Goal: Task Accomplishment & Management: Manage account settings

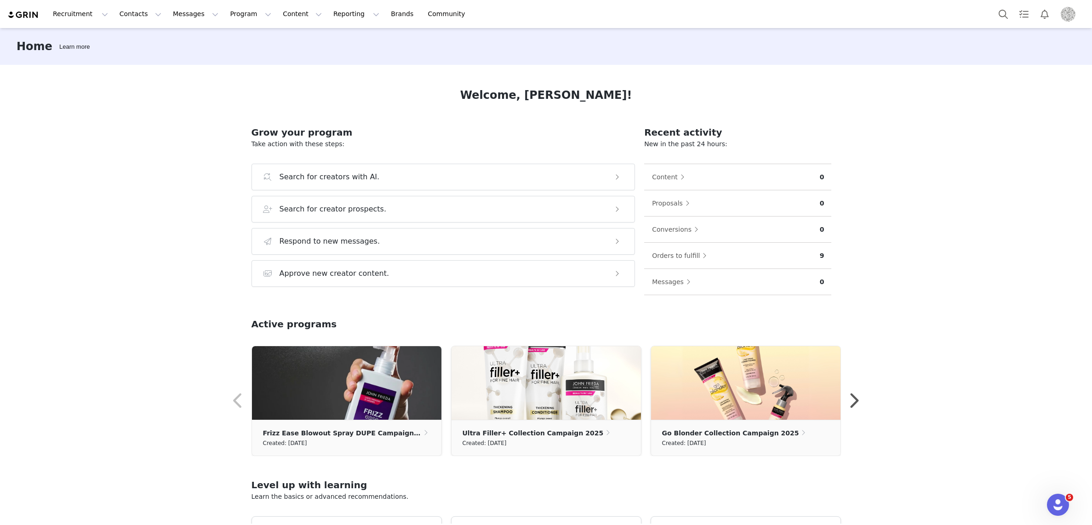
click at [1065, 17] on img "Profile" at bounding box center [1067, 14] width 15 height 15
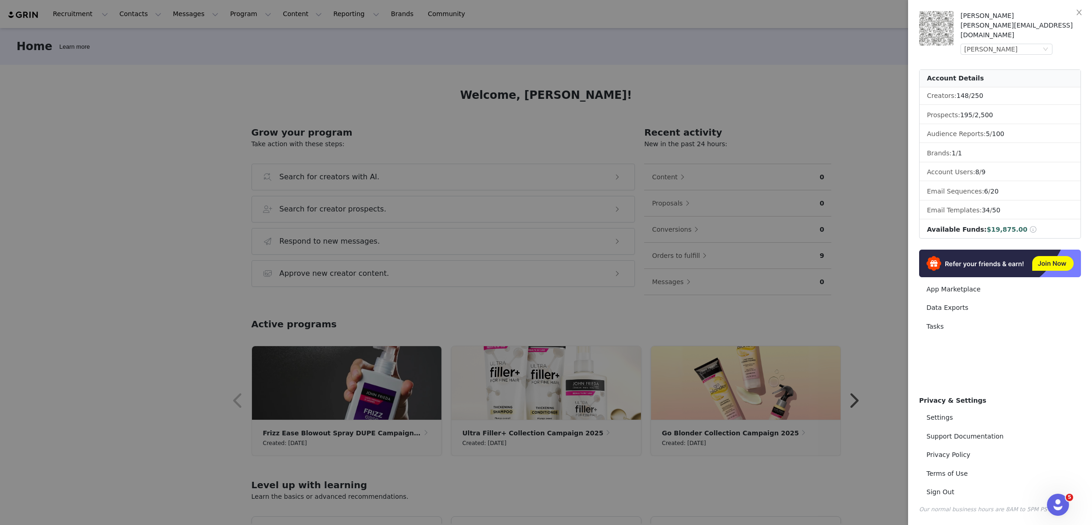
click at [771, 43] on div at bounding box center [546, 262] width 1092 height 525
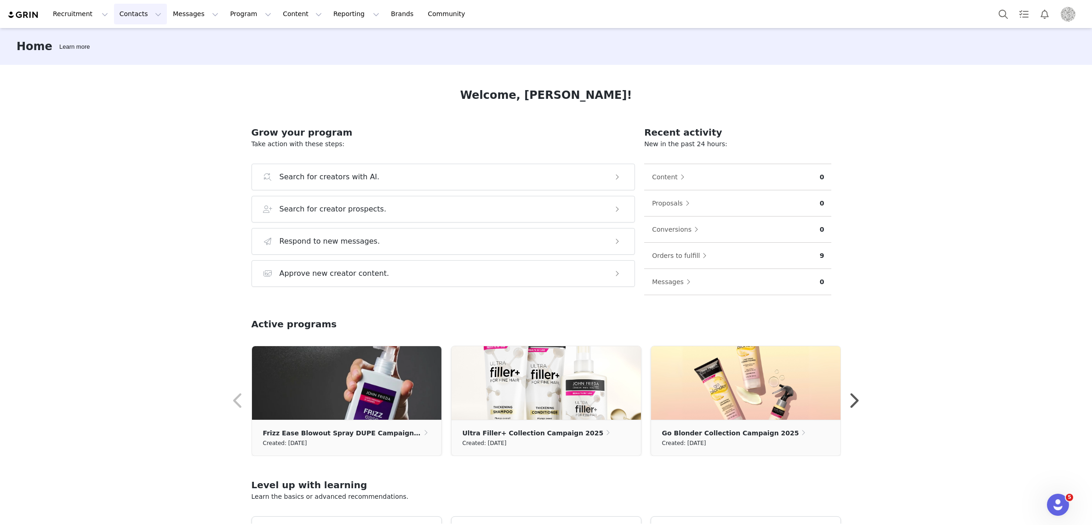
click at [127, 16] on button "Contacts Contacts" at bounding box center [140, 14] width 53 height 21
click at [121, 40] on p "Creators" at bounding box center [129, 41] width 28 height 10
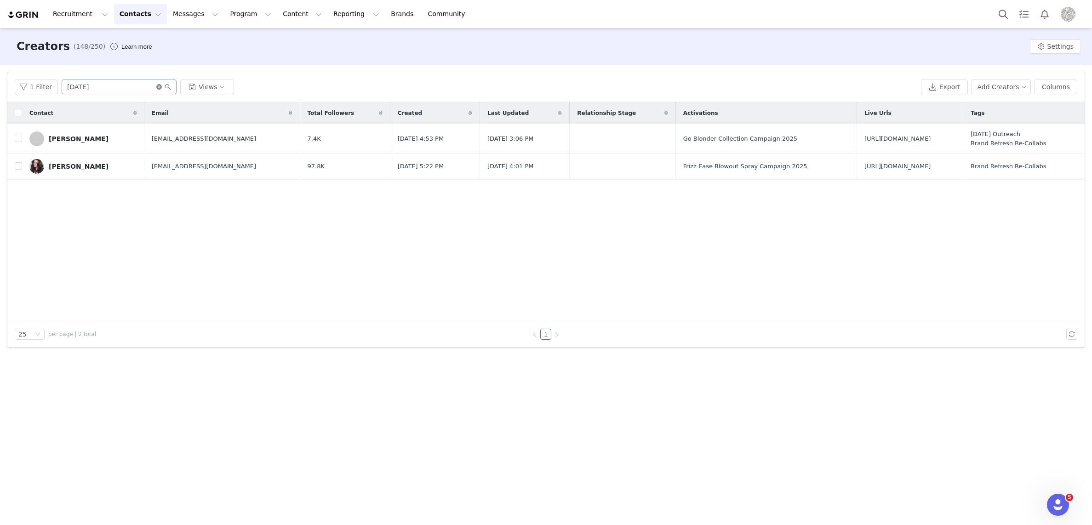
click at [157, 85] on icon "icon: close-circle" at bounding box center [159, 87] width 6 height 6
click at [128, 87] on input "text" at bounding box center [119, 87] width 115 height 15
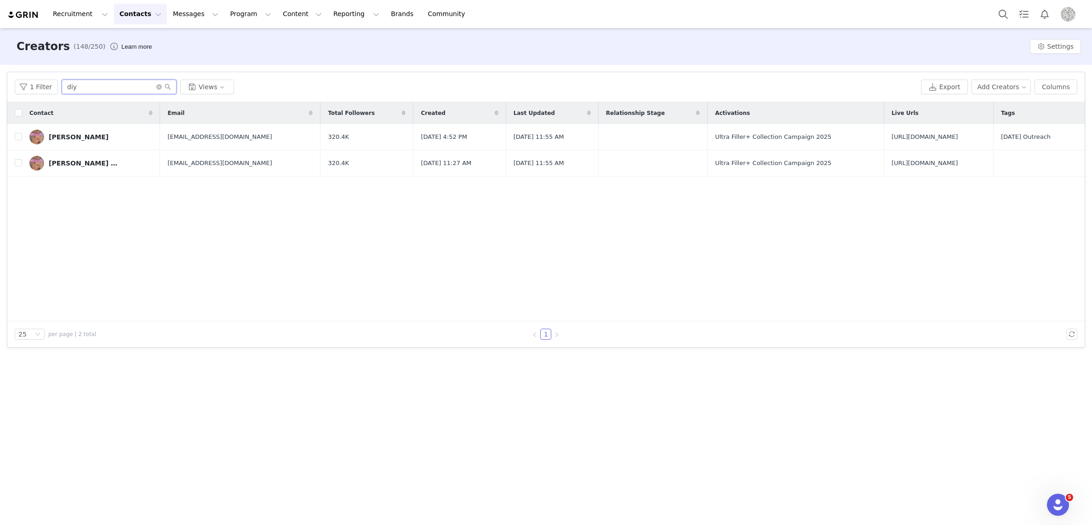
type input "diy"
click at [47, 163] on link "[PERSON_NAME] [PERSON_NAME]" at bounding box center [90, 163] width 123 height 15
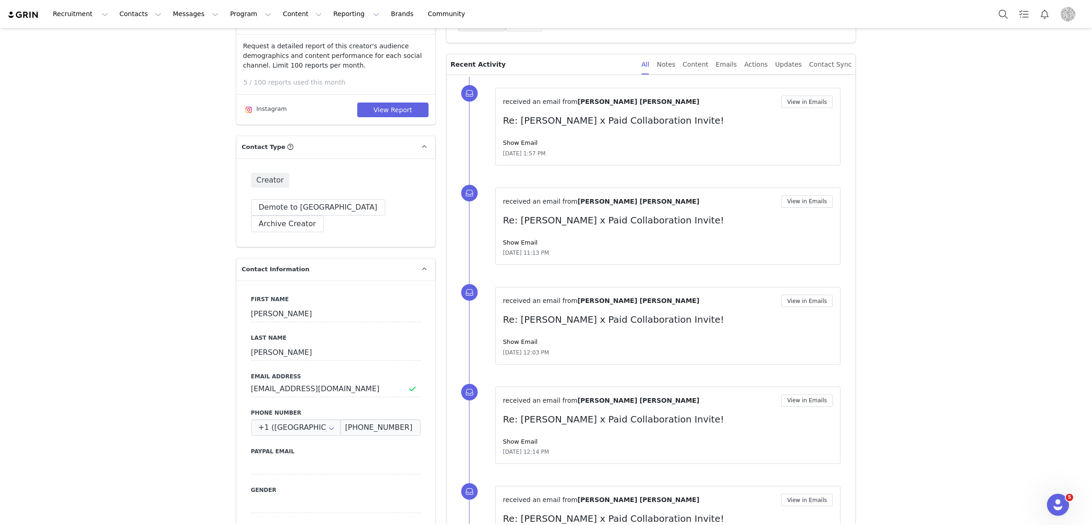
scroll to position [228, 0]
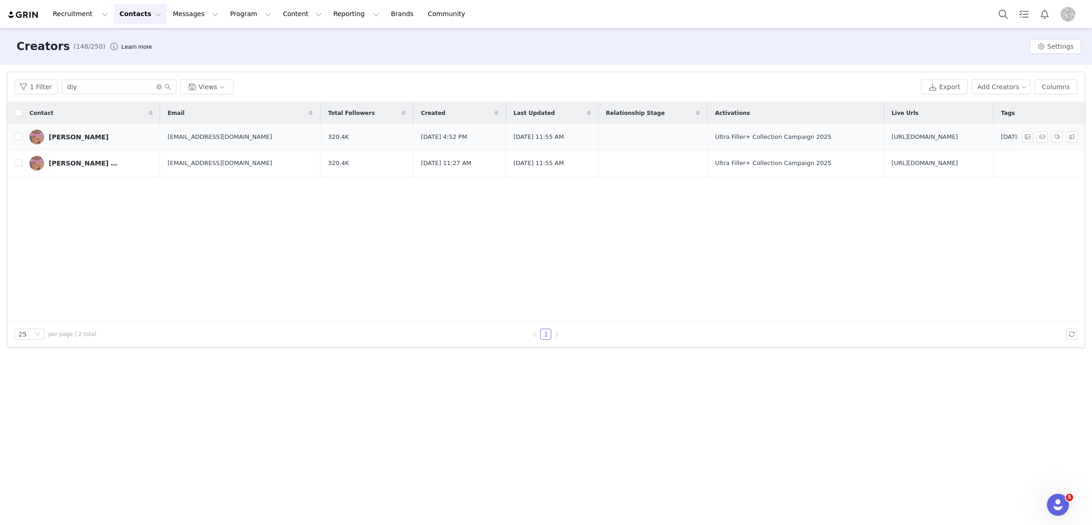
click at [58, 139] on div "[PERSON_NAME]" at bounding box center [79, 136] width 60 height 7
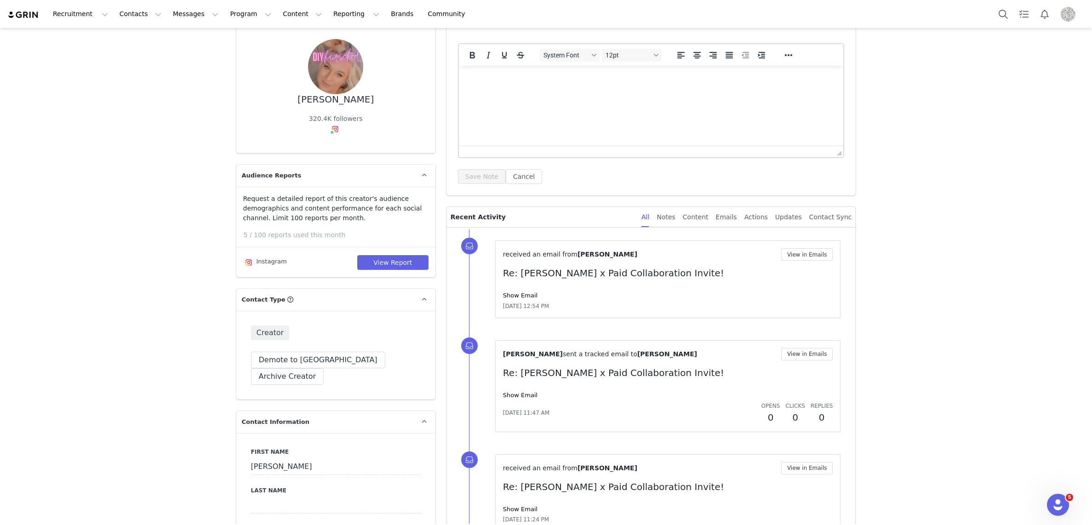
scroll to position [67, 0]
drag, startPoint x: 524, startPoint y: 397, endPoint x: 657, endPoint y: 347, distance: 141.8
click at [524, 397] on link "Show Email" at bounding box center [520, 397] width 34 height 7
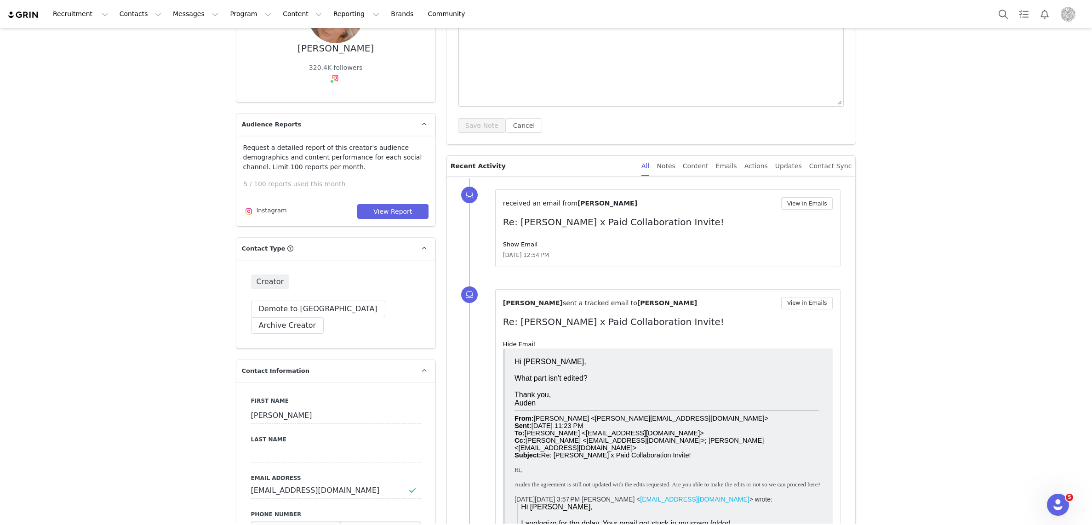
scroll to position [120, 0]
click at [512, 249] on div "Show Email" at bounding box center [668, 245] width 330 height 9
click at [516, 245] on link "Show Email" at bounding box center [520, 245] width 34 height 7
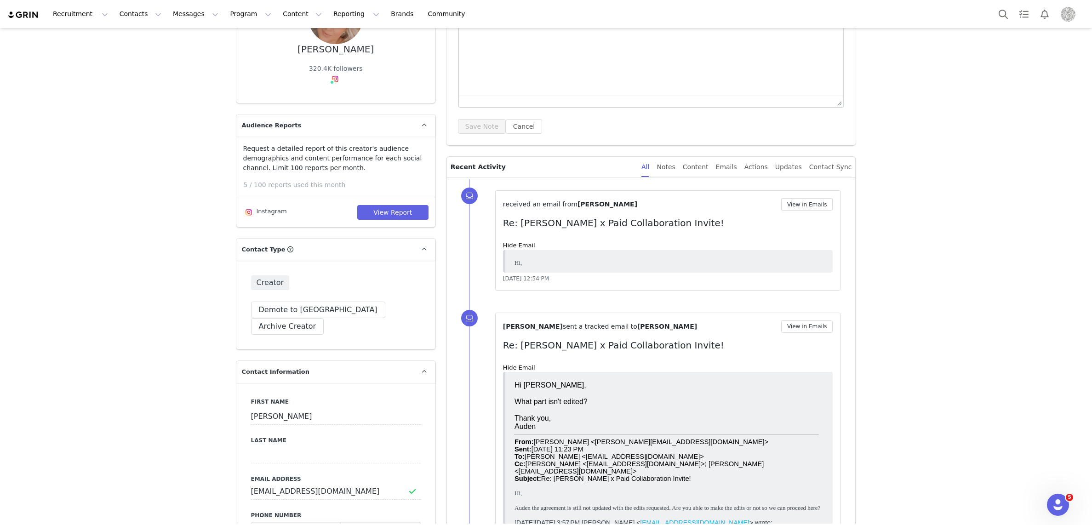
scroll to position [0, 0]
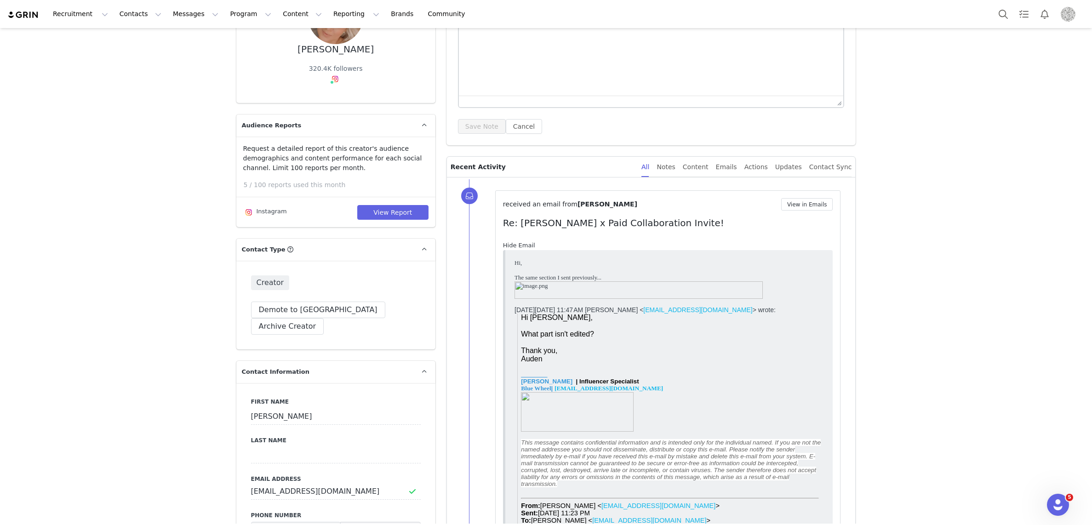
click at [518, 244] on link "Hide Email" at bounding box center [519, 245] width 32 height 7
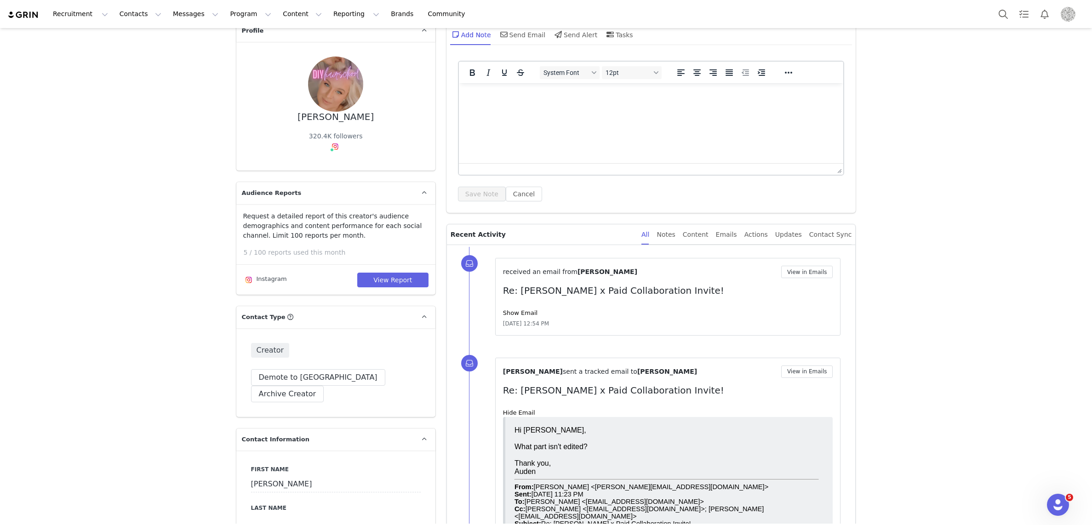
scroll to position [53, 0]
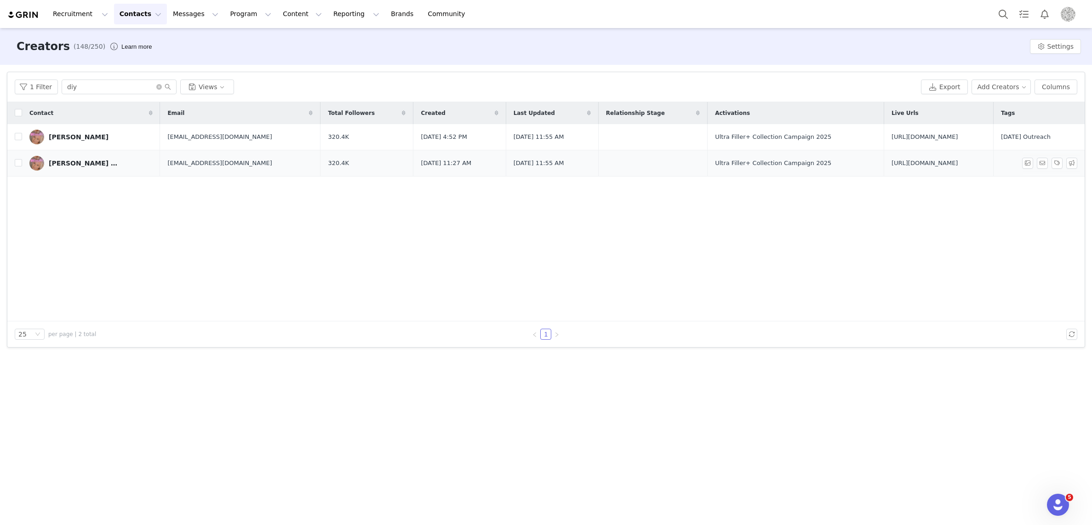
click at [66, 156] on link "[PERSON_NAME] [PERSON_NAME]" at bounding box center [90, 163] width 123 height 15
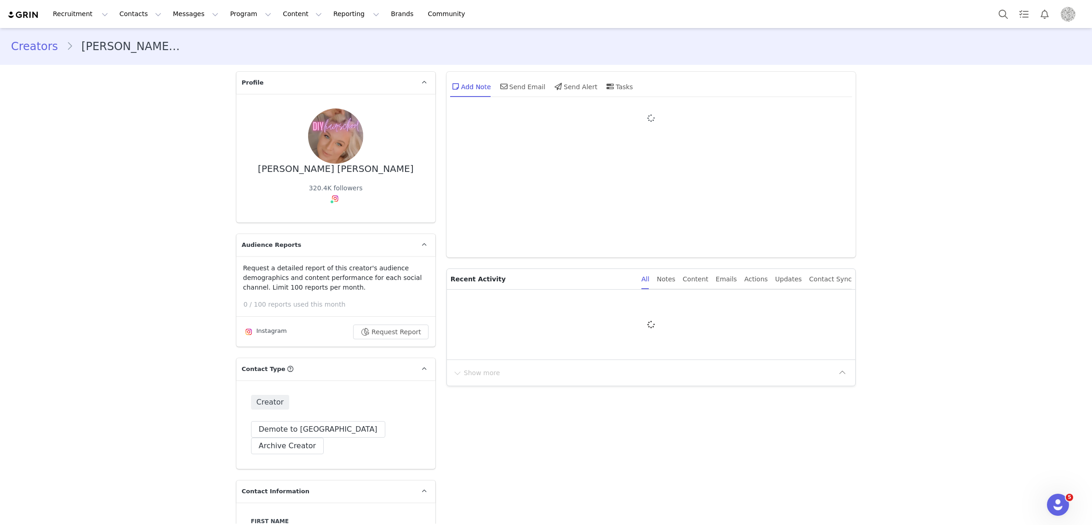
type input "+1 ([GEOGRAPHIC_DATA])"
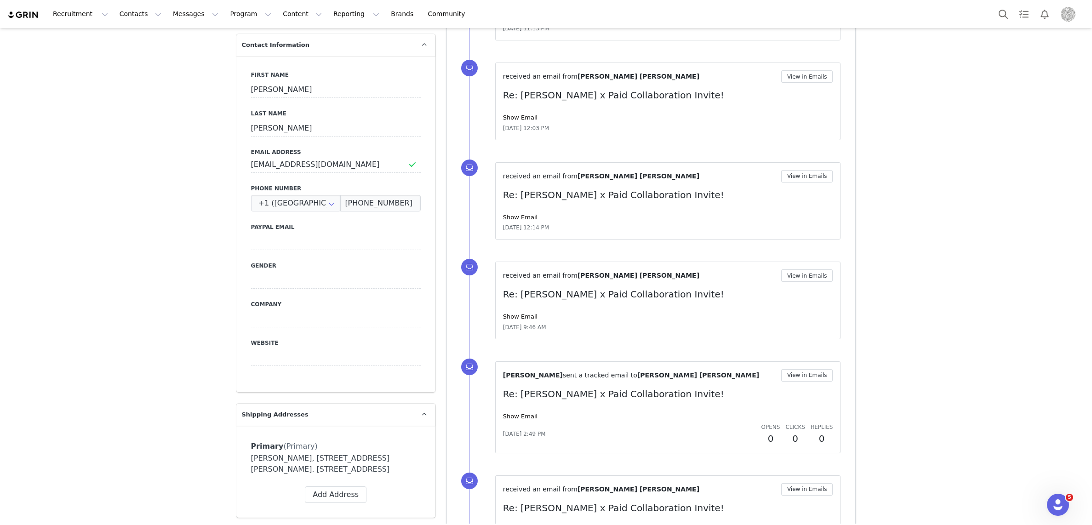
scroll to position [447, 0]
drag, startPoint x: 509, startPoint y: 412, endPoint x: 533, endPoint y: 400, distance: 27.1
click at [508, 412] on link "Show Email" at bounding box center [520, 415] width 34 height 7
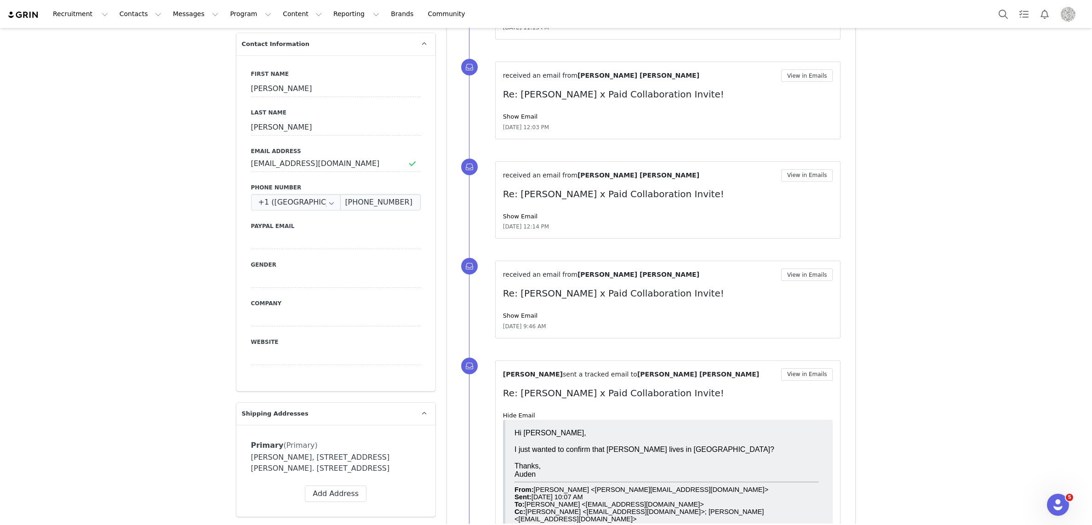
scroll to position [0, 0]
drag, startPoint x: 510, startPoint y: 415, endPoint x: 511, endPoint y: 409, distance: 5.6
click at [510, 415] on link "Hide Email" at bounding box center [519, 415] width 32 height 7
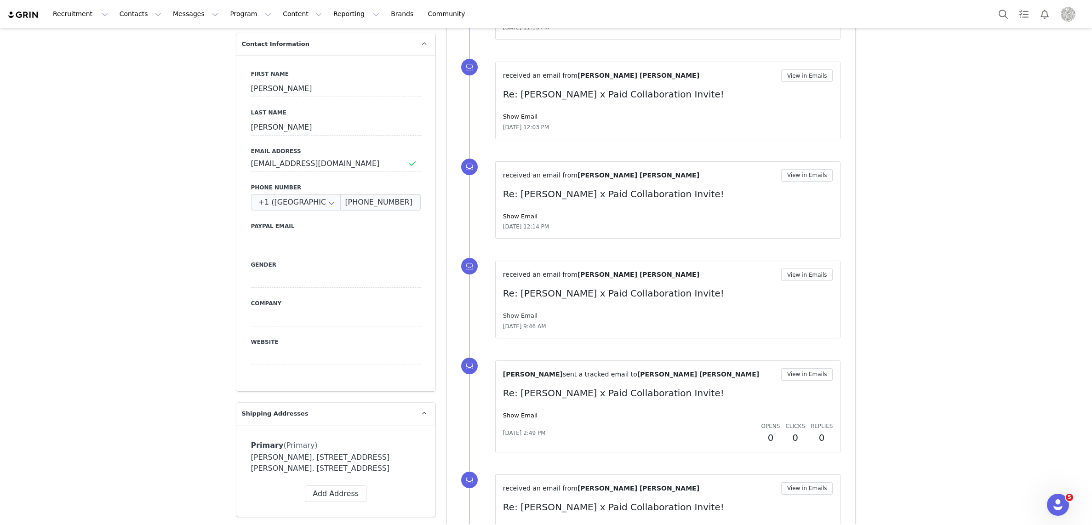
click at [517, 316] on link "Show Email" at bounding box center [520, 315] width 34 height 7
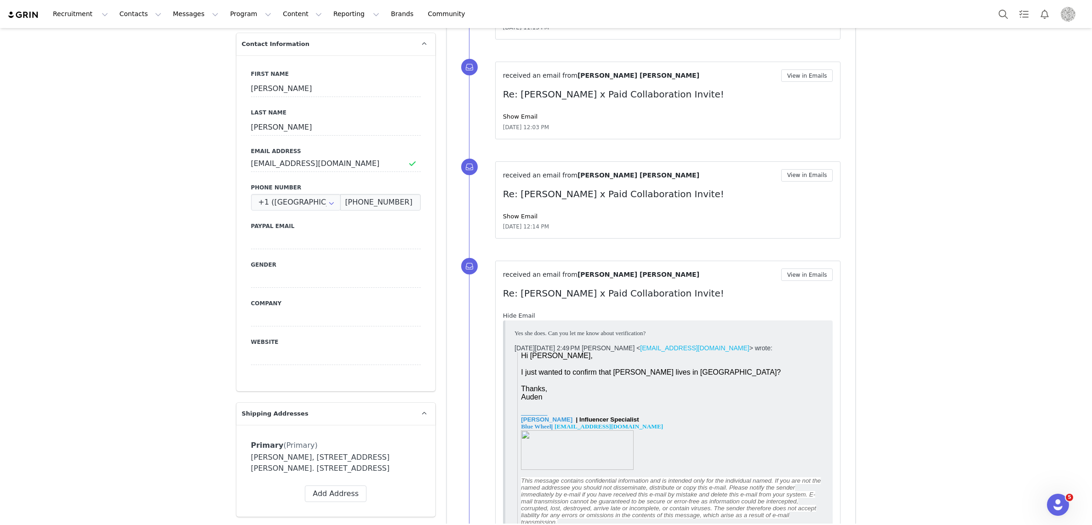
click at [517, 316] on link "Hide Email" at bounding box center [519, 315] width 32 height 7
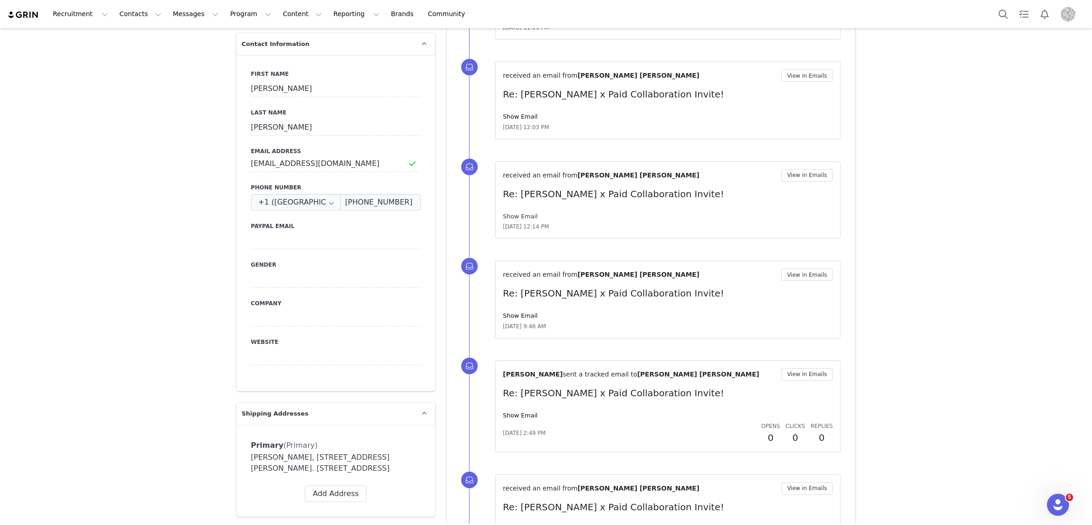
click at [504, 214] on link "Show Email" at bounding box center [520, 216] width 34 height 7
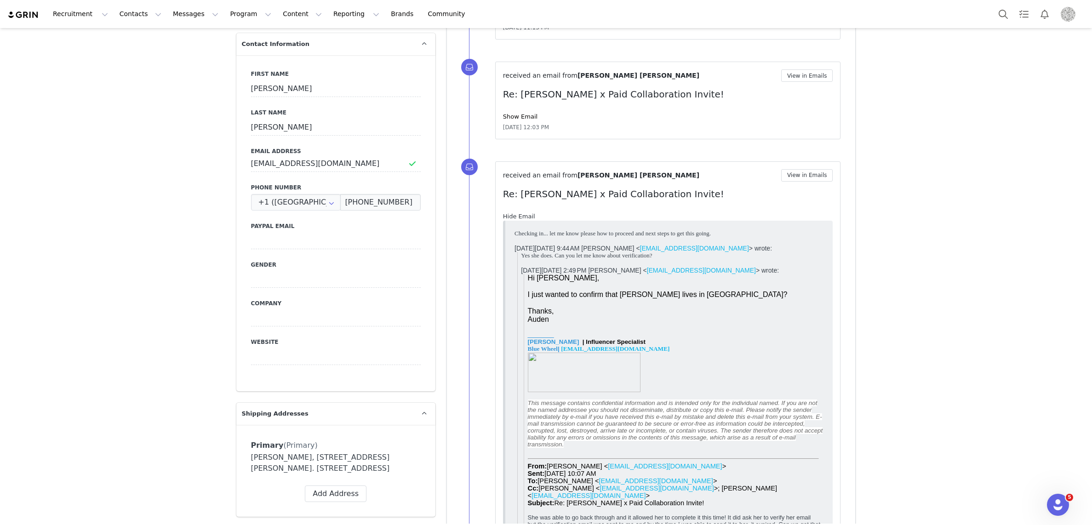
click at [513, 213] on link "Hide Email" at bounding box center [519, 216] width 32 height 7
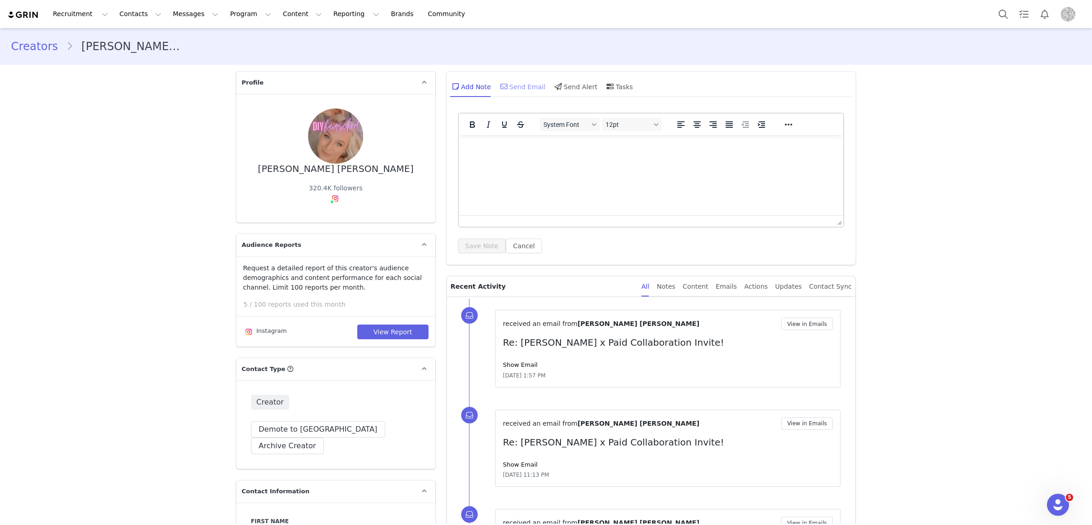
click at [520, 87] on div "Send Email" at bounding box center [521, 86] width 47 height 22
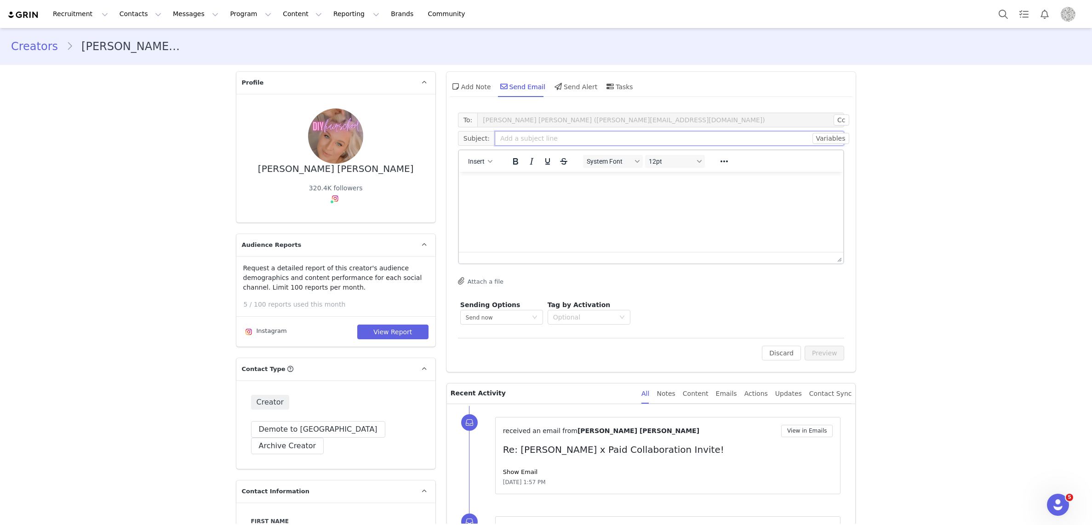
click at [518, 138] on input "text" at bounding box center [670, 138] width 350 height 15
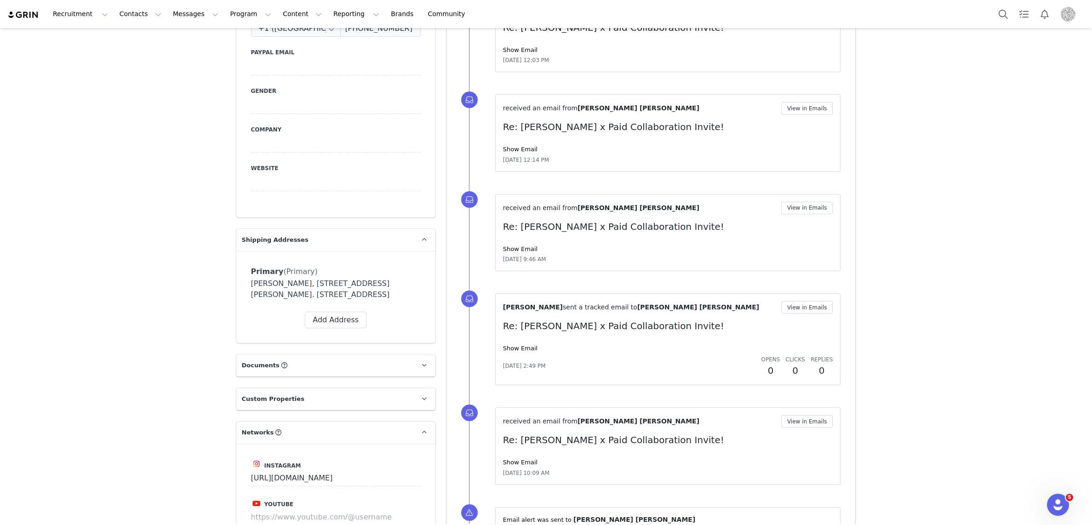
scroll to position [621, 0]
click at [519, 250] on link "Show Email" at bounding box center [520, 248] width 34 height 7
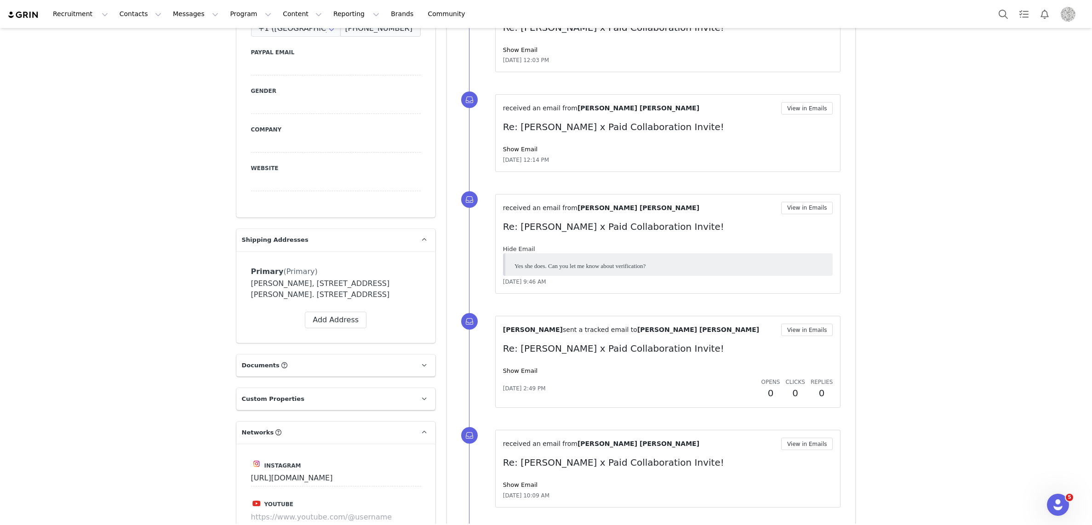
scroll to position [0, 0]
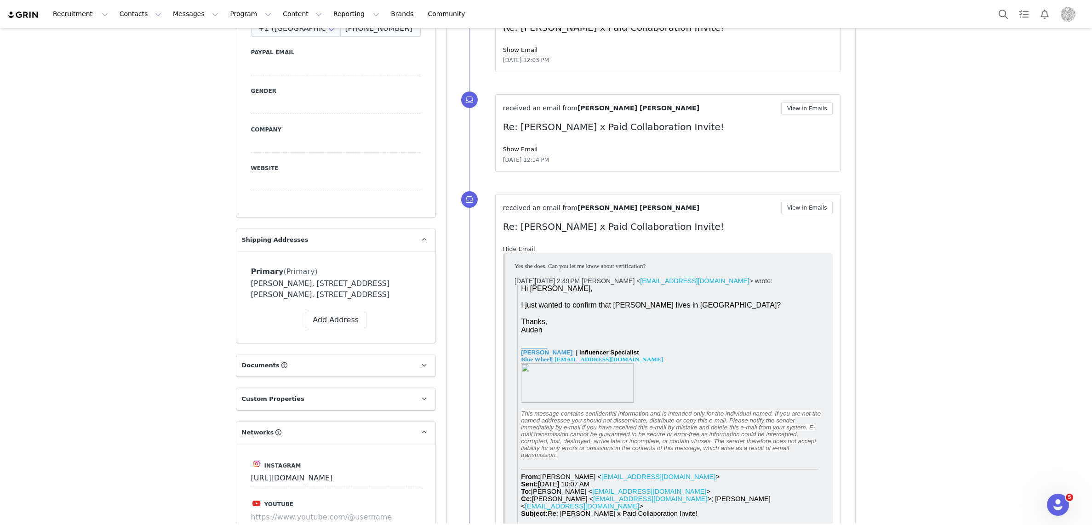
click at [521, 248] on link "Hide Email" at bounding box center [519, 248] width 32 height 7
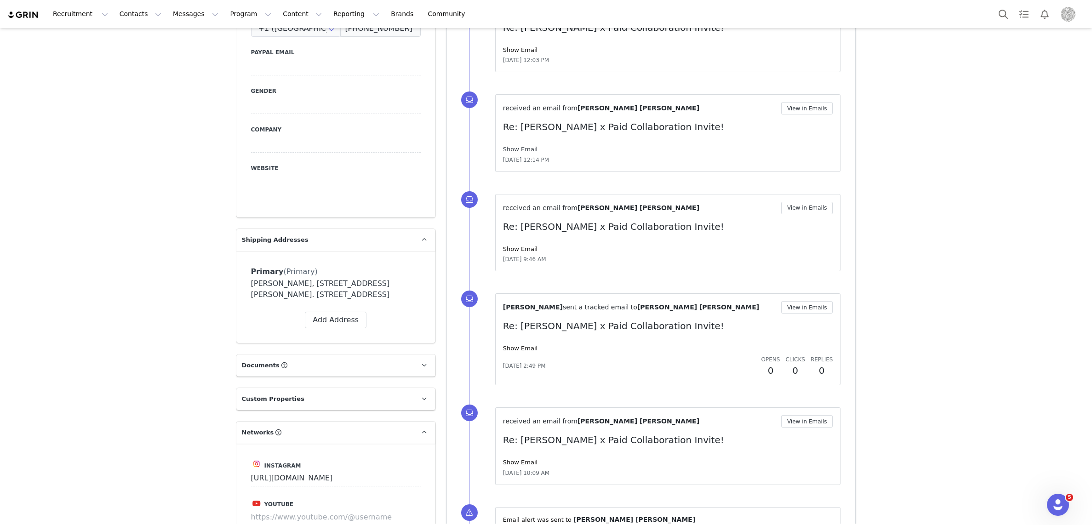
click at [521, 150] on link "Show Email" at bounding box center [520, 149] width 34 height 7
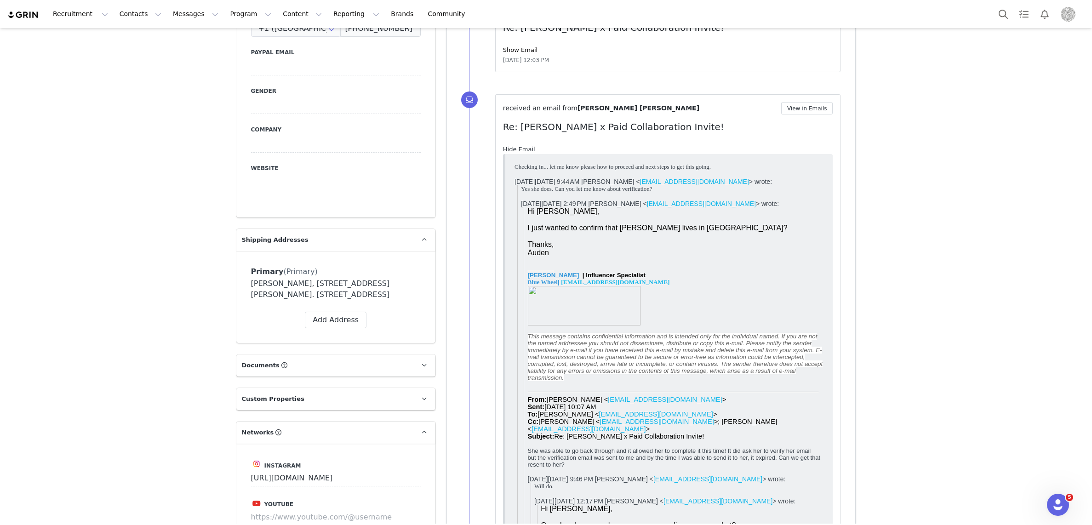
click at [521, 150] on link "Hide Email" at bounding box center [519, 149] width 32 height 7
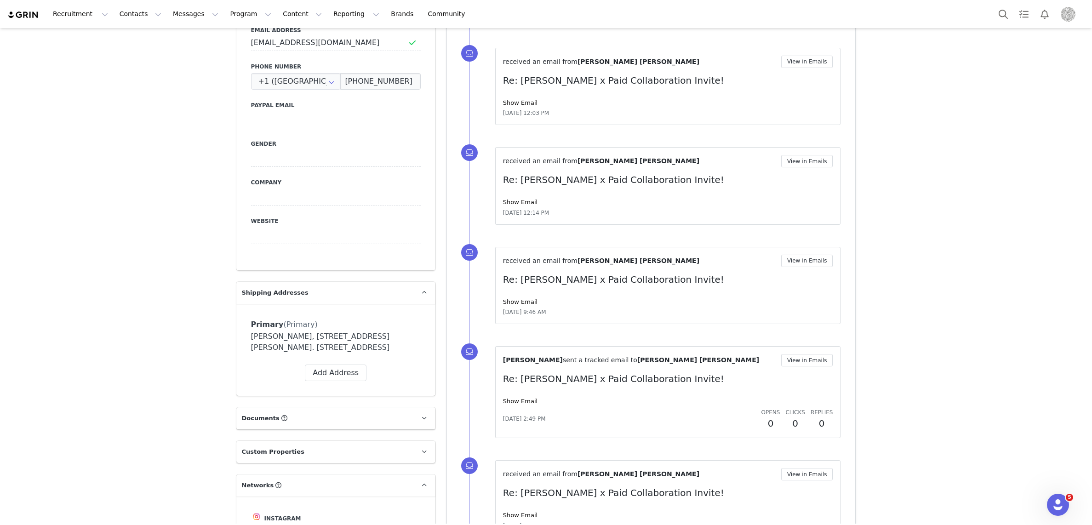
scroll to position [509, 0]
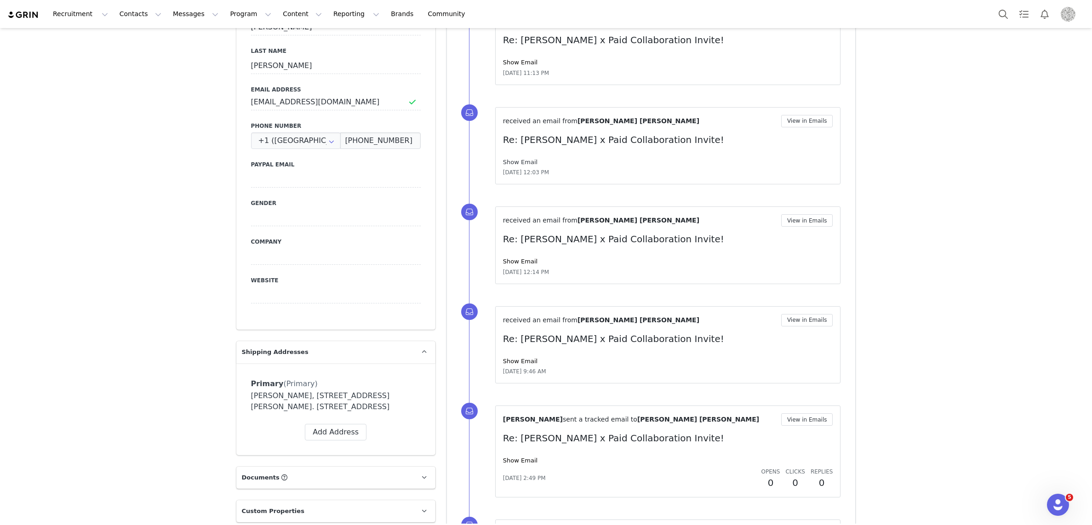
click at [524, 160] on link "Show Email" at bounding box center [520, 162] width 34 height 7
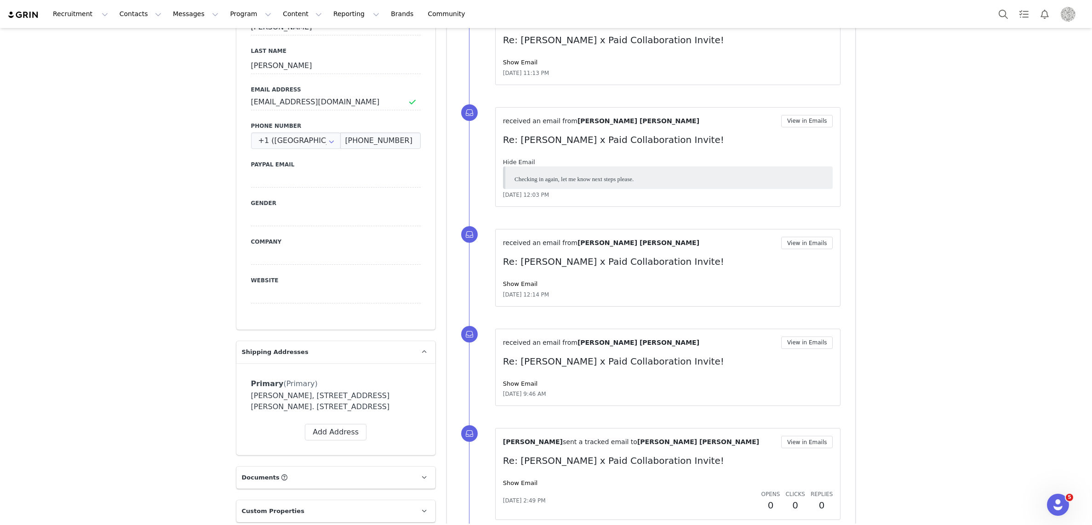
scroll to position [0, 0]
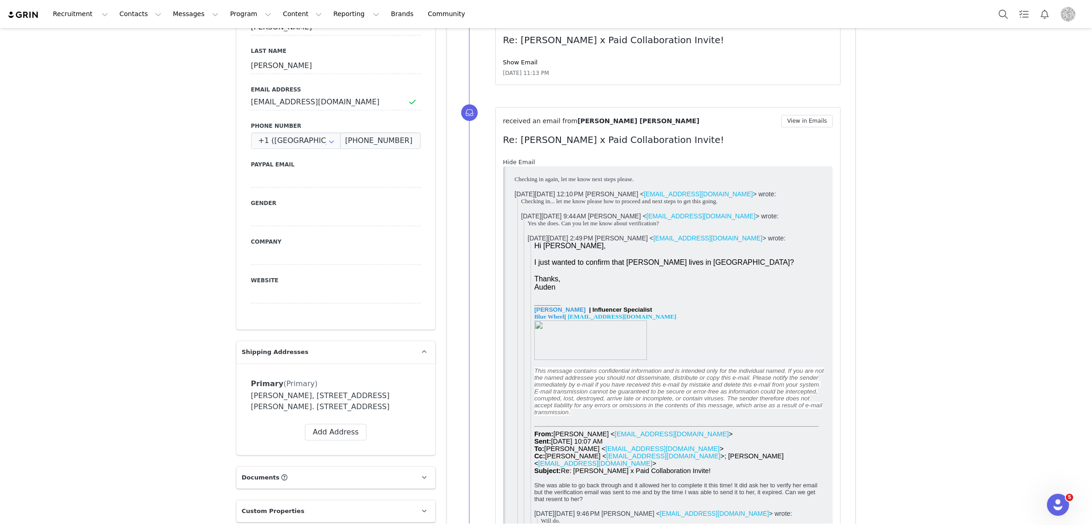
click at [524, 160] on link "Hide Email" at bounding box center [519, 162] width 32 height 7
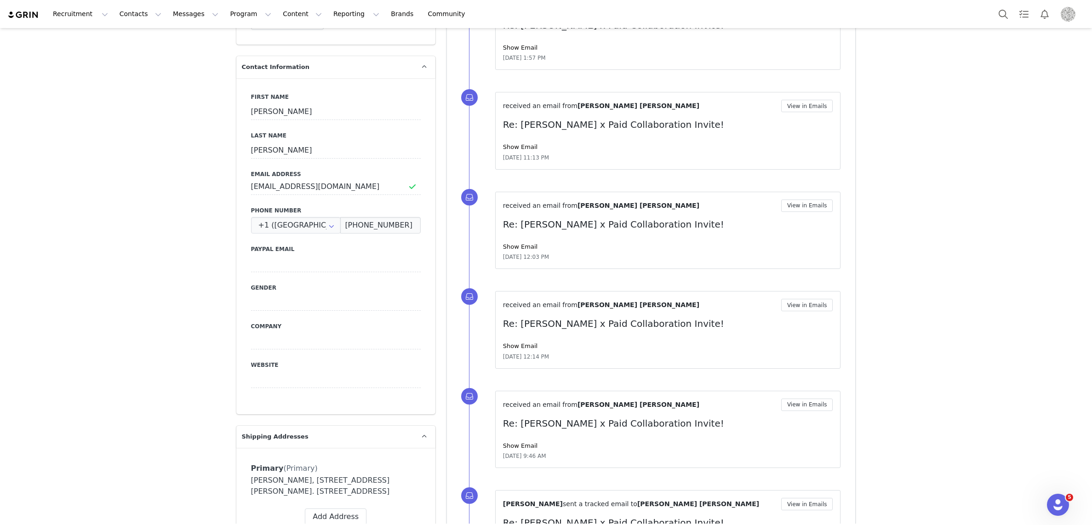
scroll to position [401, 0]
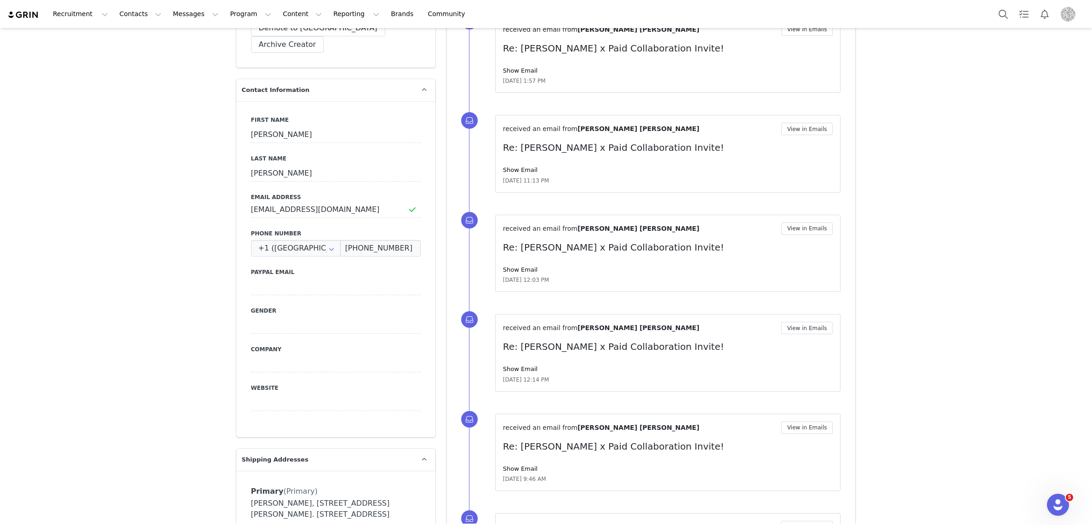
click at [523, 164] on div "received an email from Jillian Jane View in Emails Re: John Frieda x Paid Colla…" at bounding box center [668, 154] width 330 height 62
click at [522, 166] on link "Show Email" at bounding box center [520, 169] width 34 height 7
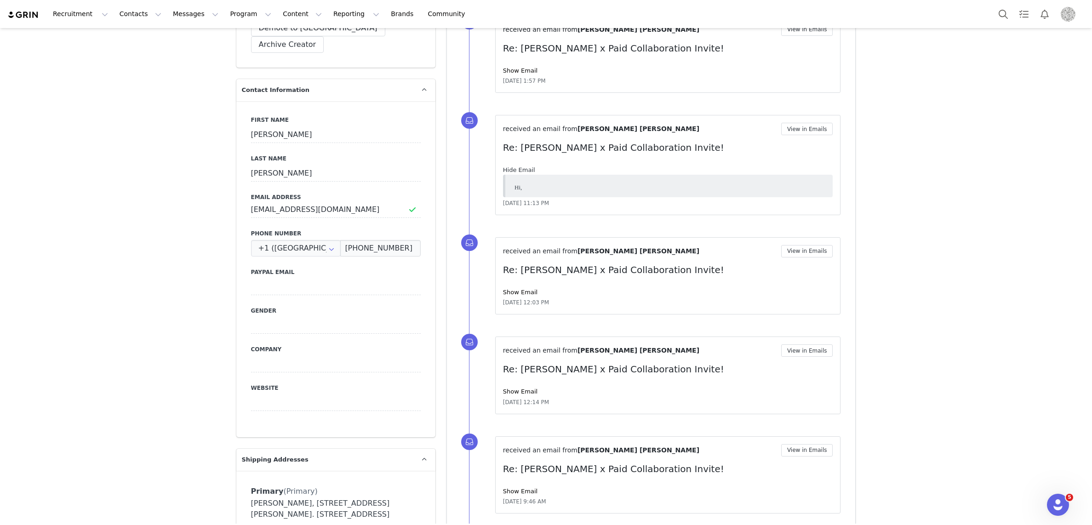
scroll to position [0, 0]
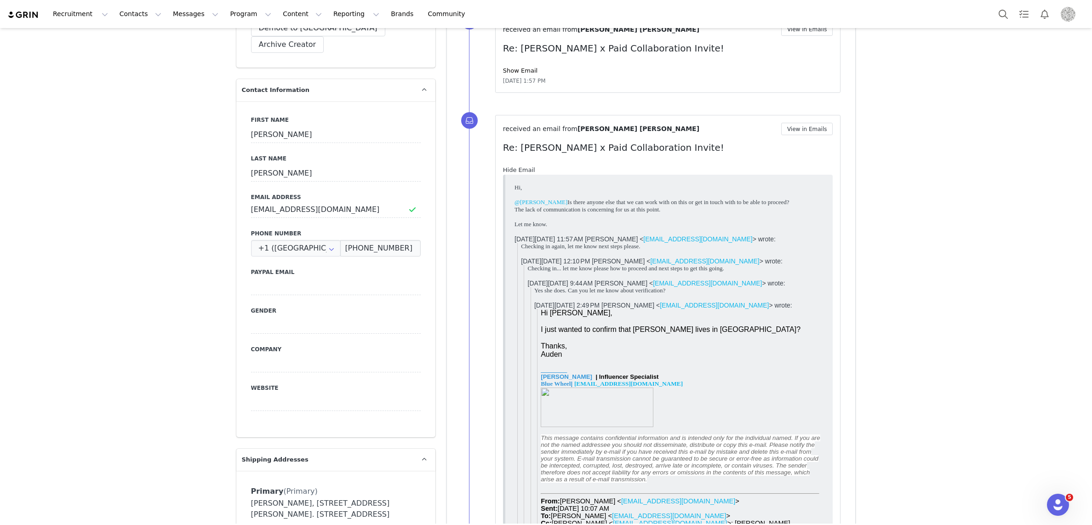
click at [520, 169] on link "Hide Email" at bounding box center [519, 169] width 32 height 7
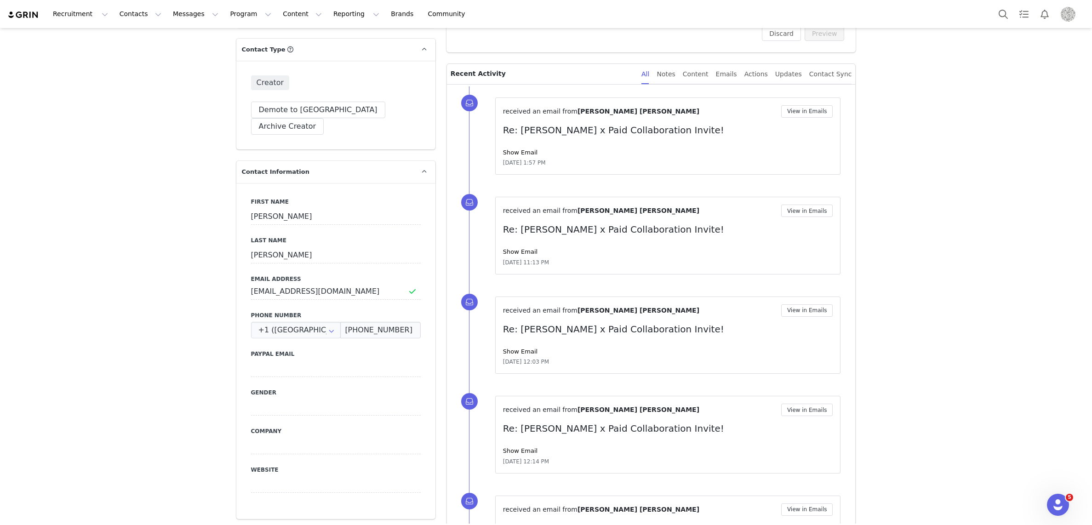
scroll to position [292, 0]
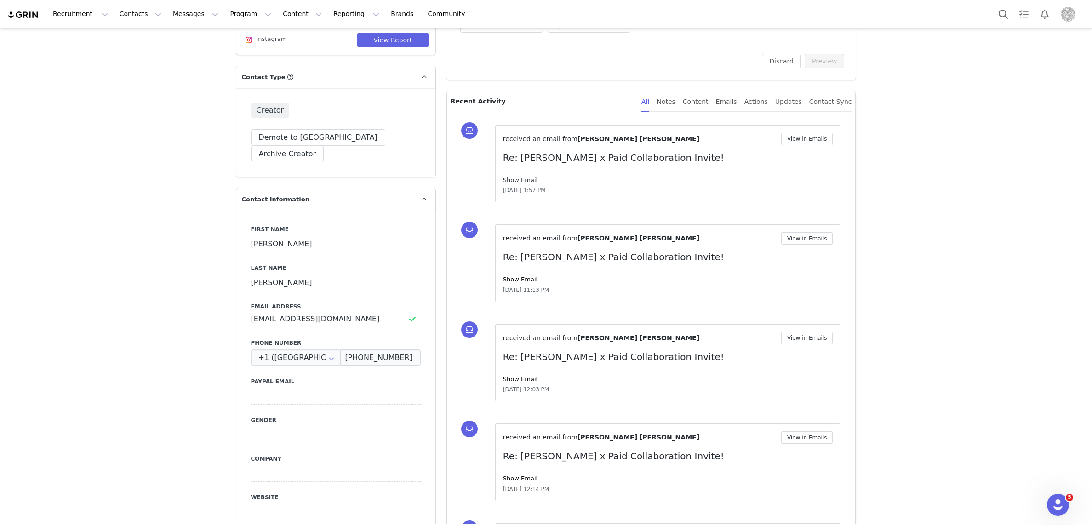
click at [517, 183] on link "Show Email" at bounding box center [520, 179] width 34 height 7
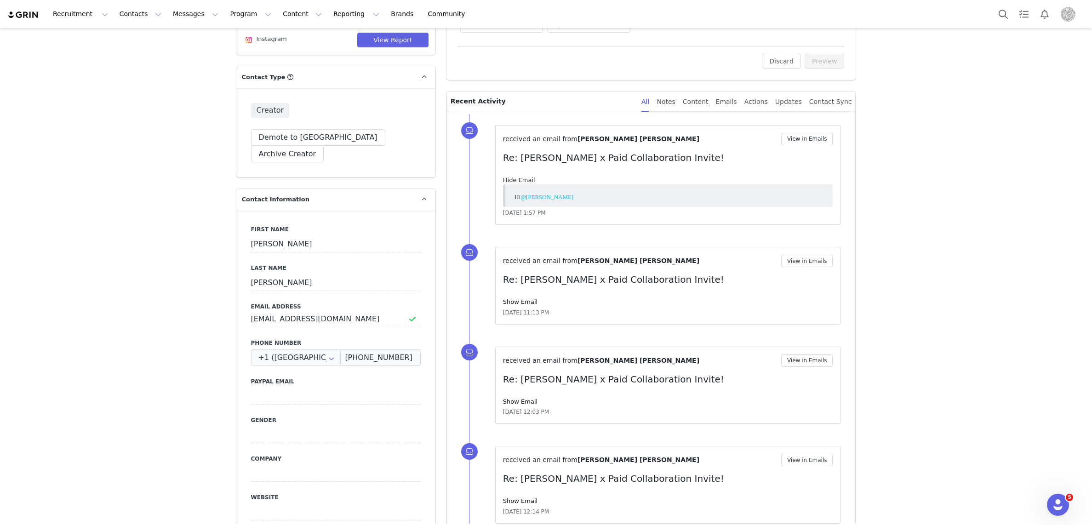
scroll to position [0, 0]
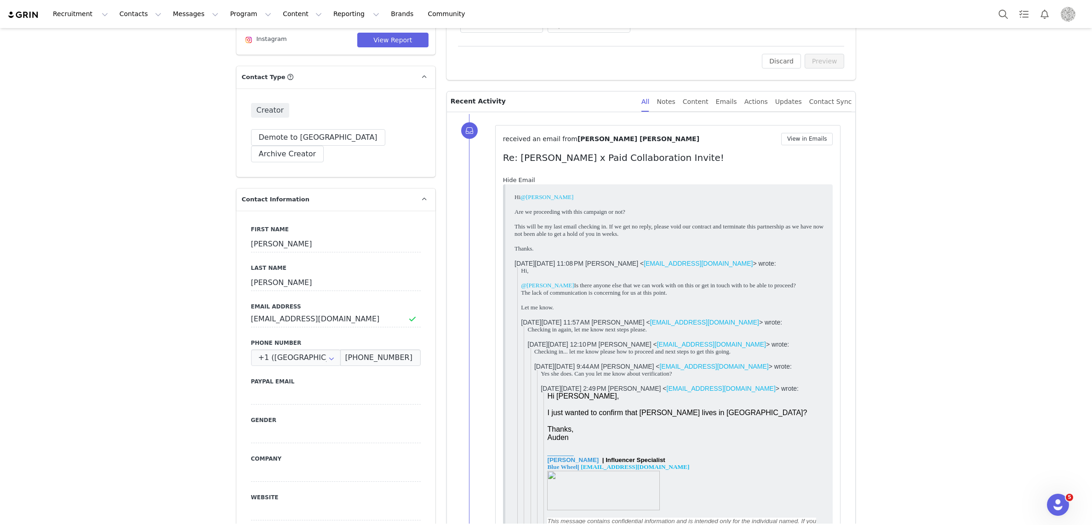
click at [518, 182] on link "Hide Email" at bounding box center [519, 179] width 32 height 7
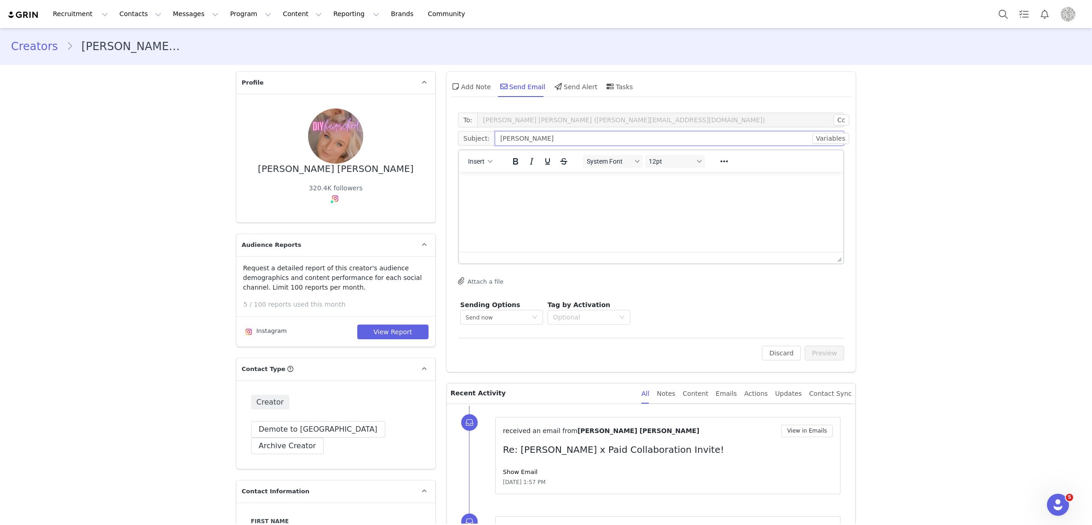
click at [543, 137] on input "John Frieda" at bounding box center [670, 138] width 350 height 15
click at [513, 187] on p "Rich Text Area. Press ALT-0 for help." at bounding box center [651, 184] width 370 height 10
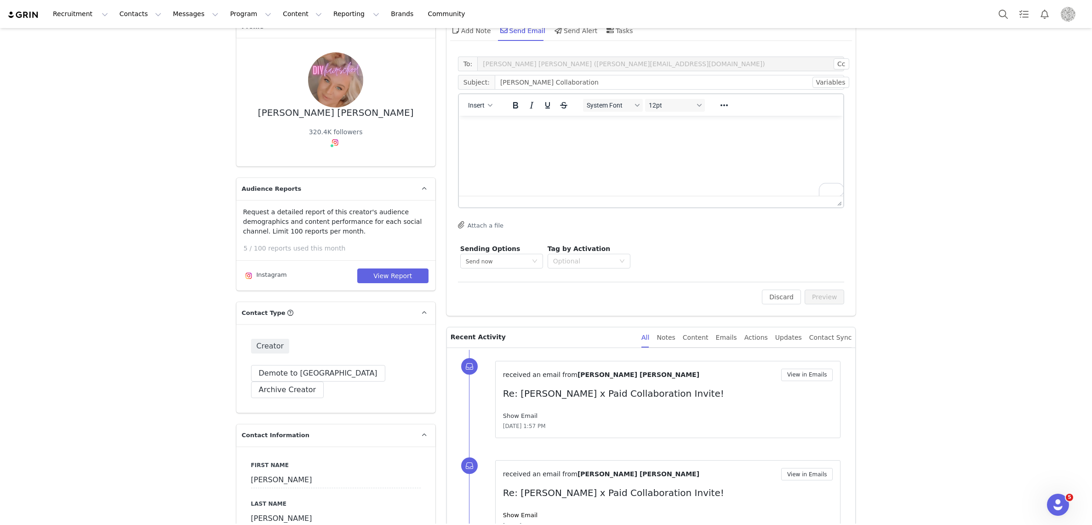
scroll to position [89, 0]
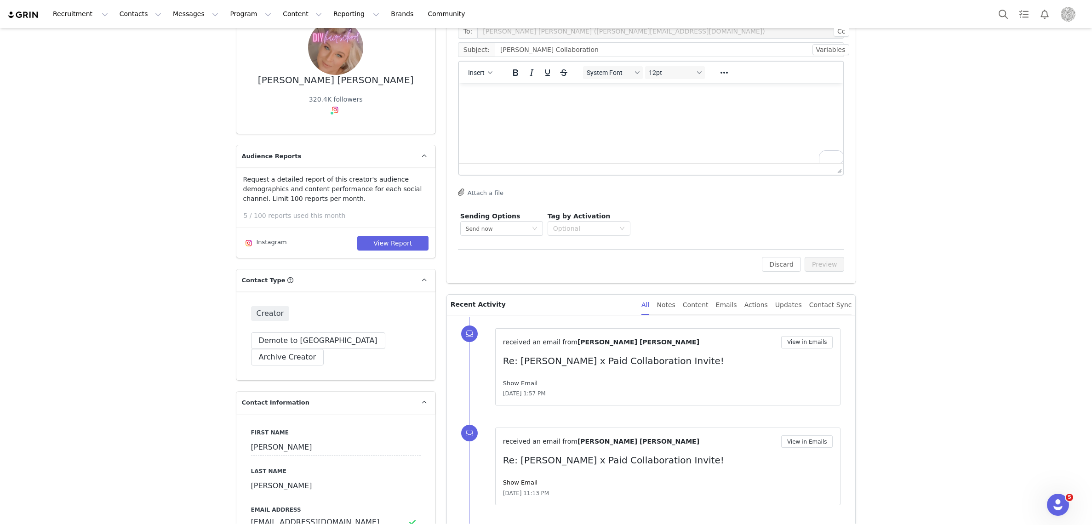
click at [526, 382] on link "Show Email" at bounding box center [520, 383] width 34 height 7
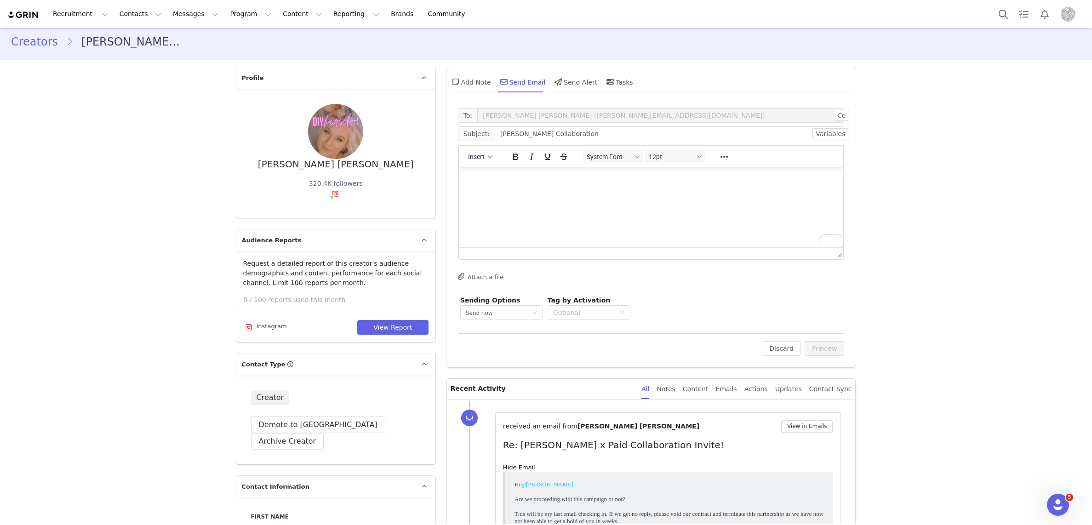
scroll to position [0, 0]
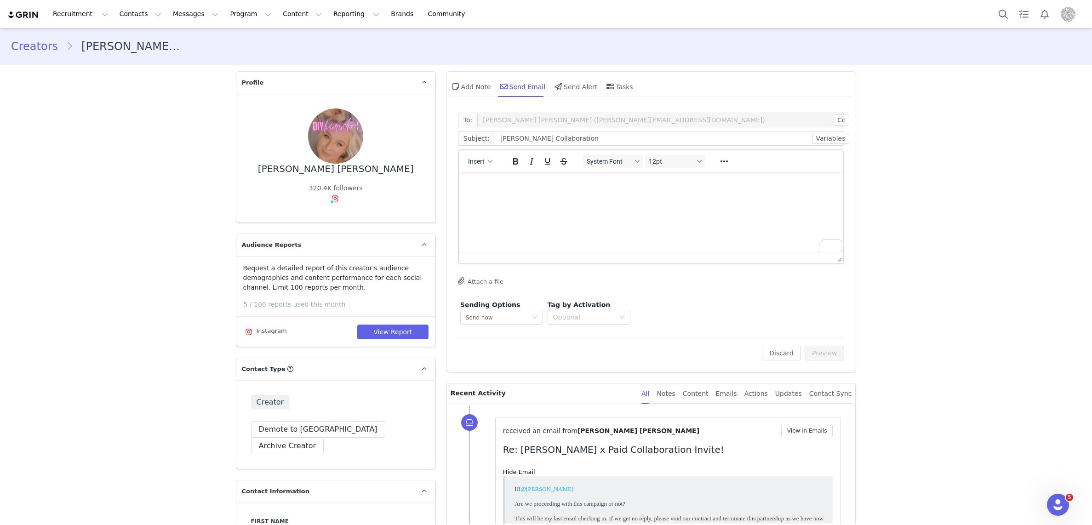
click at [492, 184] on p "To enrich screen reader interactions, please activate Accessibility in Grammarl…" at bounding box center [651, 184] width 370 height 10
click at [586, 141] on input "John Frieda Collaboration" at bounding box center [670, 138] width 350 height 15
click at [497, 139] on input "John Frieda Collaboration" at bounding box center [670, 138] width 350 height 15
type input "@diyhairshcool x John Frieda Collaboration"
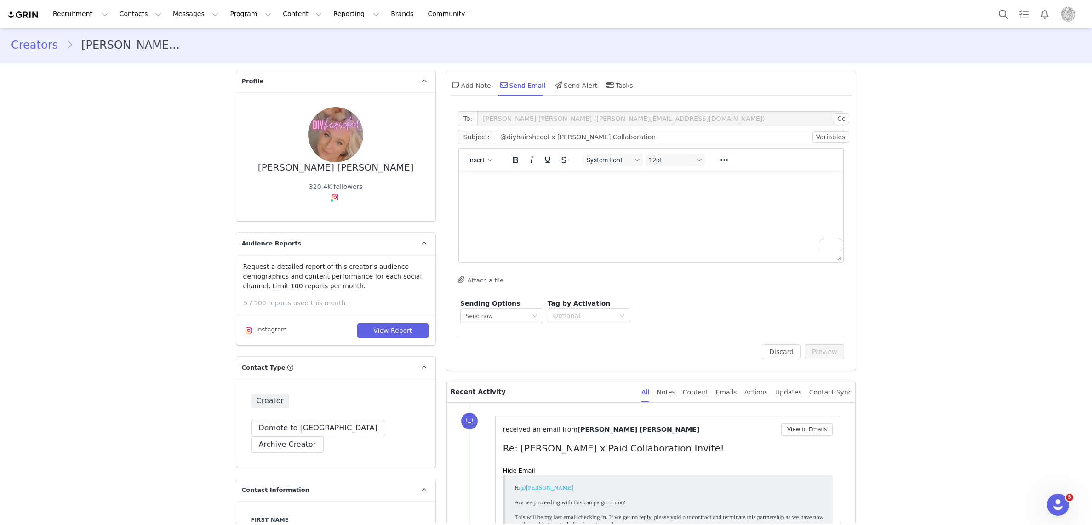
click at [553, 185] on p "To enrich screen reader interactions, please activate Accessibility in Grammarl…" at bounding box center [651, 183] width 370 height 10
click at [750, 199] on p "I apologise on behalf of John Frieda as well as Blue Wheel media for this overs…" at bounding box center [651, 200] width 370 height 10
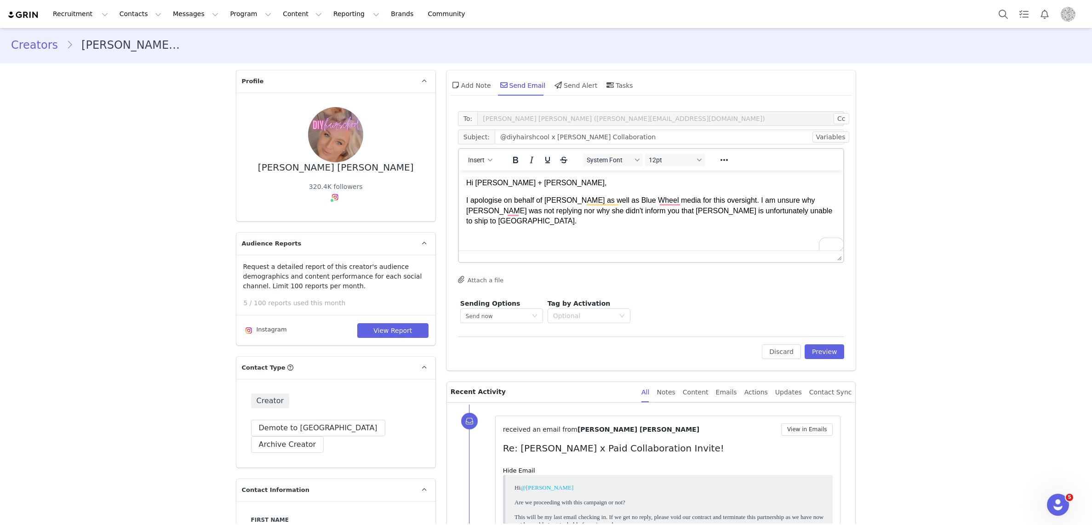
click at [811, 213] on p "I apologise on behalf of John Frieda as well as Blue Wheel media for this overs…" at bounding box center [651, 210] width 370 height 31
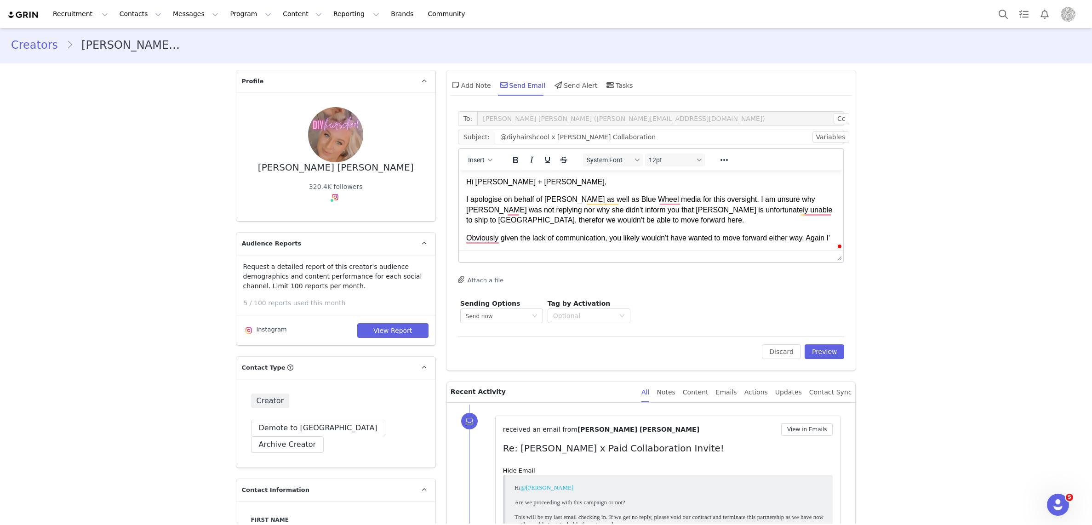
scroll to position [11, 0]
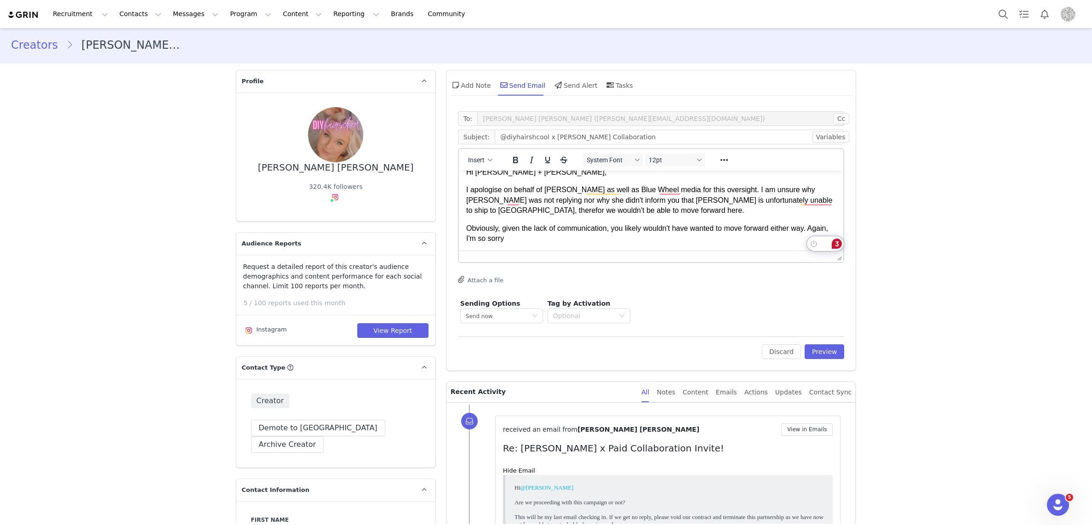
click at [530, 235] on p "Obviously, given the lack of communication, you likely wouldn't have wanted to …" at bounding box center [651, 233] width 370 height 21
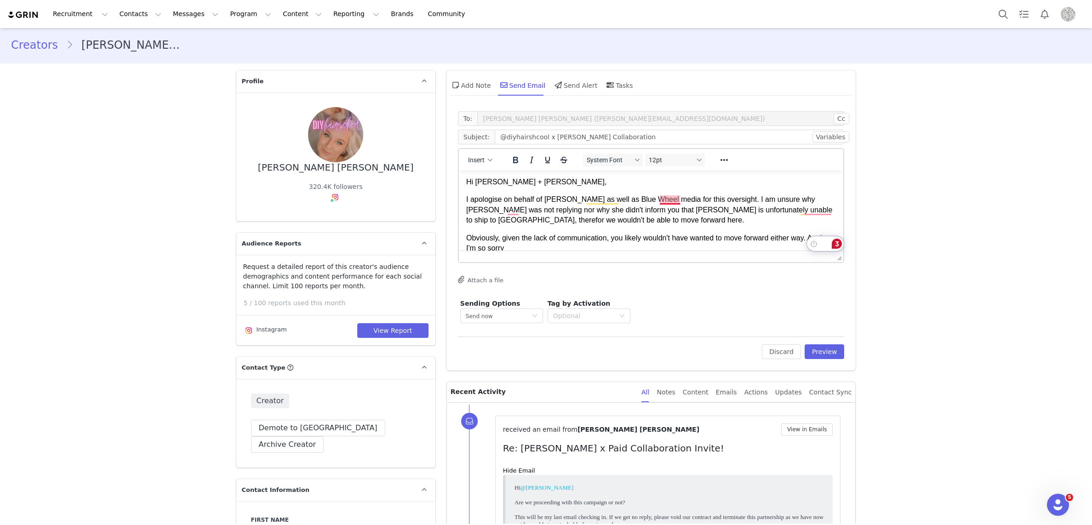
click at [665, 199] on p "I apologise on behalf of John Frieda as well as Blue Wheel media for this overs…" at bounding box center [651, 209] width 370 height 31
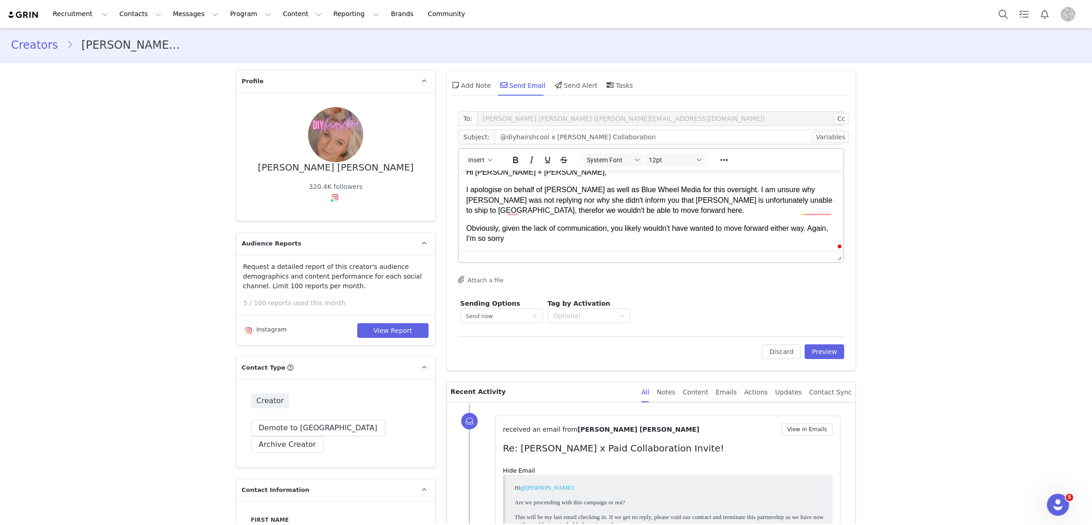
scroll to position [11, 0]
click at [701, 211] on p "I apologise on behalf of John Frieda as well as Blue Wheel Media for this overs…" at bounding box center [651, 200] width 370 height 31
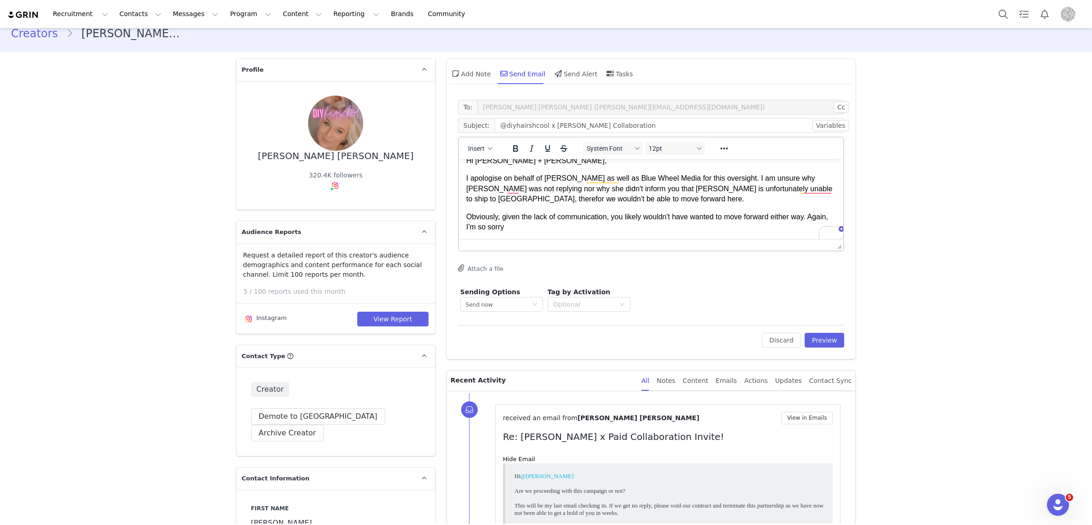
scroll to position [14, 0]
click at [521, 226] on p "Obviously, given the lack of communication, you likely wouldn't have wanted to …" at bounding box center [651, 221] width 370 height 21
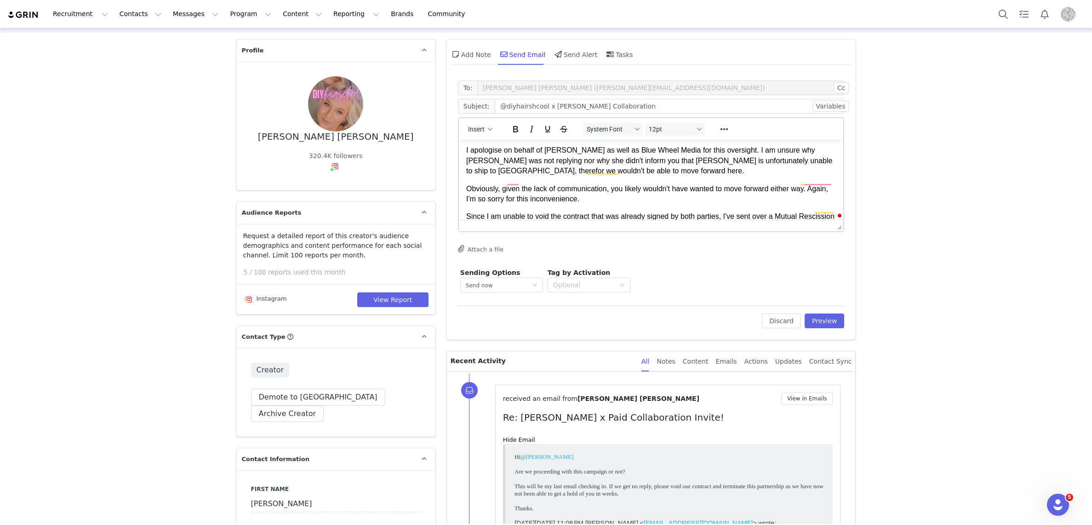
scroll to position [19, 0]
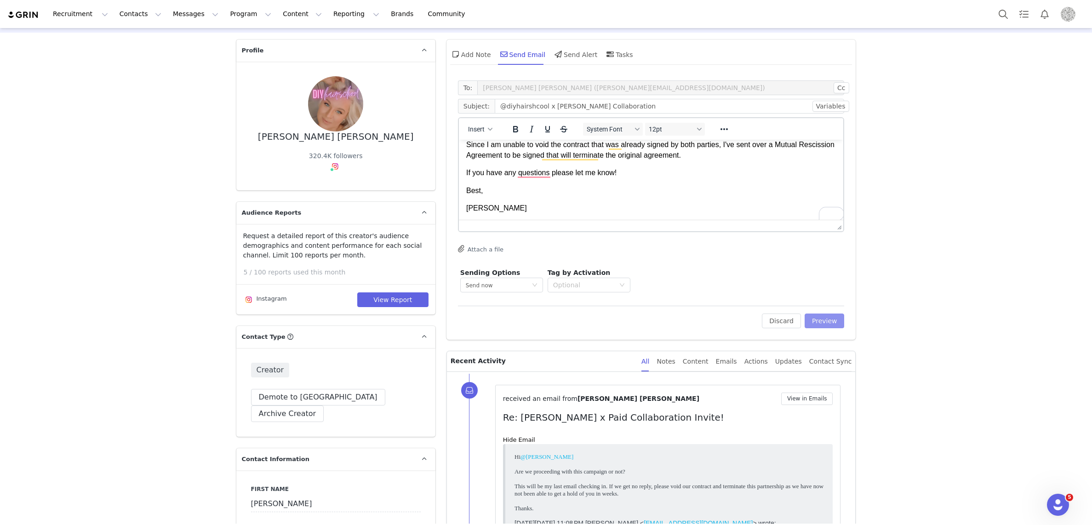
click at [823, 321] on button "Preview" at bounding box center [824, 320] width 40 height 15
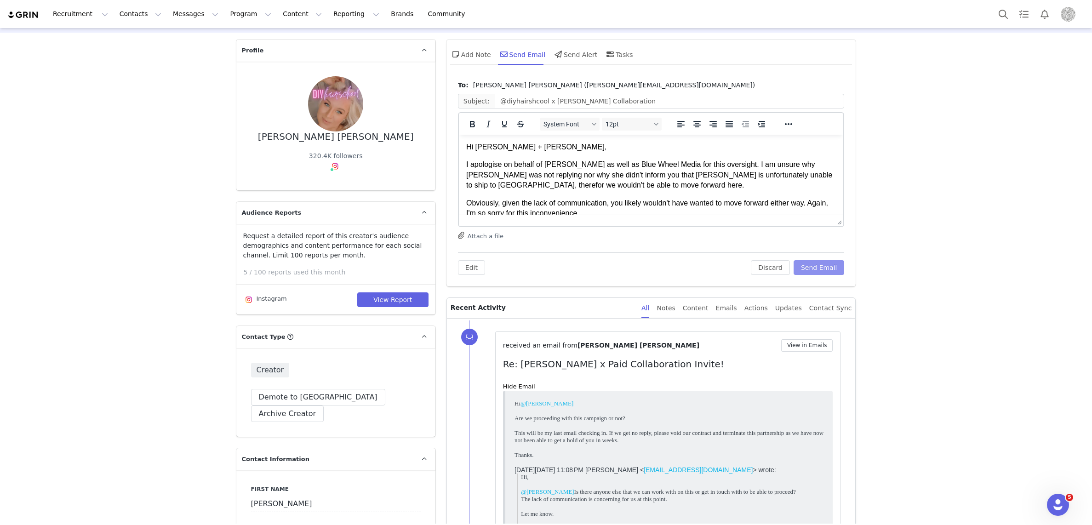
click at [820, 265] on button "Send Email" at bounding box center [818, 267] width 51 height 15
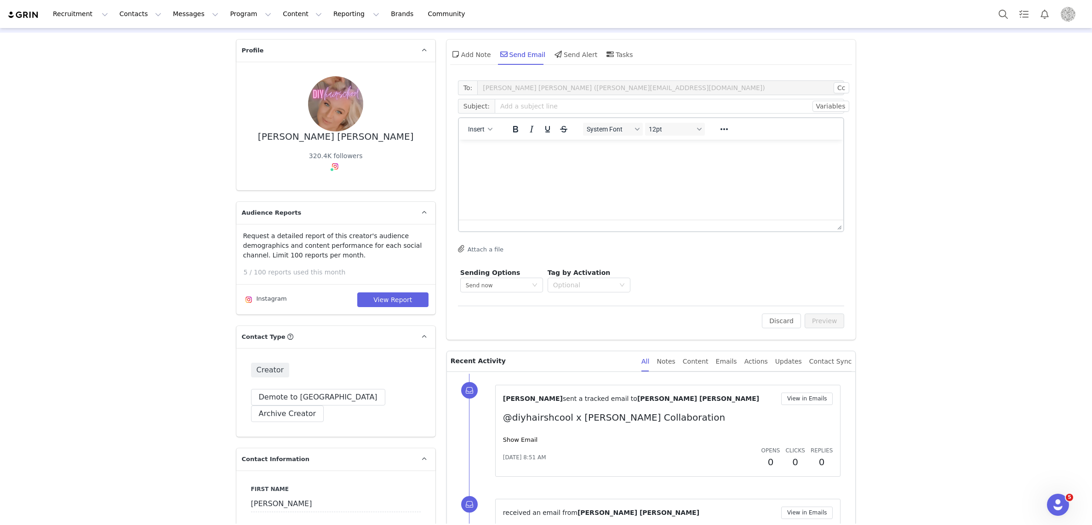
click at [1064, 12] on img "Profile" at bounding box center [1067, 14] width 15 height 15
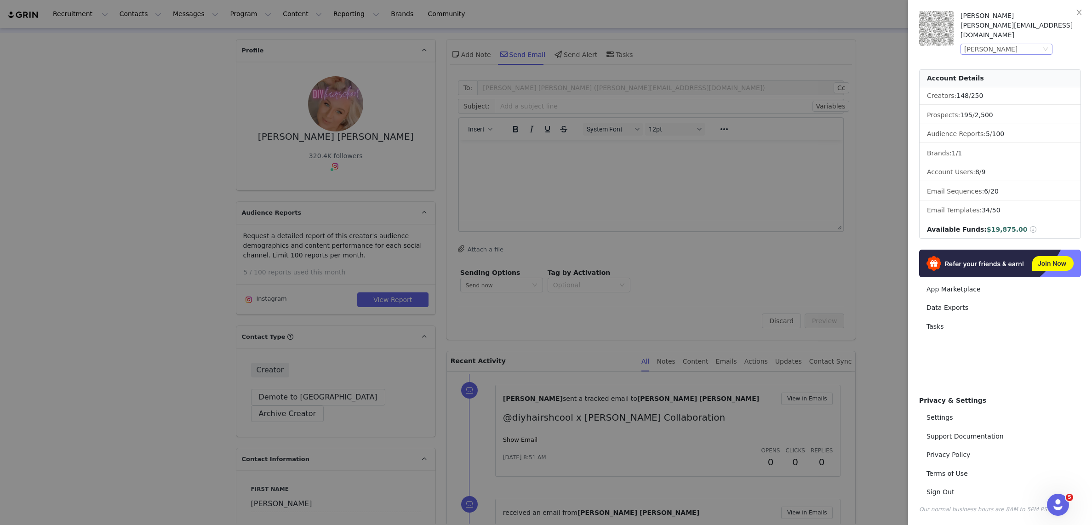
click at [1037, 44] on div "John Frieda" at bounding box center [1006, 49] width 92 height 11
drag, startPoint x: 986, startPoint y: 99, endPoint x: 1009, endPoint y: 97, distance: 23.1
click at [986, 99] on li "Powerblock" at bounding box center [1024, 100] width 129 height 15
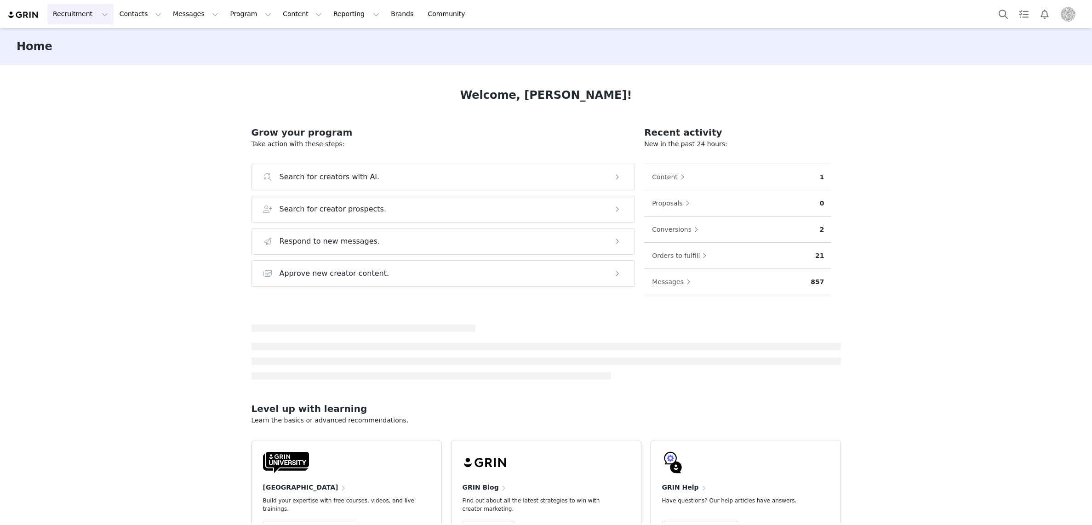
click at [83, 16] on button "Recruitment Recruitment" at bounding box center [80, 14] width 66 height 21
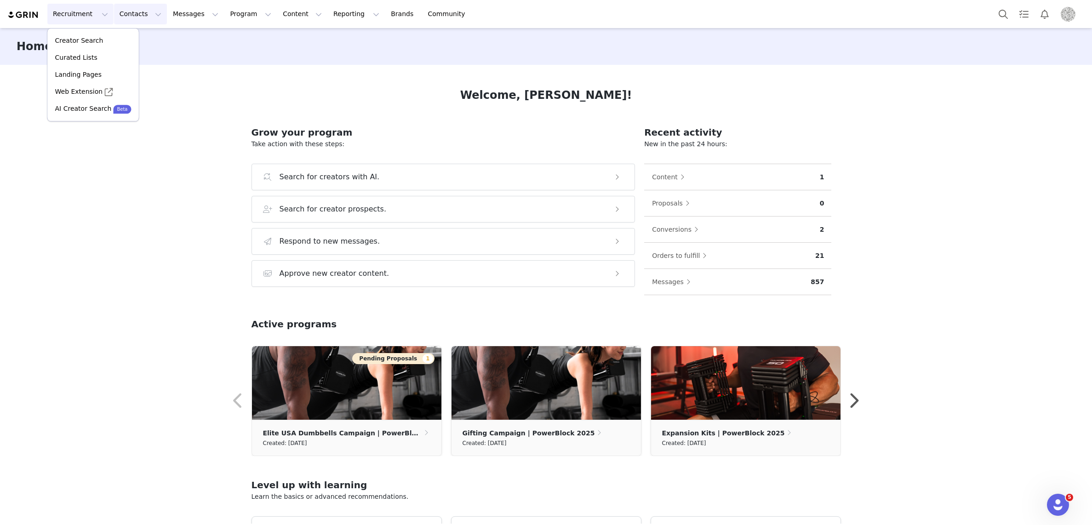
click at [122, 17] on button "Contacts Contacts" at bounding box center [140, 14] width 53 height 21
drag, startPoint x: 125, startPoint y: 42, endPoint x: 153, endPoint y: 39, distance: 28.2
click at [125, 42] on p "Creators" at bounding box center [129, 41] width 28 height 10
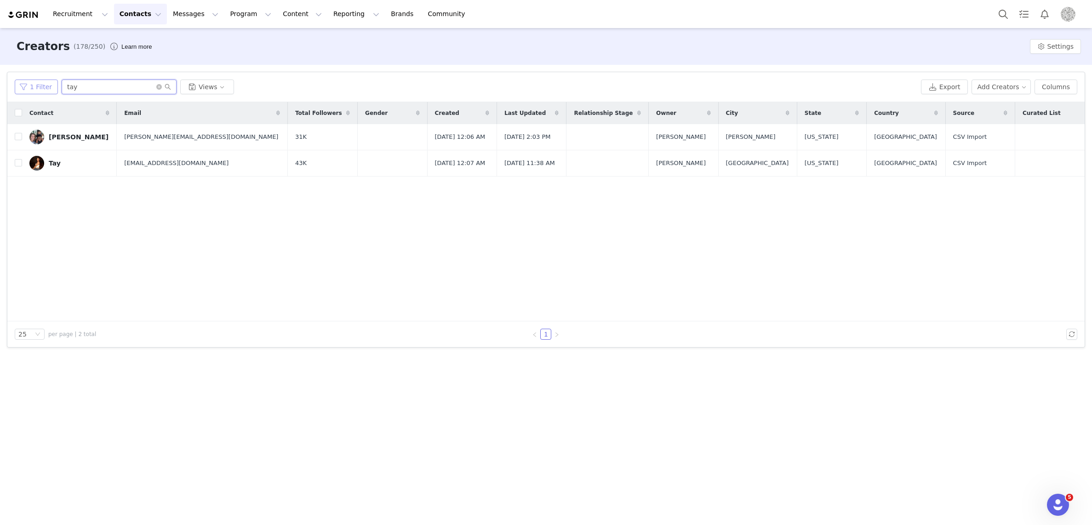
drag, startPoint x: 84, startPoint y: 88, endPoint x: 45, endPoint y: 90, distance: 39.6
click at [45, 90] on div "1 Filter tay Views" at bounding box center [466, 87] width 902 height 15
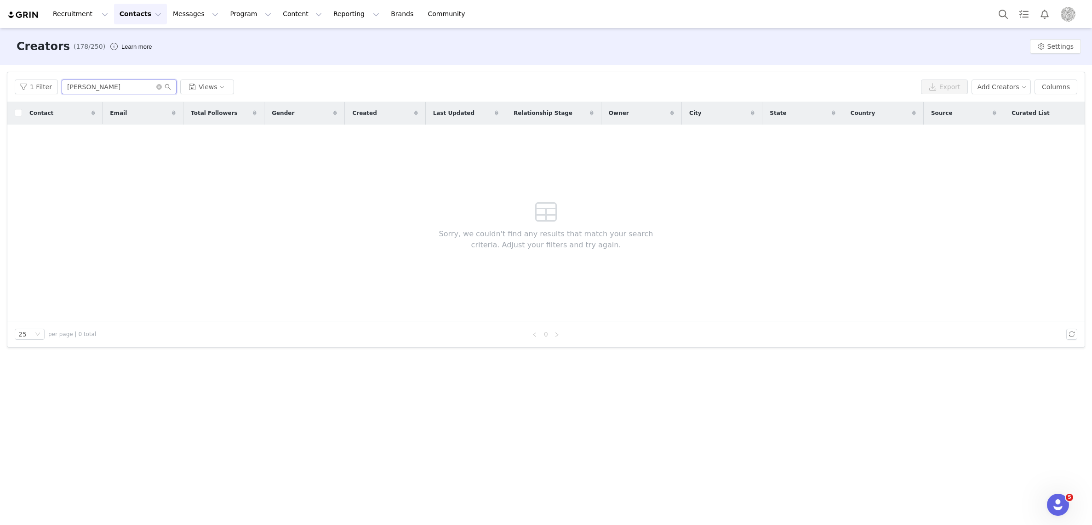
type input "freddy"
click at [132, 10] on button "Contacts Contacts" at bounding box center [140, 14] width 53 height 21
click at [127, 61] on p "Prospects" at bounding box center [130, 58] width 31 height 10
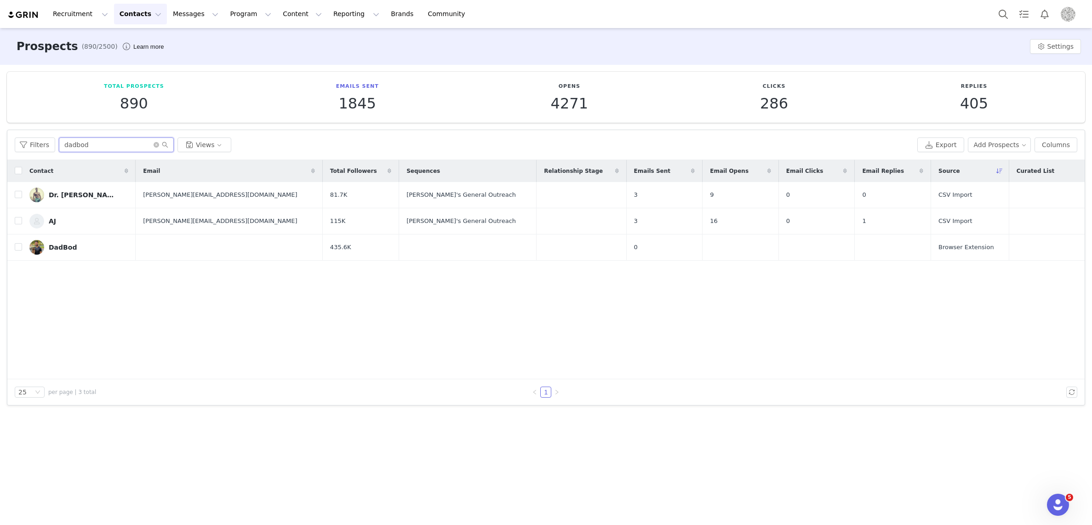
click at [97, 145] on input "dadbod" at bounding box center [116, 144] width 115 height 15
type input "freddy"
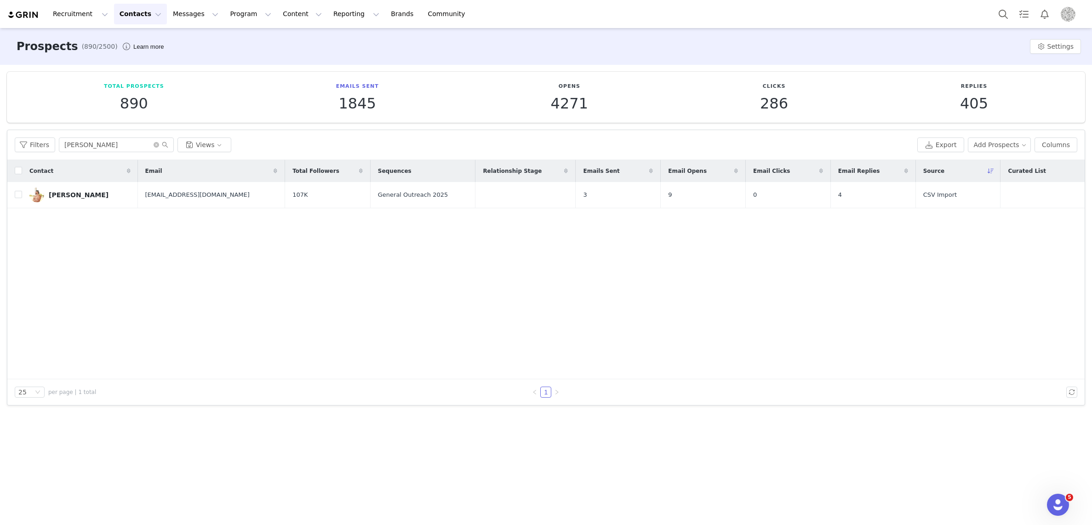
click at [49, 193] on div "Freddy" at bounding box center [79, 194] width 60 height 7
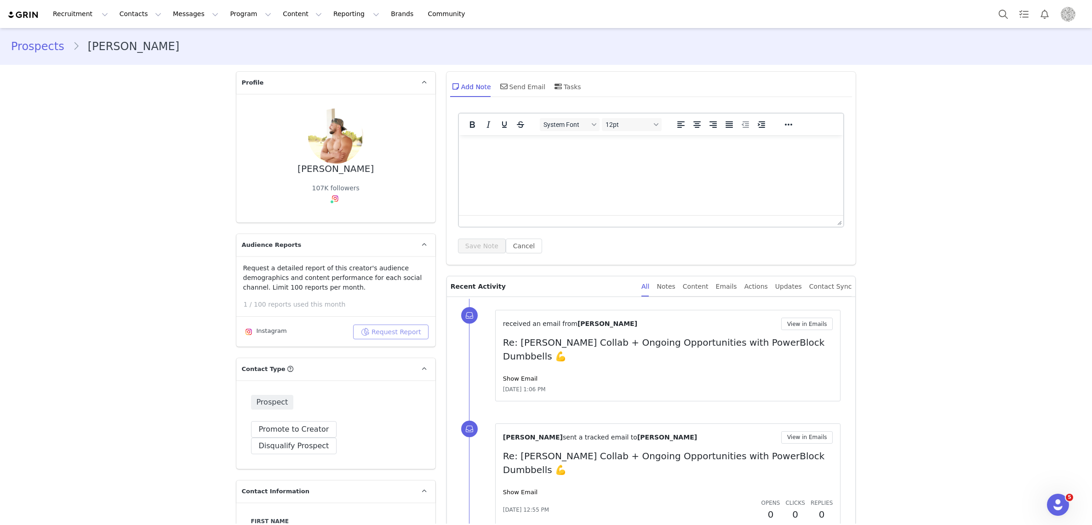
click at [381, 330] on button "Request Report" at bounding box center [390, 331] width 75 height 15
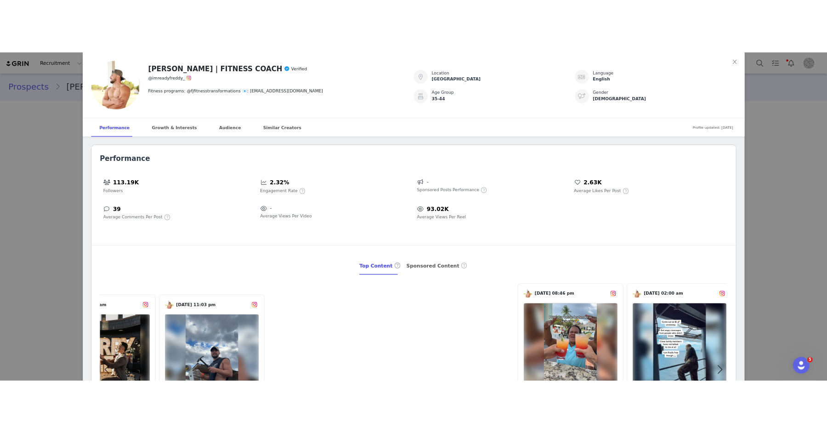
scroll to position [0, 0]
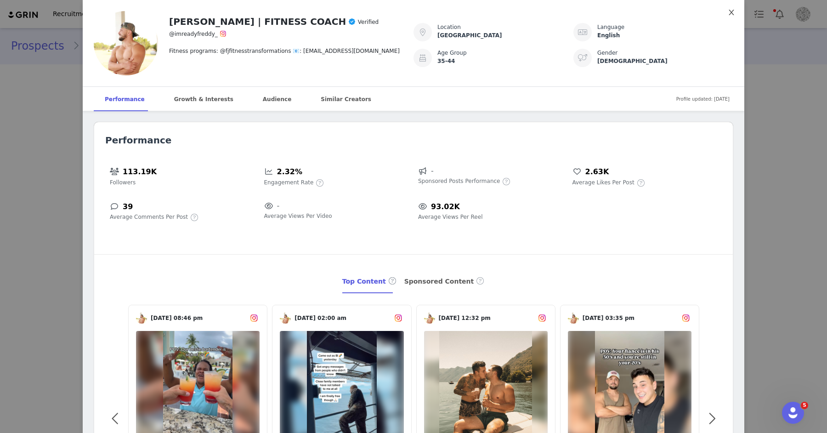
drag, startPoint x: 729, startPoint y: 11, endPoint x: 785, endPoint y: 11, distance: 56.1
click at [729, 11] on icon "icon: close" at bounding box center [731, 12] width 7 height 7
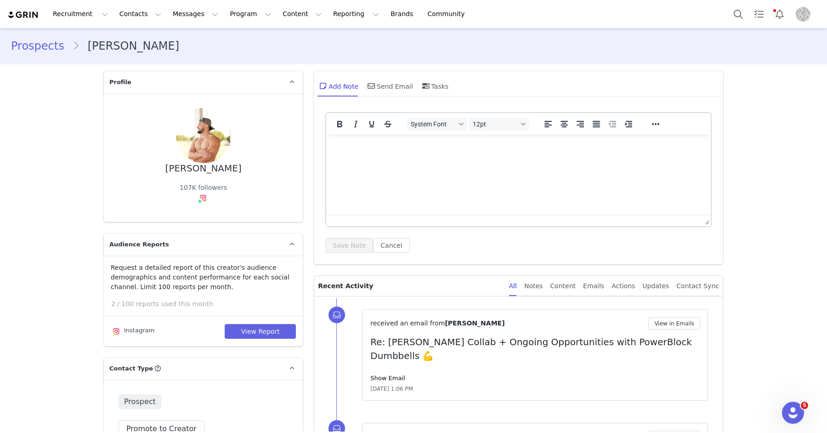
click at [808, 15] on img "Profile" at bounding box center [803, 14] width 15 height 15
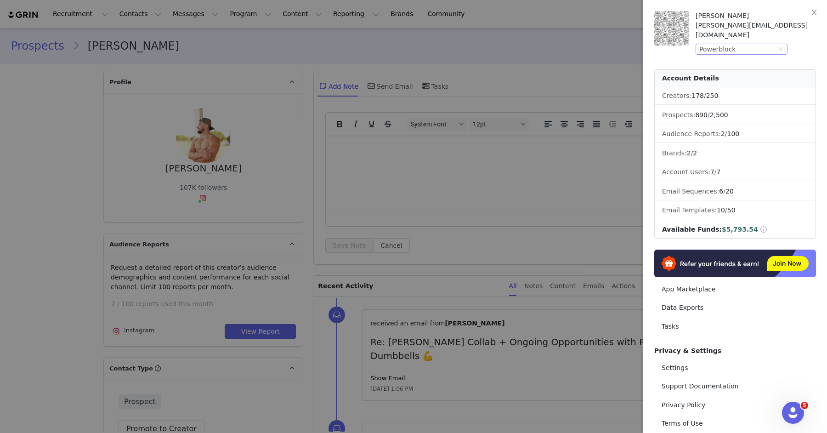
click at [762, 44] on div "Powerblock" at bounding box center [738, 49] width 77 height 10
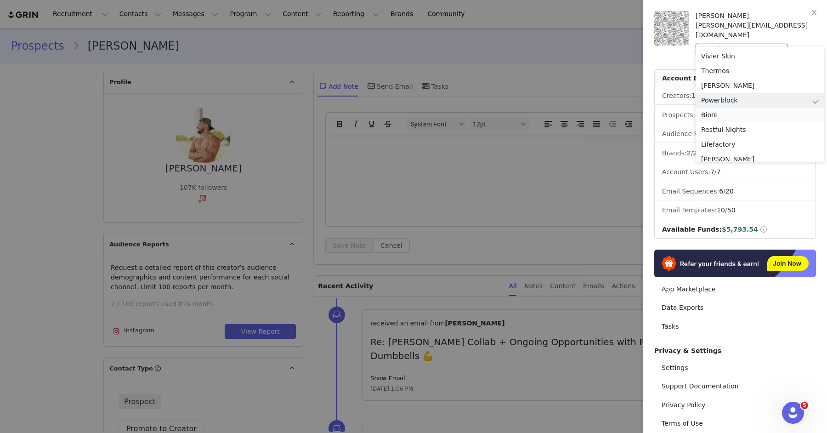
click at [744, 114] on li "Biore" at bounding box center [760, 115] width 129 height 15
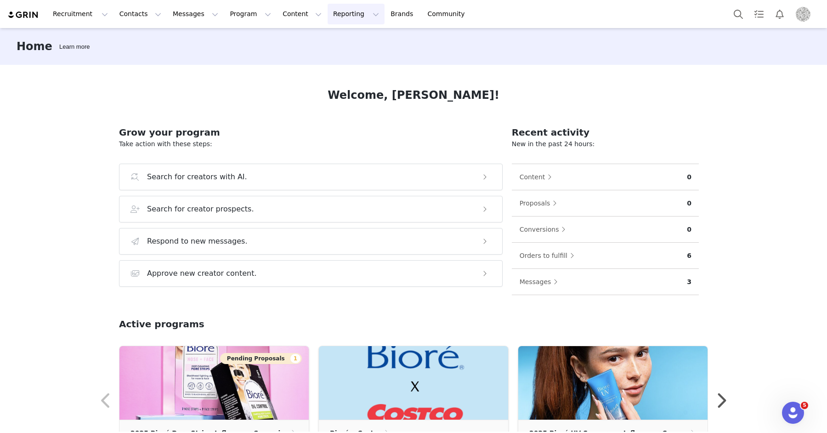
click at [329, 13] on button "Reporting Reporting" at bounding box center [356, 14] width 57 height 21
click at [323, 41] on p "Dashboard" at bounding box center [329, 41] width 35 height 10
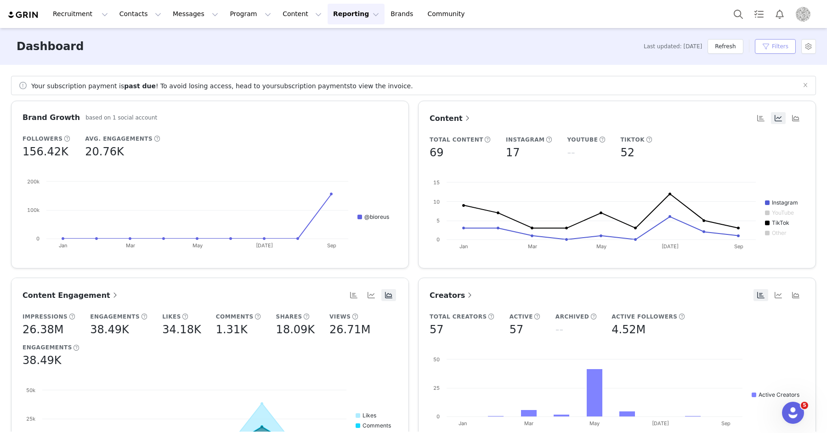
click at [777, 44] on button "Filters" at bounding box center [775, 46] width 41 height 15
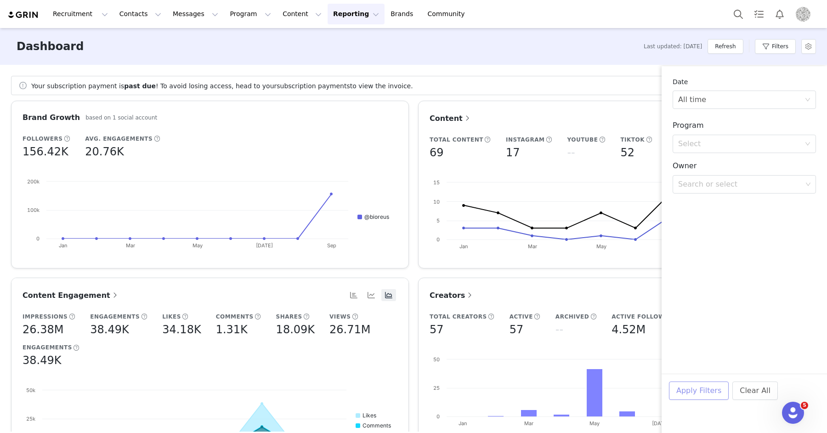
click at [694, 388] on button "Apply Filters" at bounding box center [699, 390] width 60 height 18
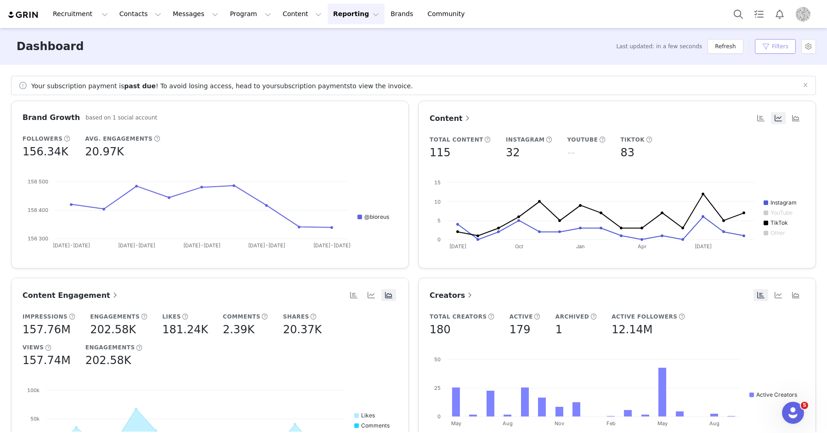
click at [770, 46] on button "Filters" at bounding box center [775, 46] width 41 height 15
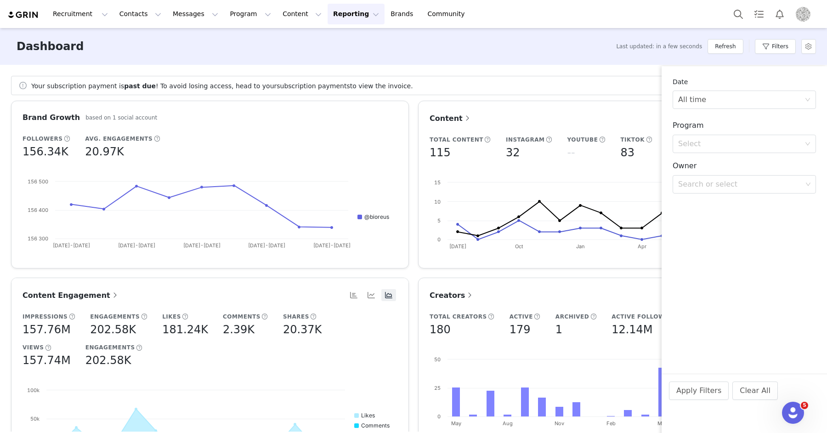
click at [737, 88] on div "Date All time" at bounding box center [744, 93] width 143 height 32
click at [732, 96] on div "All time" at bounding box center [741, 99] width 126 height 17
click at [705, 165] on li "Custom" at bounding box center [744, 164] width 143 height 15
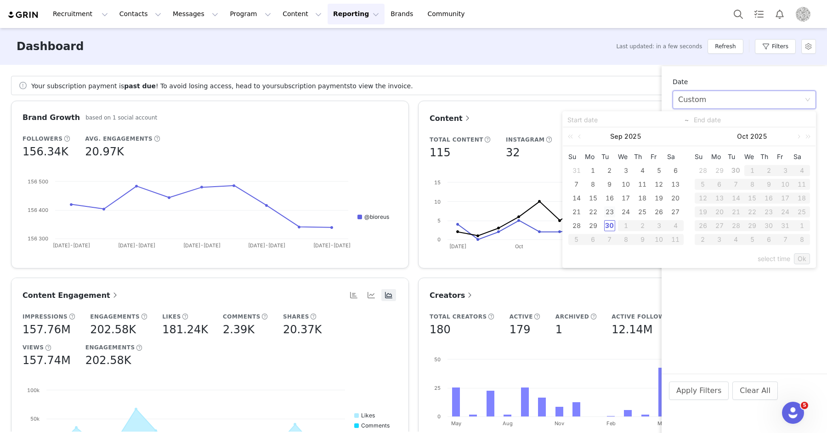
click at [606, 223] on div "30" at bounding box center [609, 225] width 11 height 11
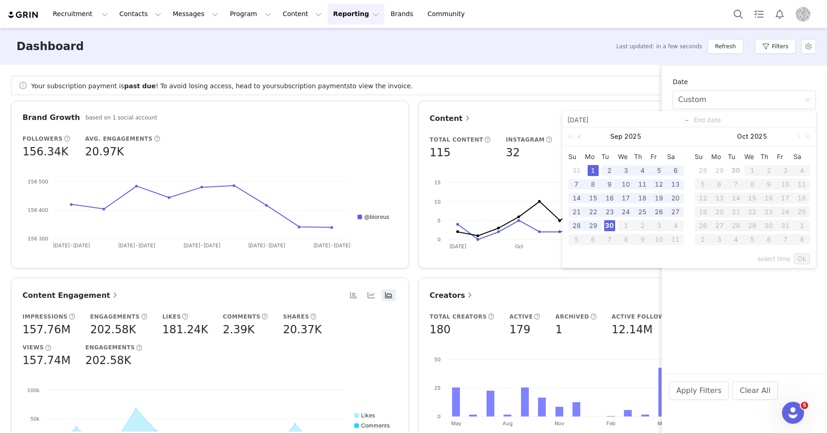
click at [579, 135] on link at bounding box center [580, 136] width 8 height 18
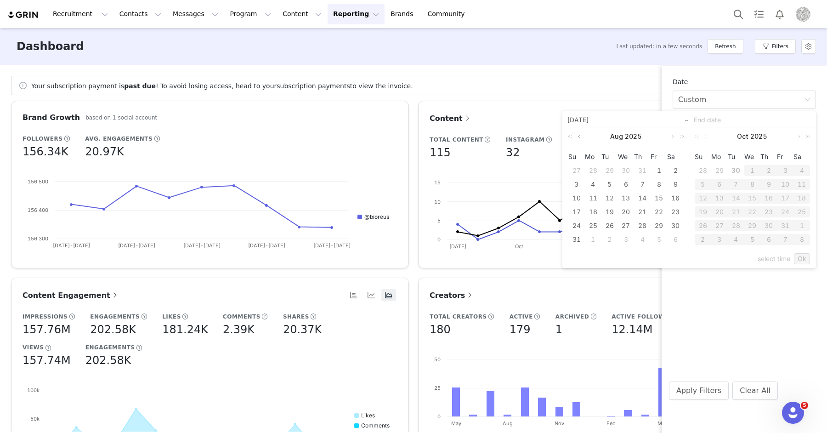
click at [579, 135] on link at bounding box center [580, 136] width 8 height 18
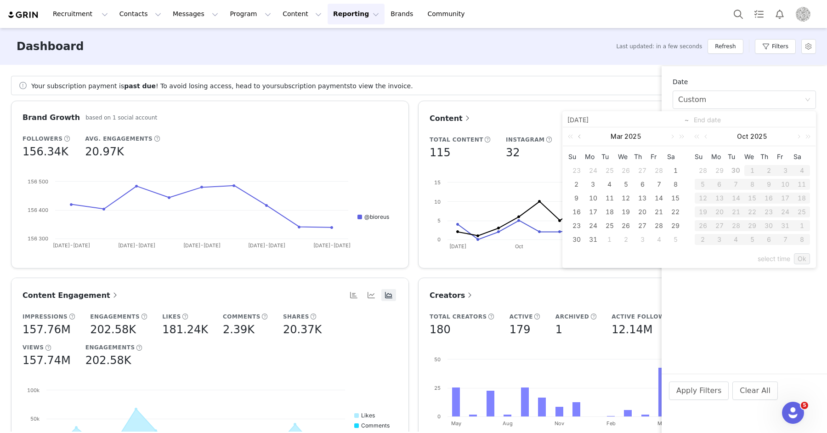
click at [579, 135] on link at bounding box center [580, 136] width 8 height 18
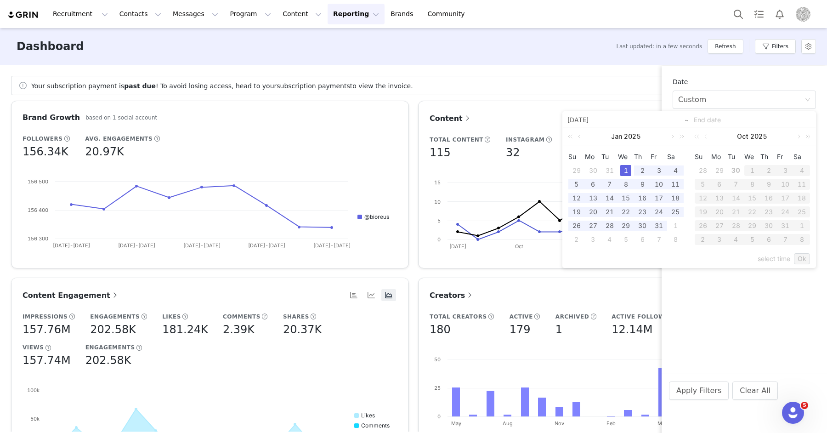
click at [625, 170] on div "1" at bounding box center [625, 170] width 11 height 11
type input "01/01/2025"
type input "09/30/2025"
type input "01/01/2025"
type input "09/30/2025"
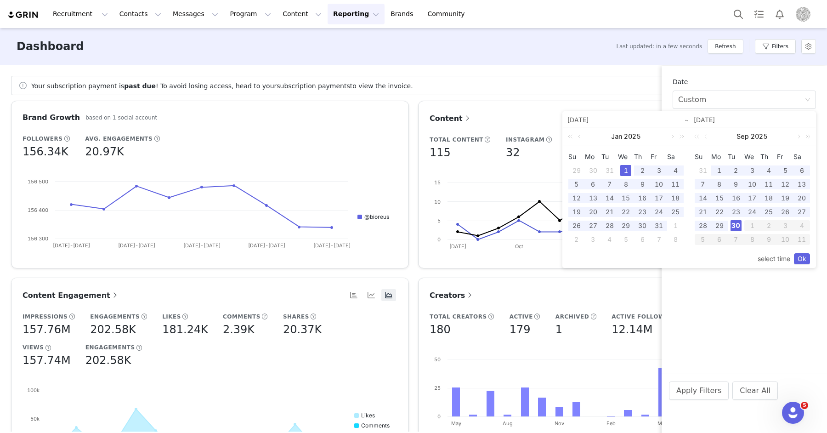
drag, startPoint x: 804, startPoint y: 258, endPoint x: 791, endPoint y: 287, distance: 31.5
click at [803, 258] on link "Ok" at bounding box center [802, 258] width 16 height 11
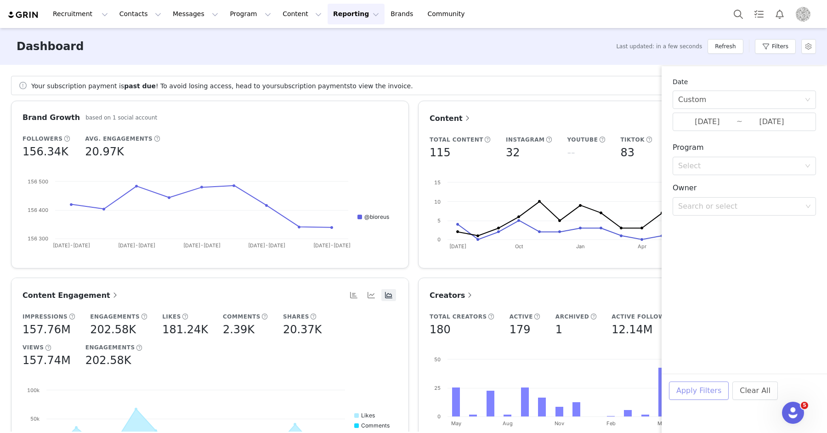
click at [703, 389] on button "Apply Filters" at bounding box center [699, 390] width 60 height 18
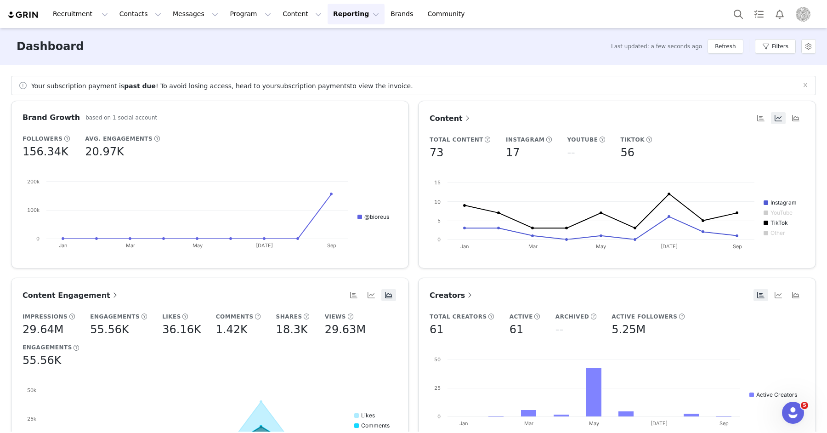
click at [338, 17] on button "Reporting Reporting" at bounding box center [356, 14] width 57 height 21
click at [333, 58] on p "Report Builder" at bounding box center [335, 58] width 46 height 10
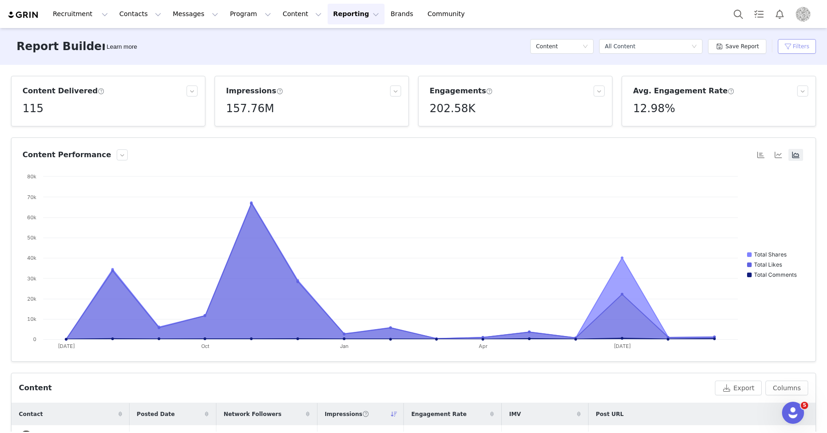
click at [800, 46] on button "Filters" at bounding box center [797, 46] width 38 height 15
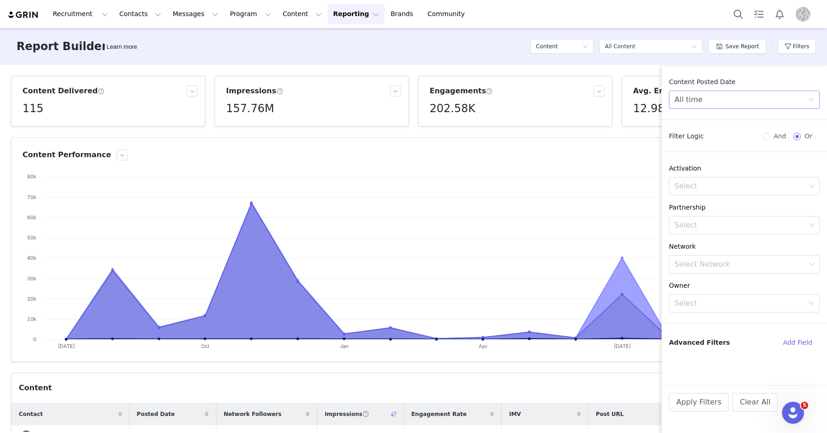
drag, startPoint x: 750, startPoint y: 85, endPoint x: 748, endPoint y: 97, distance: 12.1
click at [750, 85] on div "Content Posted Date" at bounding box center [744, 82] width 151 height 10
click at [746, 103] on div "All time" at bounding box center [742, 99] width 134 height 17
drag, startPoint x: 686, startPoint y: 171, endPoint x: 686, endPoint y: 165, distance: 5.5
click at [686, 171] on li "Custom" at bounding box center [744, 164] width 151 height 15
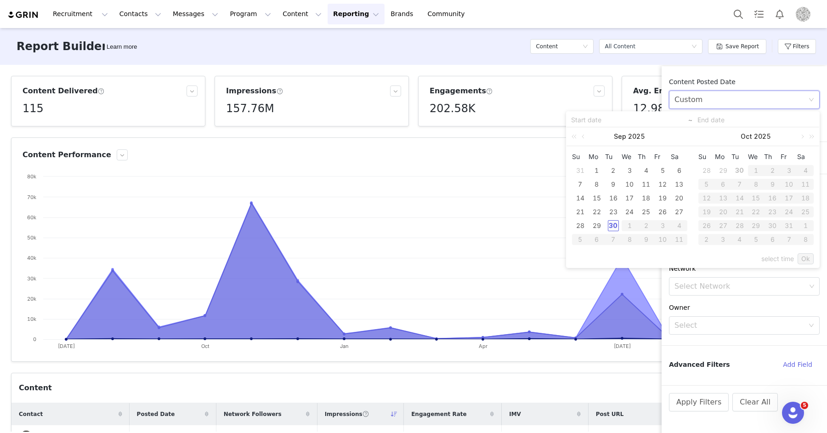
drag, startPoint x: 595, startPoint y: 169, endPoint x: 608, endPoint y: 226, distance: 58.8
click at [595, 169] on div "1" at bounding box center [597, 170] width 11 height 11
type input "09/01/2025"
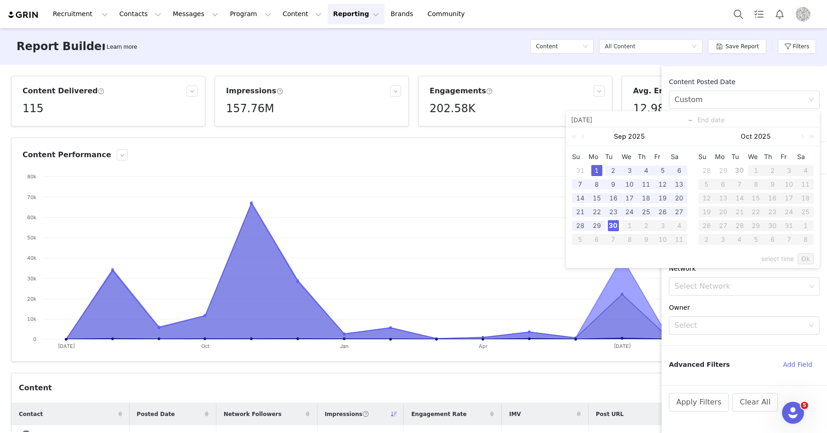
drag, startPoint x: 613, startPoint y: 223, endPoint x: 728, endPoint y: 243, distance: 116.6
click at [613, 223] on div "30" at bounding box center [613, 225] width 11 height 11
type input "09/30/2025"
type input "09/01/2025"
type input "09/30/2025"
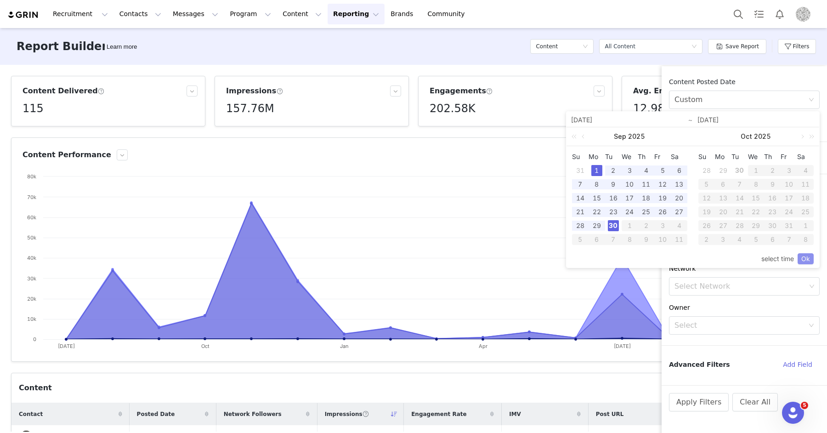
click at [808, 257] on link "Ok" at bounding box center [806, 258] width 16 height 11
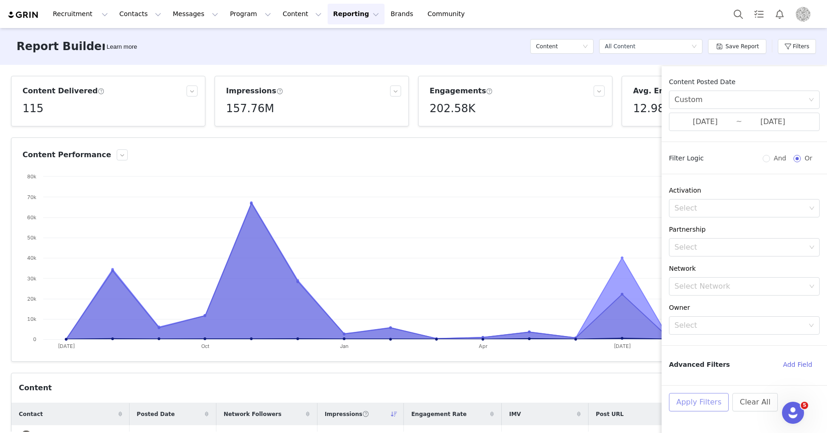
drag, startPoint x: 698, startPoint y: 398, endPoint x: 701, endPoint y: 382, distance: 16.3
click at [698, 398] on button "Apply Filters" at bounding box center [699, 402] width 60 height 18
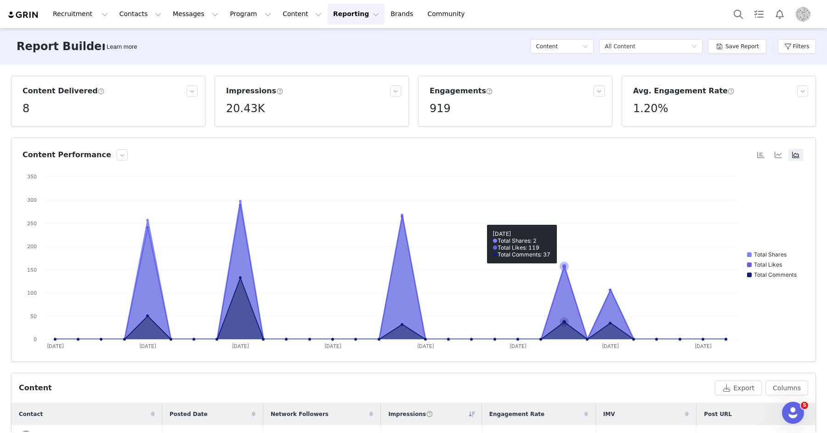
scroll to position [2, 0]
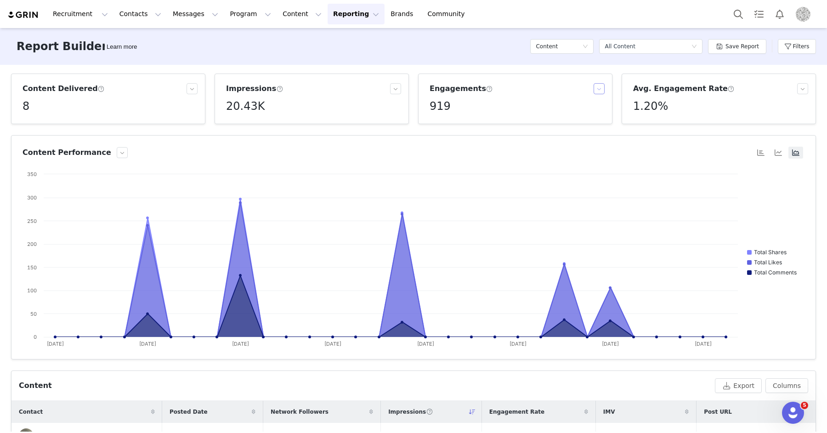
click at [601, 86] on button "button" at bounding box center [599, 88] width 11 height 11
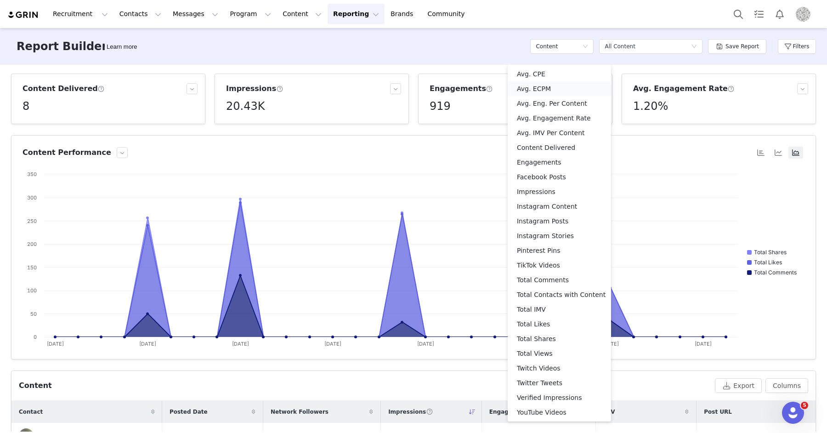
drag, startPoint x: 543, startPoint y: 87, endPoint x: 572, endPoint y: 91, distance: 28.7
click at [543, 87] on li "Avg. ECPM" at bounding box center [559, 88] width 103 height 15
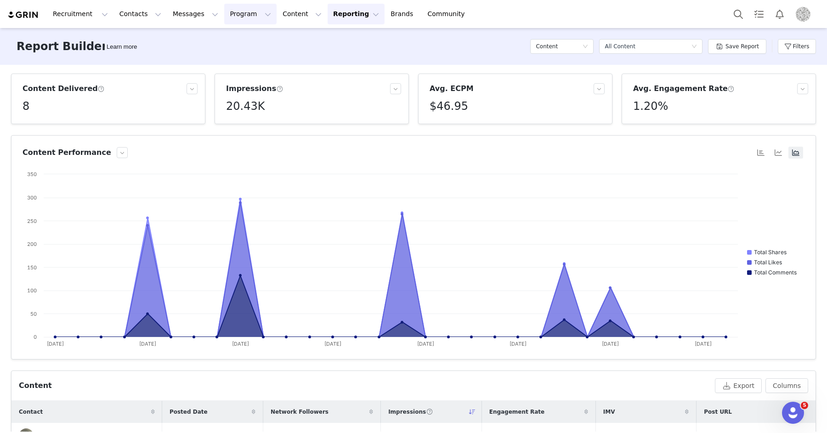
click at [224, 12] on button "Program Program" at bounding box center [250, 14] width 52 height 21
click at [328, 11] on button "Reporting Reporting" at bounding box center [356, 14] width 57 height 21
click at [331, 18] on button "Reporting Reporting" at bounding box center [356, 14] width 57 height 21
click at [565, 42] on div "Content" at bounding box center [559, 47] width 46 height 14
click at [551, 121] on h5 "Program" at bounding box center [565, 124] width 52 height 10
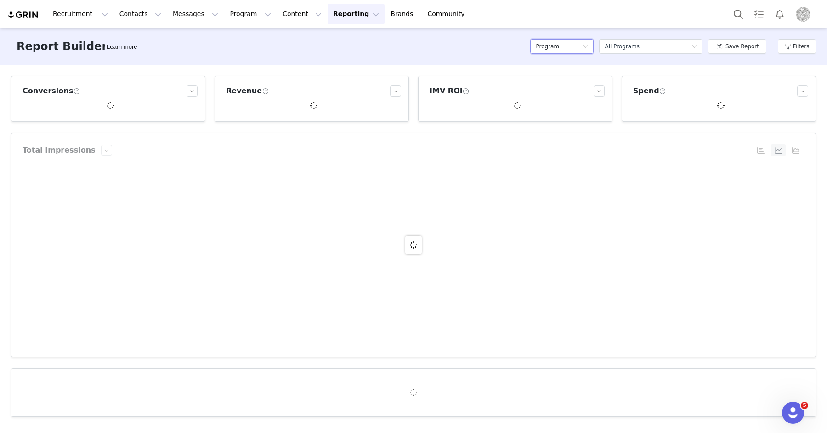
scroll to position [0, 0]
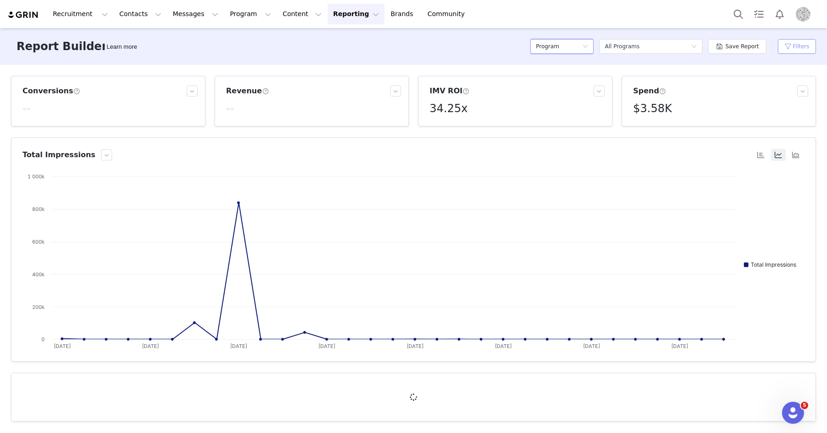
click at [813, 44] on button "Filters" at bounding box center [797, 46] width 38 height 15
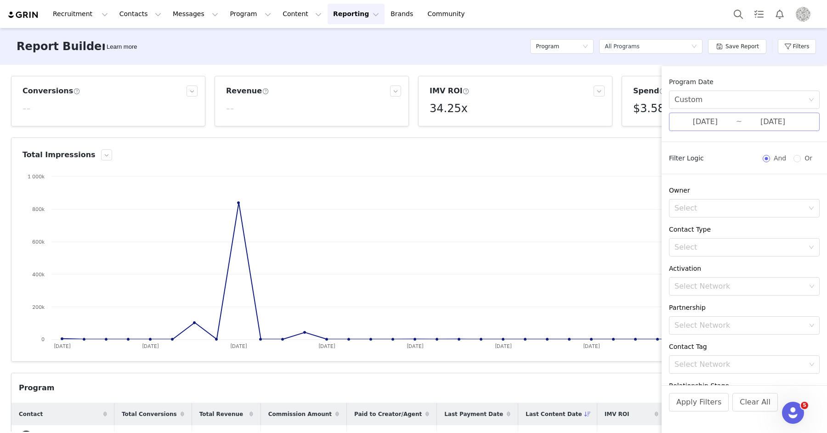
click at [720, 121] on input "05/01/2025" at bounding box center [706, 122] width 62 height 12
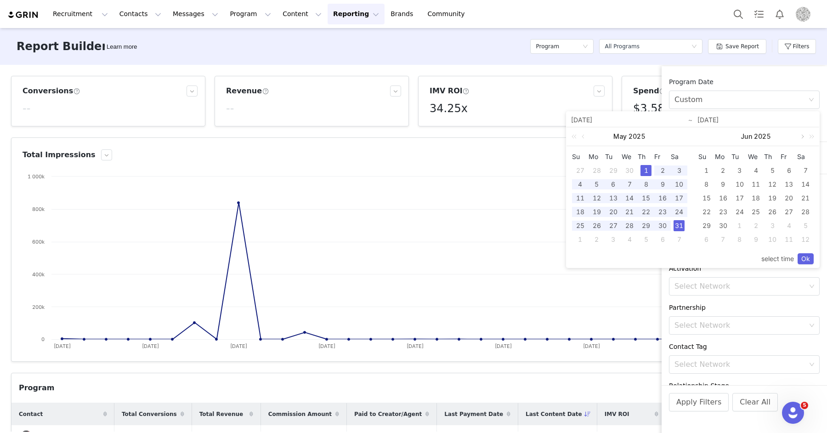
click at [801, 138] on link at bounding box center [802, 136] width 8 height 18
drag, startPoint x: 722, startPoint y: 168, endPoint x: 743, endPoint y: 218, distance: 54.2
click at [722, 168] on div "1" at bounding box center [723, 170] width 11 height 11
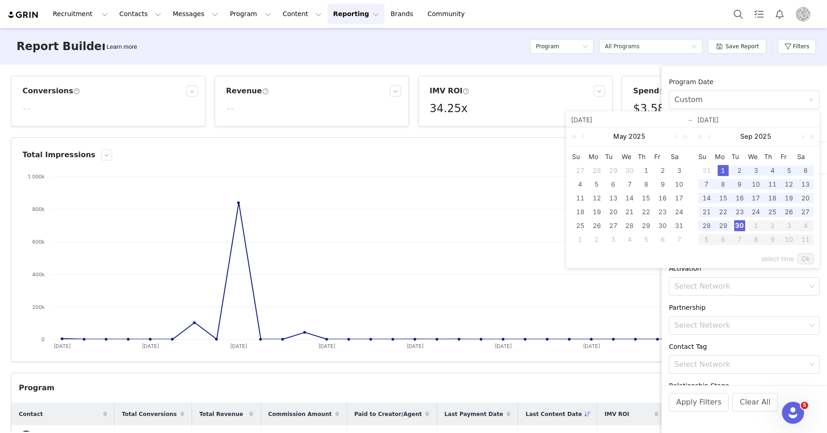
click at [738, 223] on div "30" at bounding box center [739, 225] width 11 height 11
type input "09/01/2025"
type input "09/30/2025"
type input "09/01/2025"
type input "09/30/2025"
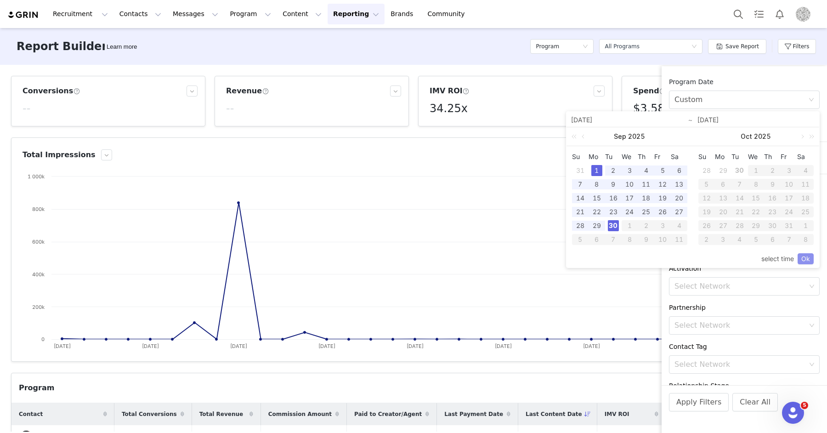
drag, startPoint x: 806, startPoint y: 257, endPoint x: 800, endPoint y: 256, distance: 6.0
click at [806, 257] on link "Ok" at bounding box center [806, 258] width 16 height 11
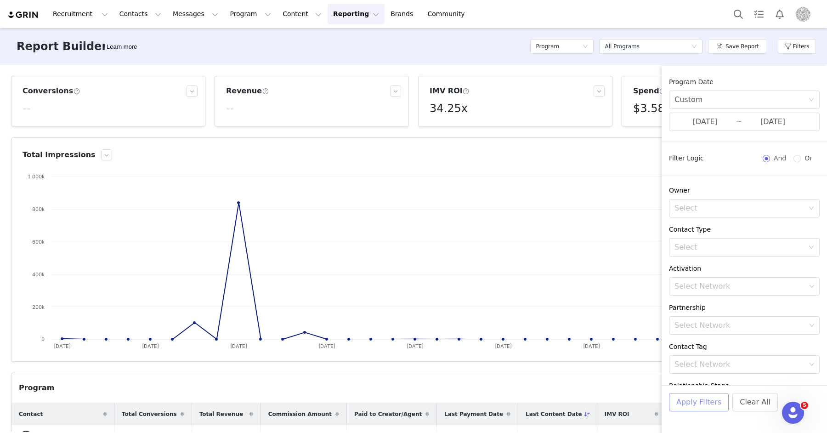
drag, startPoint x: 684, startPoint y: 398, endPoint x: 676, endPoint y: 381, distance: 18.3
click at [683, 398] on button "Apply Filters" at bounding box center [699, 402] width 60 height 18
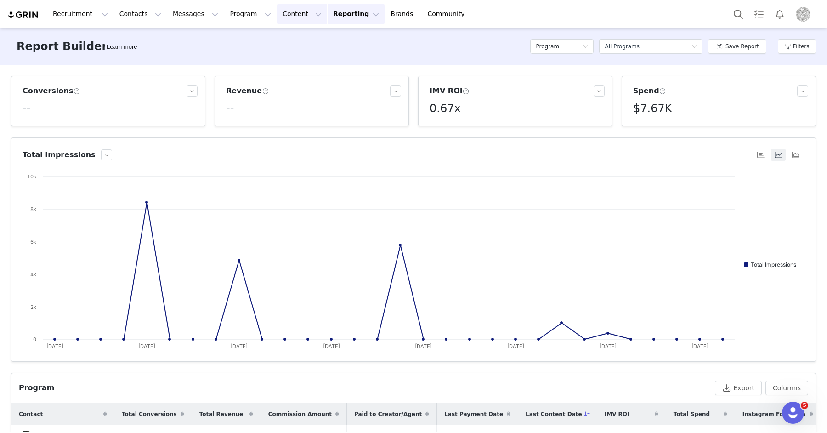
click at [277, 16] on button "Content Content" at bounding box center [302, 14] width 50 height 21
click at [276, 40] on p "Creator Content" at bounding box center [291, 41] width 51 height 10
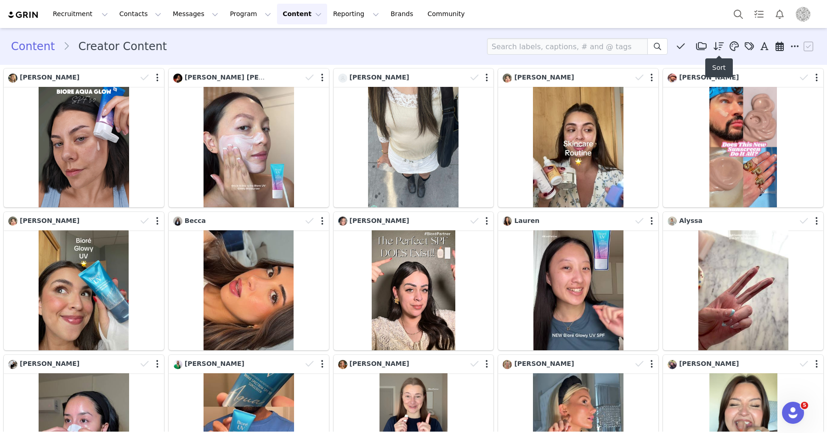
click at [720, 46] on icon at bounding box center [719, 46] width 11 height 9
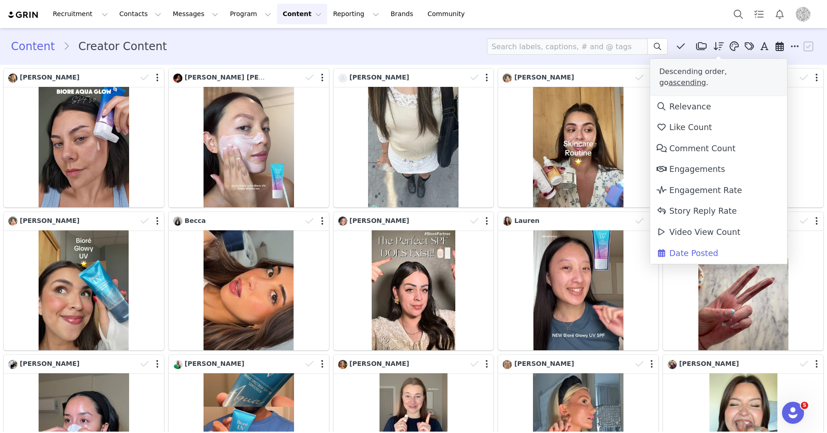
click at [649, 26] on div "Recruitment Recruitment Creator Search Curated Lists Landing Pages Web Extensio…" at bounding box center [413, 14] width 827 height 28
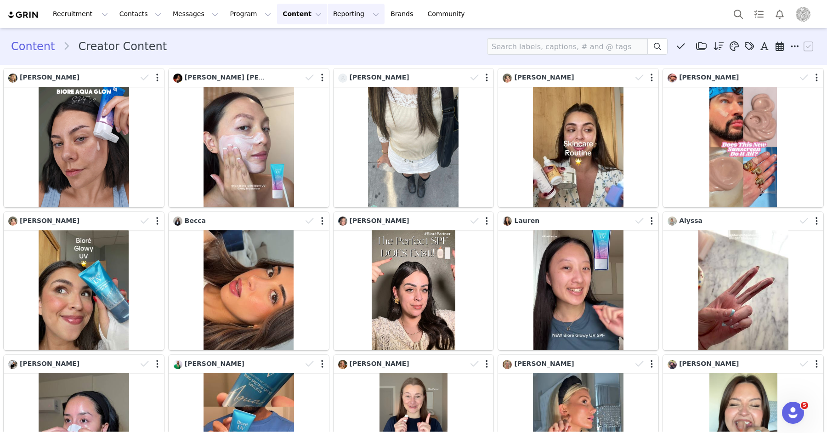
click at [328, 11] on button "Reporting Reporting" at bounding box center [356, 14] width 57 height 21
click at [344, 57] on p "Report Builder" at bounding box center [335, 58] width 46 height 10
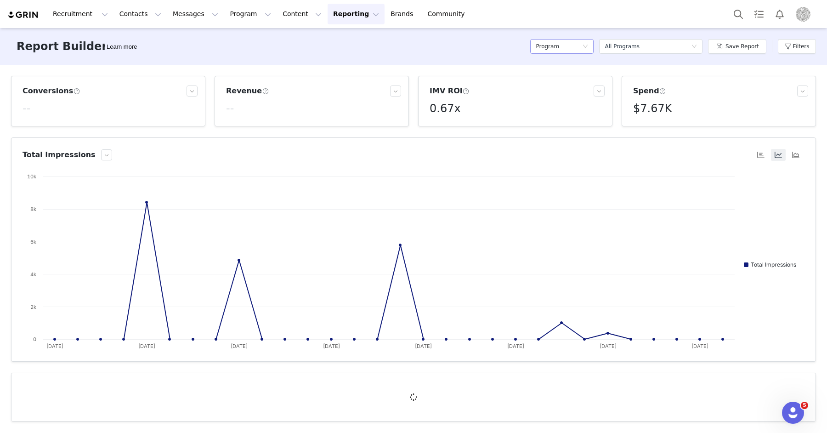
click at [551, 50] on h5 "Program" at bounding box center [547, 47] width 23 height 14
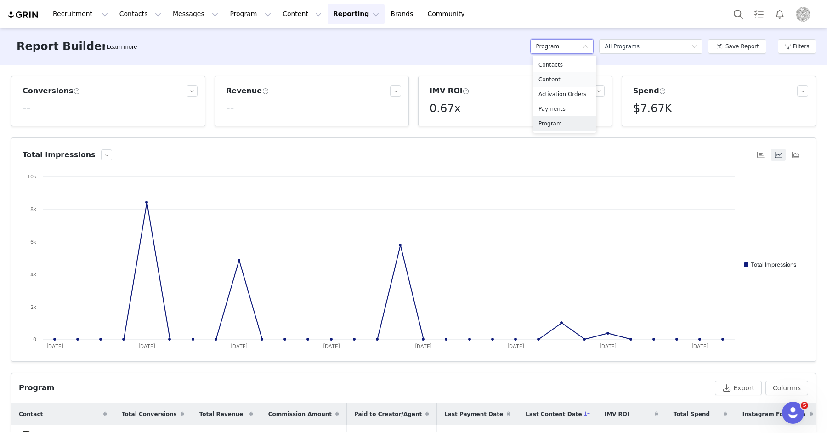
click at [550, 82] on h5 "Content" at bounding box center [565, 79] width 52 height 10
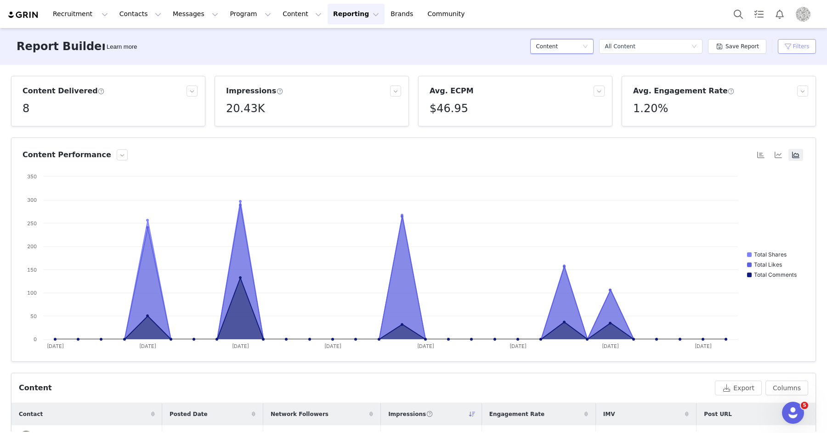
click at [805, 46] on button "Filters" at bounding box center [797, 46] width 38 height 15
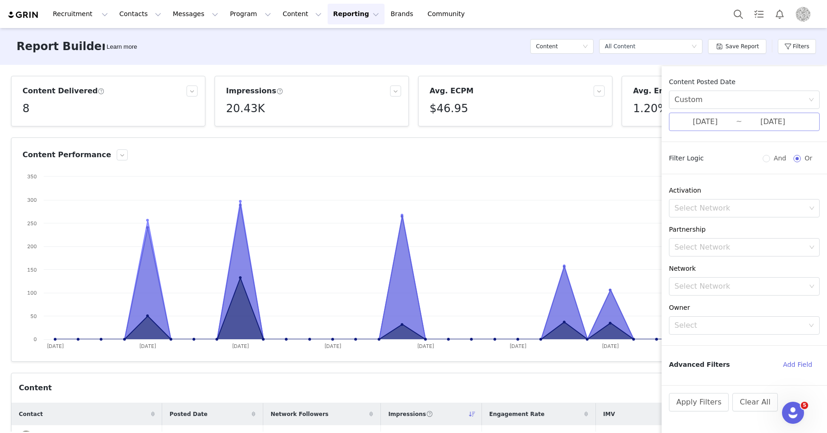
click at [726, 121] on input "09/01/2025" at bounding box center [706, 122] width 62 height 12
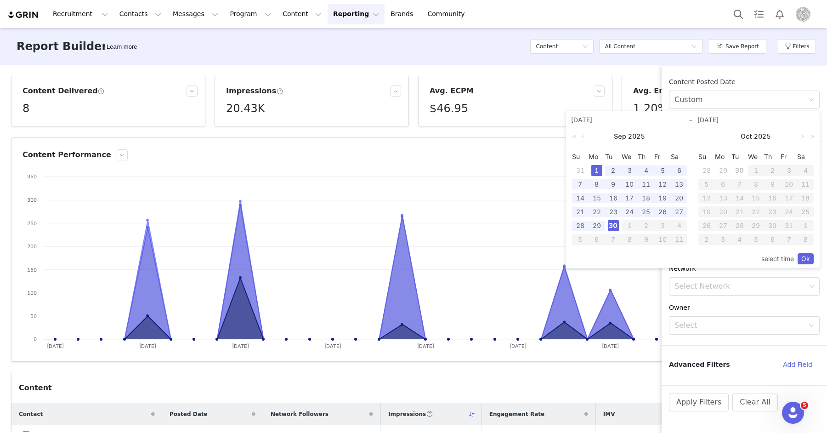
click at [616, 221] on div "30" at bounding box center [613, 225] width 11 height 11
click at [585, 136] on link at bounding box center [584, 136] width 8 height 18
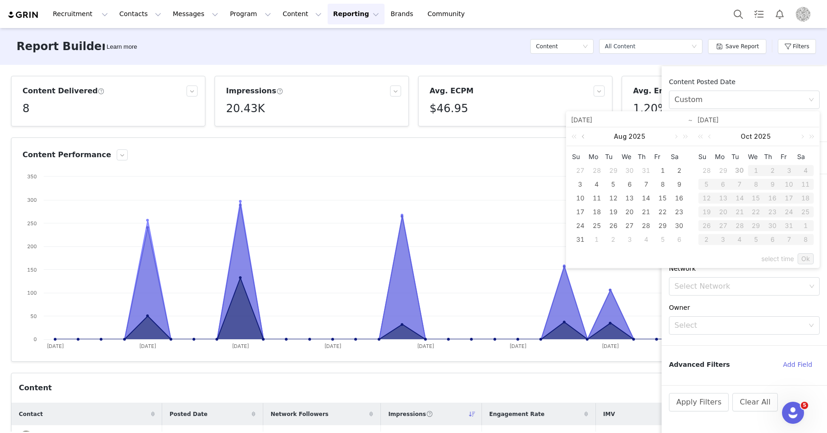
click at [585, 136] on link at bounding box center [584, 136] width 8 height 18
click at [601, 221] on div "30" at bounding box center [597, 225] width 11 height 11
type input "06/30/2025"
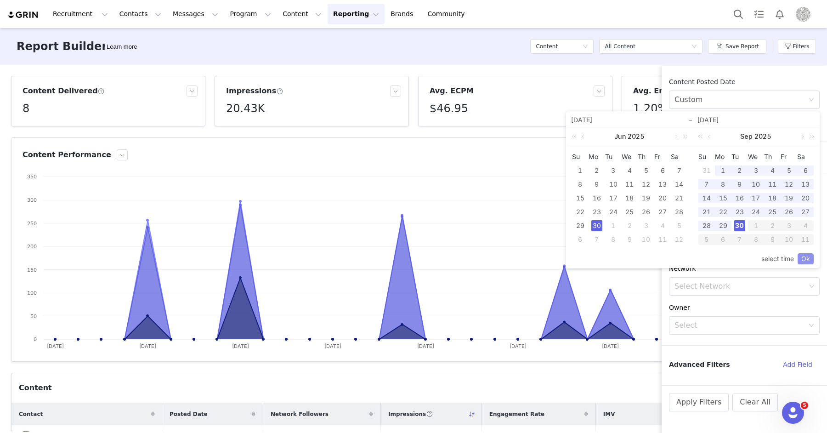
click at [813, 256] on link "Ok" at bounding box center [806, 258] width 16 height 11
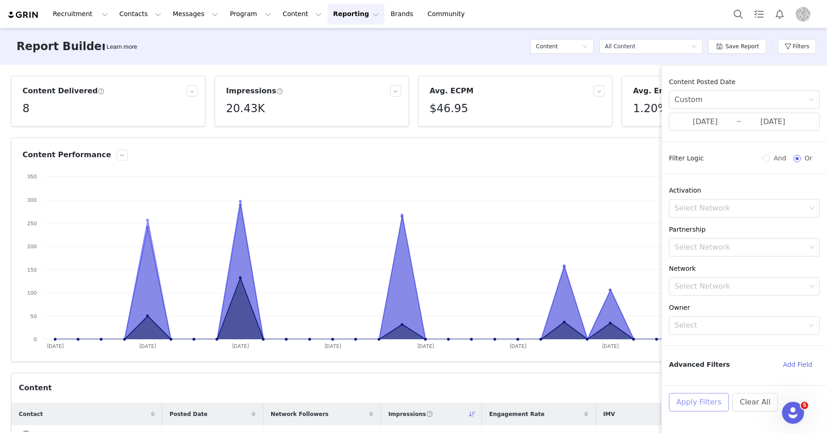
drag, startPoint x: 713, startPoint y: 404, endPoint x: 615, endPoint y: 376, distance: 101.5
click at [712, 404] on button "Apply Filters" at bounding box center [699, 402] width 60 height 18
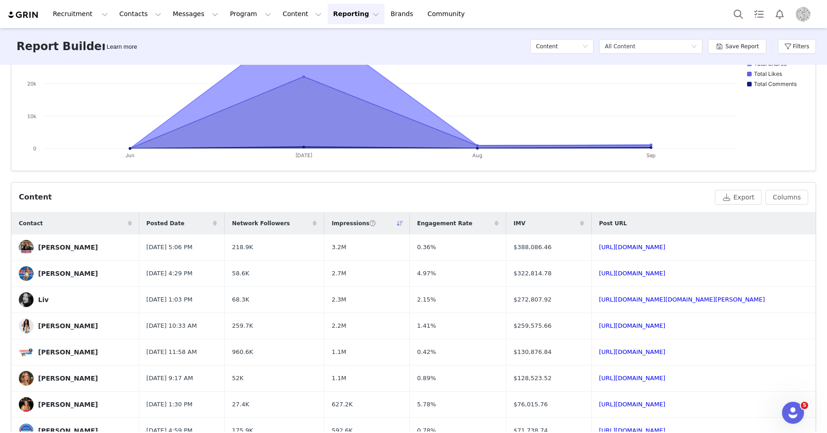
drag, startPoint x: 162, startPoint y: 221, endPoint x: 182, endPoint y: 223, distance: 20.0
click at [162, 221] on div "Posted Date" at bounding box center [181, 223] width 85 height 22
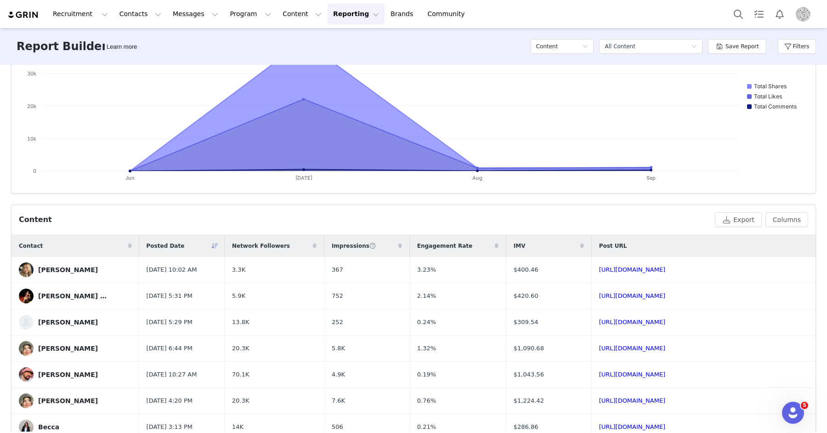
scroll to position [187, 0]
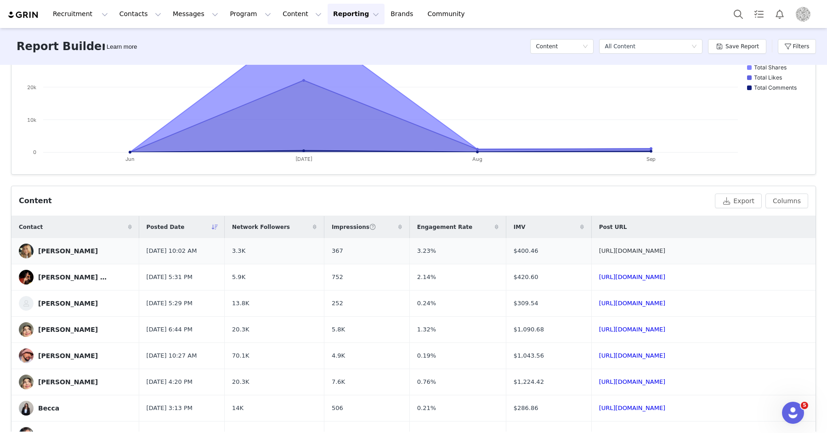
click at [599, 249] on link "https://www.tiktok.com/@thatgirlernnn/video/7554026907138870583" at bounding box center [632, 250] width 67 height 7
click at [599, 280] on link "https://www.tiktok.com/@nadineeemarieee/video/7553400321884589325" at bounding box center [632, 276] width 67 height 7
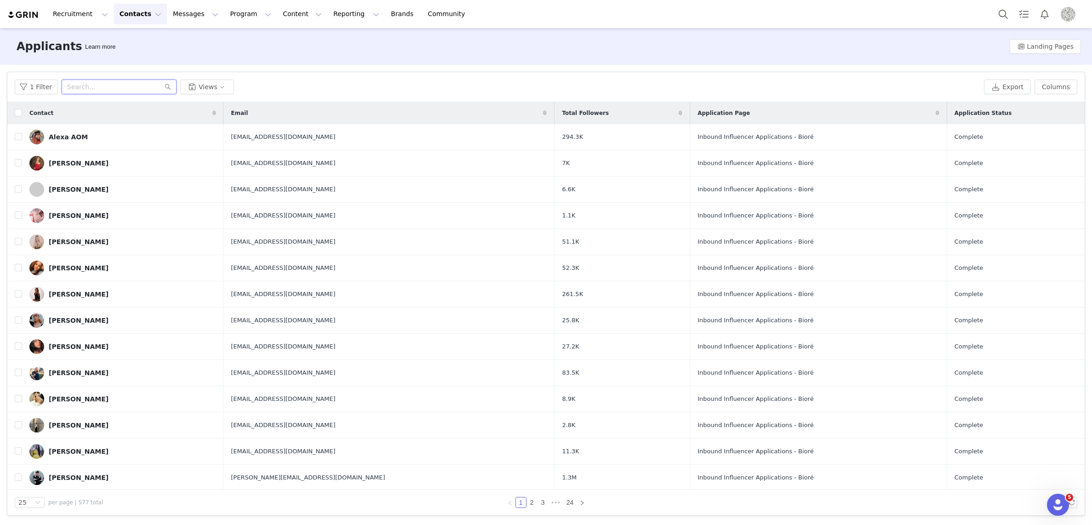
click at [81, 87] on input "text" at bounding box center [119, 87] width 115 height 15
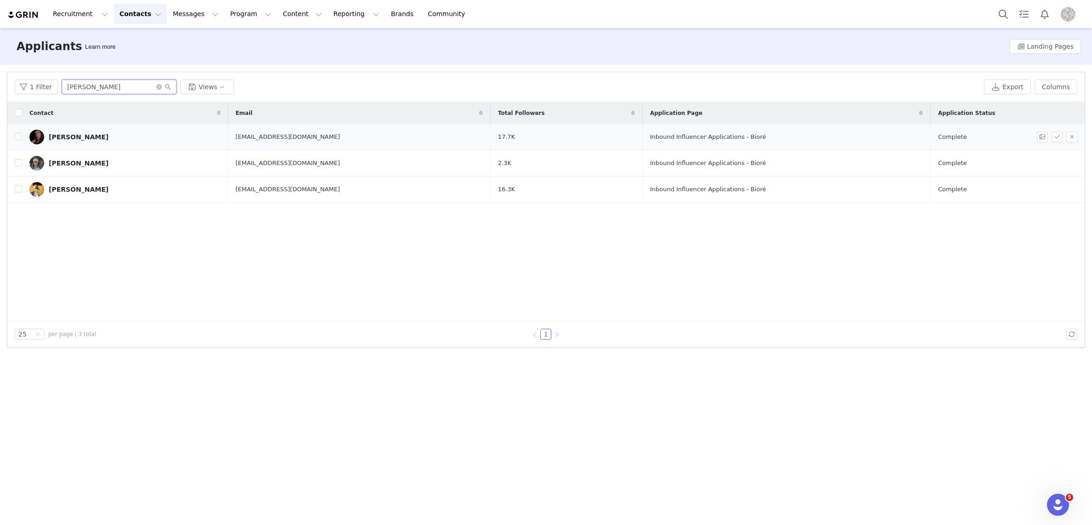
type input "[PERSON_NAME]"
click at [67, 135] on div "[PERSON_NAME]" at bounding box center [79, 136] width 60 height 7
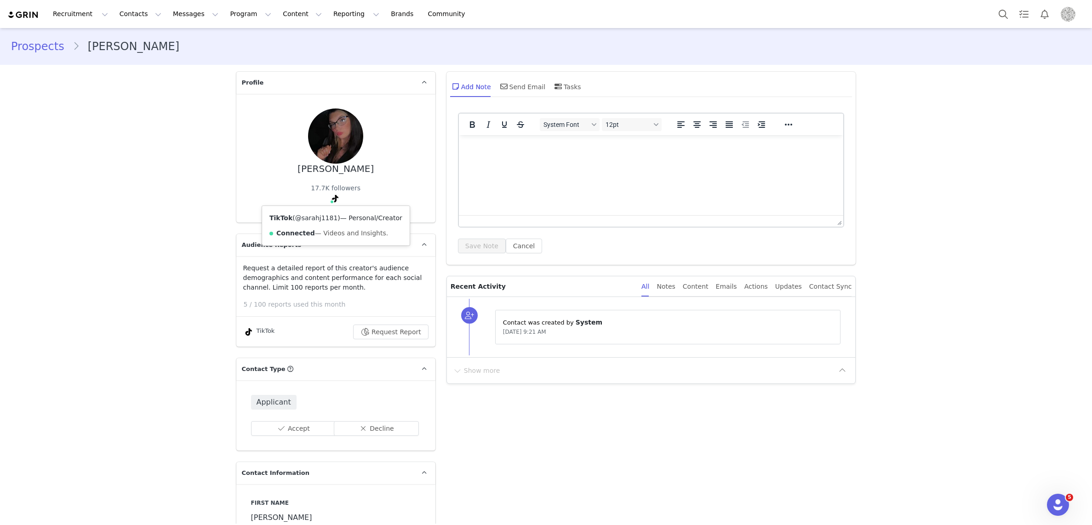
click at [315, 216] on link "@sarahj1181" at bounding box center [316, 217] width 43 height 7
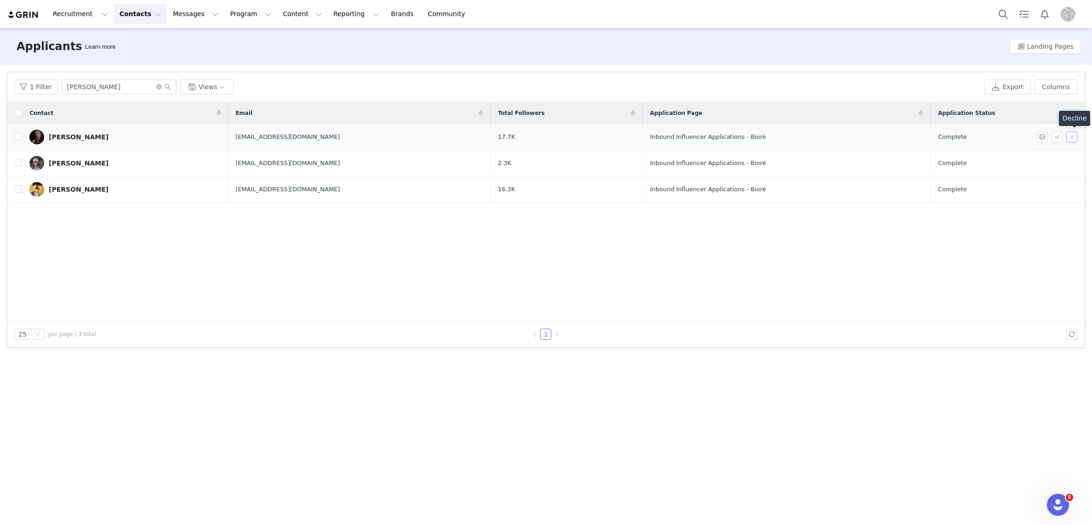
click at [1071, 136] on button "button" at bounding box center [1071, 136] width 11 height 11
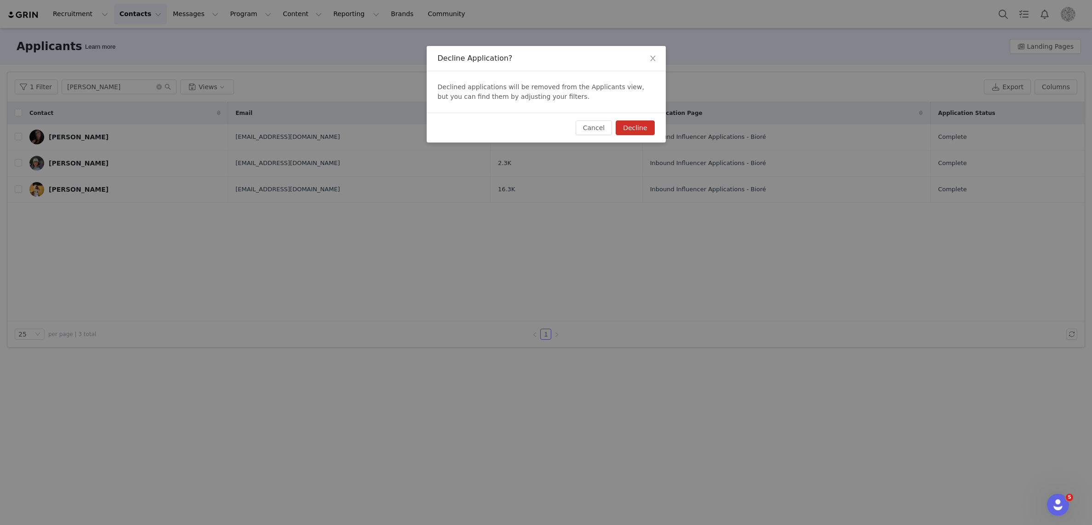
drag, startPoint x: 636, startPoint y: 129, endPoint x: 602, endPoint y: 148, distance: 38.7
click at [636, 129] on button "Decline" at bounding box center [634, 127] width 39 height 15
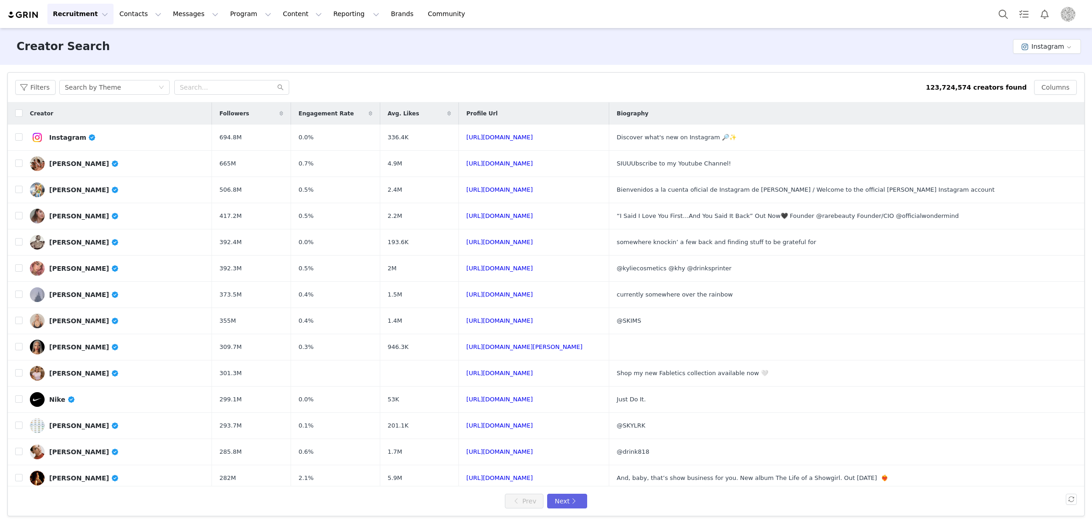
click at [1063, 19] on img "Profile" at bounding box center [1067, 14] width 15 height 15
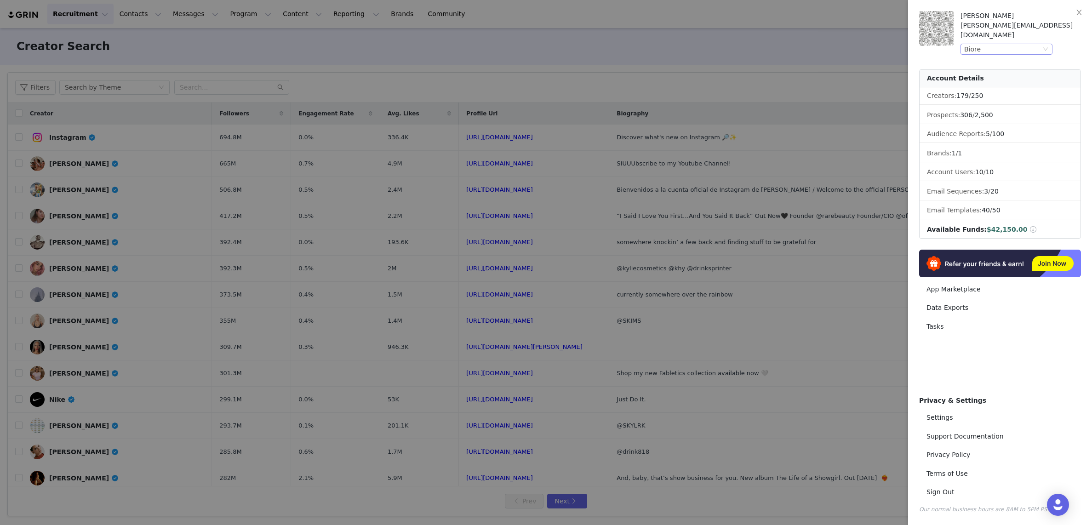
click at [1029, 44] on div "Biore" at bounding box center [1002, 49] width 77 height 10
click at [995, 100] on li "Powerblock" at bounding box center [1024, 100] width 129 height 15
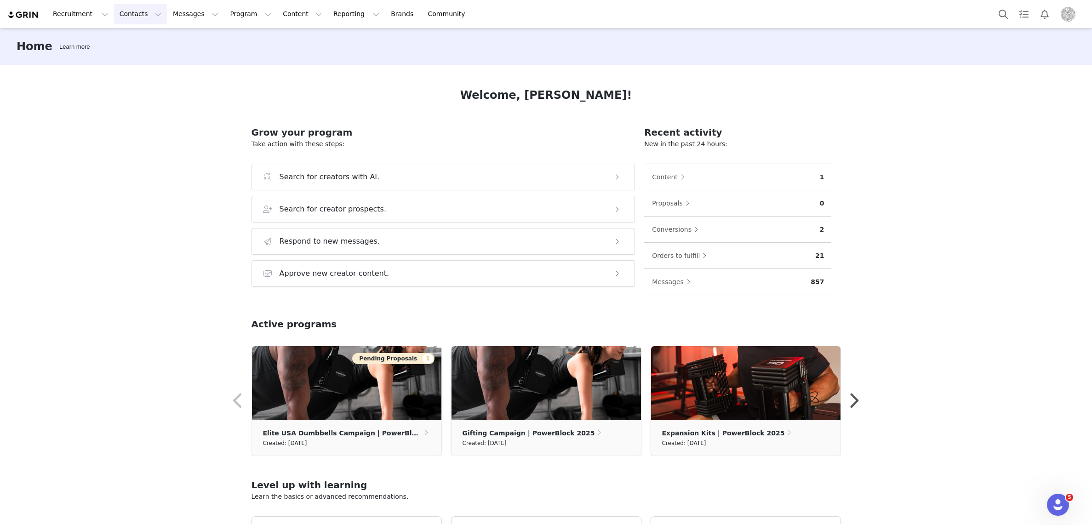
click at [114, 18] on button "Contacts Contacts" at bounding box center [140, 14] width 53 height 21
click at [126, 35] on link "Creators" at bounding box center [144, 40] width 73 height 17
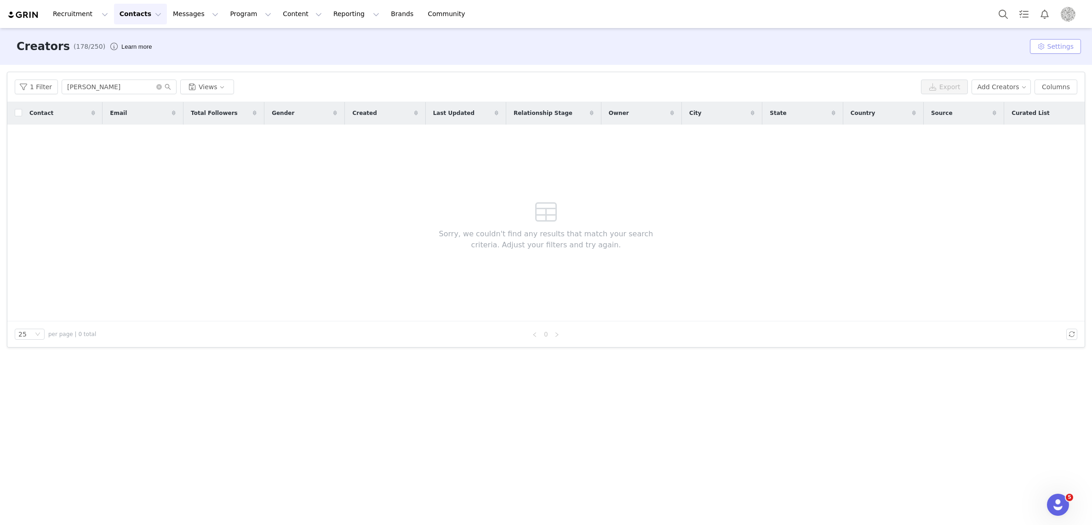
click at [1067, 46] on button "Settings" at bounding box center [1055, 46] width 51 height 15
click at [1050, 59] on link "Tags" at bounding box center [1044, 64] width 84 height 15
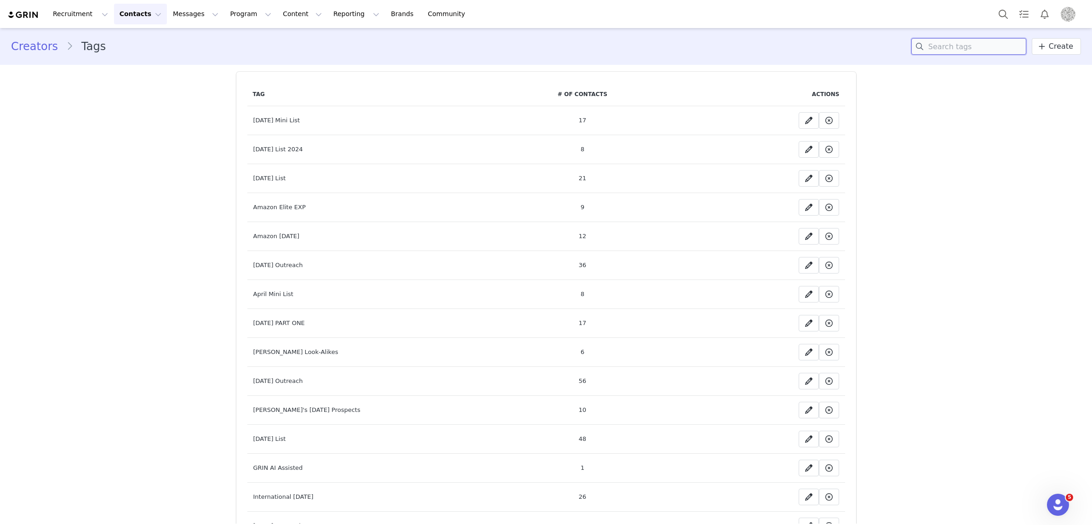
click at [945, 42] on input at bounding box center [968, 46] width 115 height 17
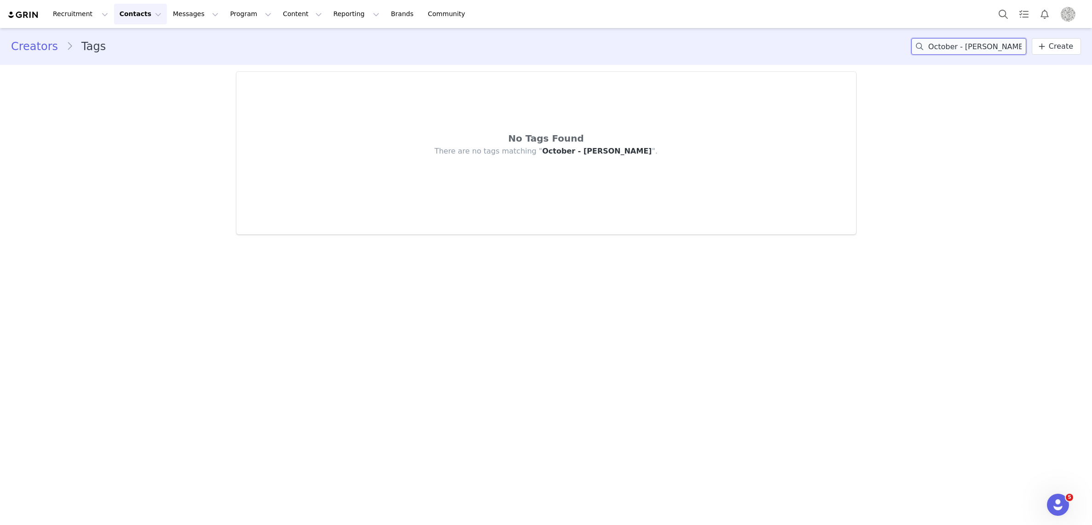
click at [957, 44] on input "October - Emily" at bounding box center [968, 46] width 115 height 17
type input "October 25 - Emily"
click at [1057, 51] on span "Create" at bounding box center [1060, 46] width 24 height 11
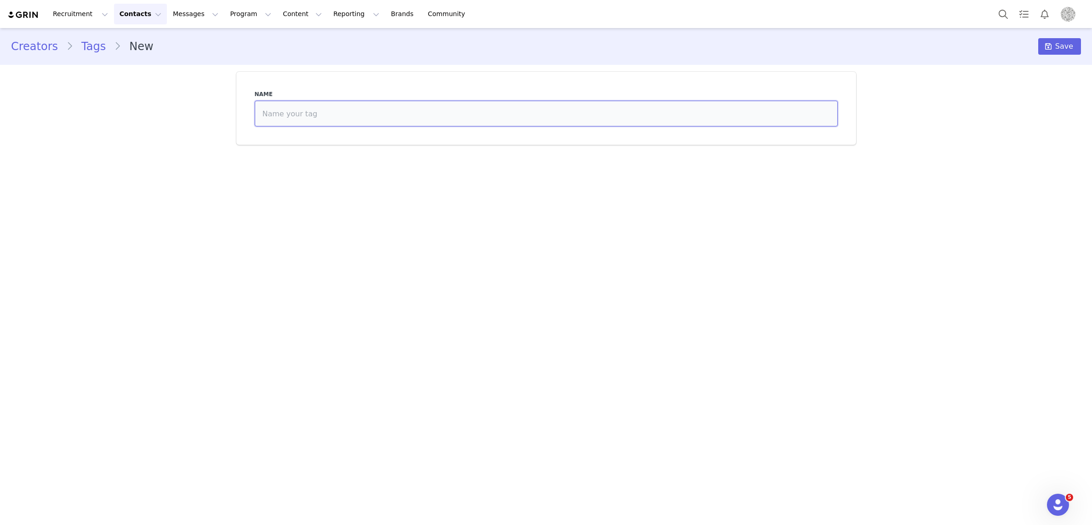
click at [326, 117] on input at bounding box center [546, 114] width 583 height 26
click at [397, 159] on main "Creators Tags New Save Name October - 25" at bounding box center [546, 275] width 1092 height 495
click at [310, 123] on input "October - 25" at bounding box center [546, 114] width 583 height 26
drag, startPoint x: 311, startPoint y: 117, endPoint x: 290, endPoint y: 117, distance: 21.6
click at [290, 117] on input "October - 25" at bounding box center [546, 114] width 583 height 26
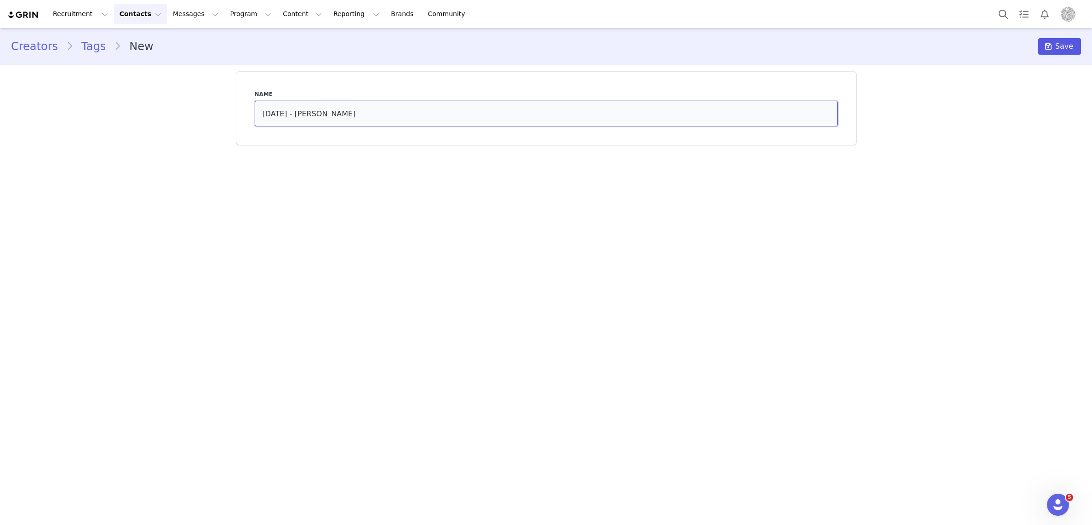
type input "October 25 - Emily"
click at [1060, 49] on span "Save" at bounding box center [1064, 46] width 18 height 11
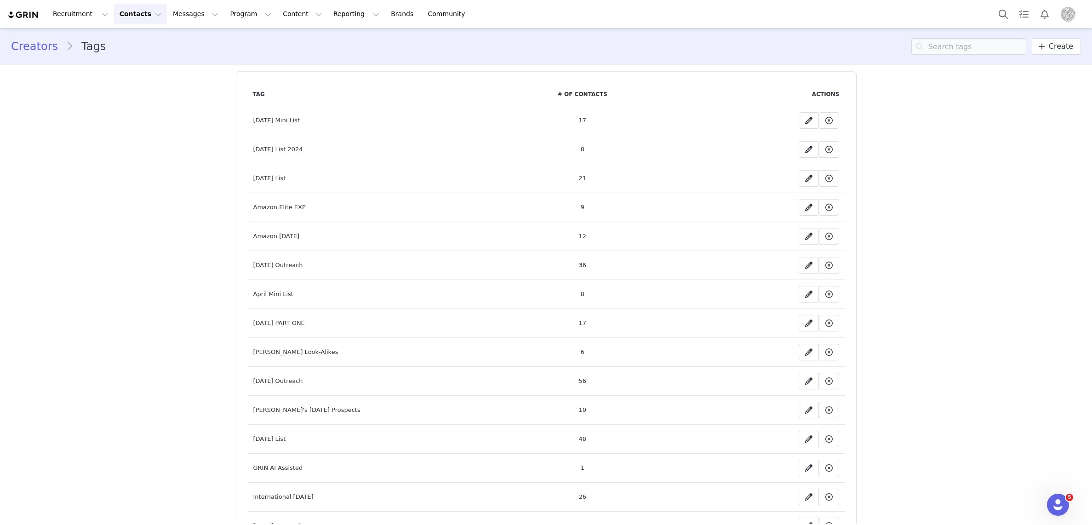
click at [1072, 15] on img "Profile" at bounding box center [1067, 14] width 15 height 15
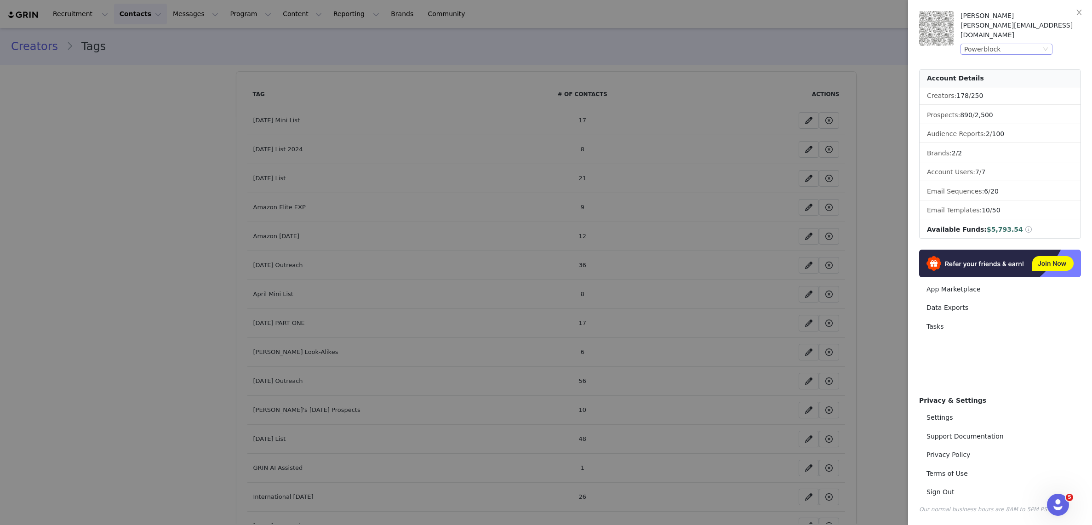
click at [1009, 44] on div "Powerblock" at bounding box center [1002, 49] width 77 height 10
drag, startPoint x: 992, startPoint y: 85, endPoint x: 1019, endPoint y: 79, distance: 27.7
click at [992, 85] on li "John Frieda" at bounding box center [1024, 85] width 129 height 15
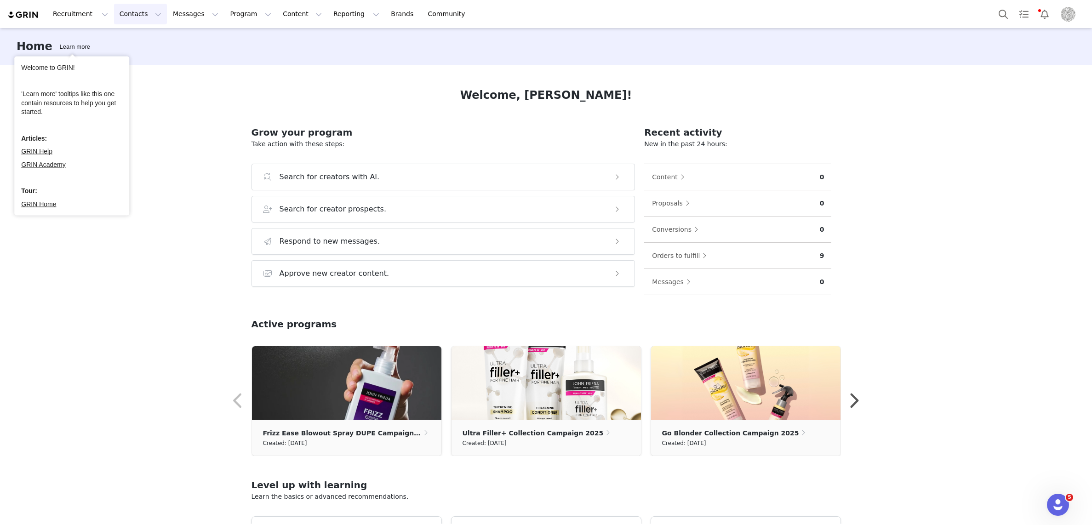
click at [120, 16] on button "Contacts Contacts" at bounding box center [140, 14] width 53 height 21
click at [125, 36] on p "Creators" at bounding box center [129, 41] width 28 height 10
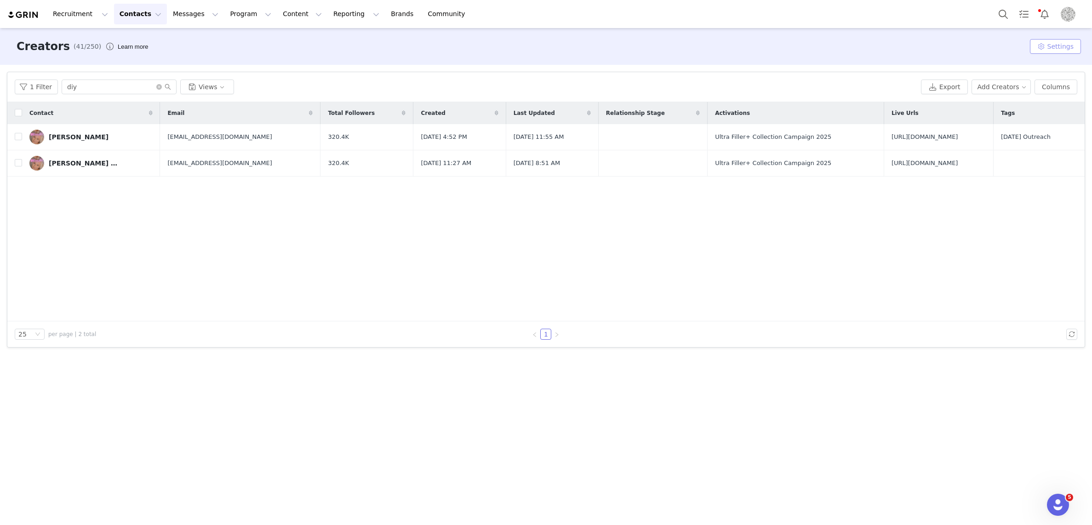
click at [1056, 43] on button "Settings" at bounding box center [1055, 46] width 51 height 15
click at [1029, 64] on span "Tags" at bounding box center [1024, 65] width 14 height 7
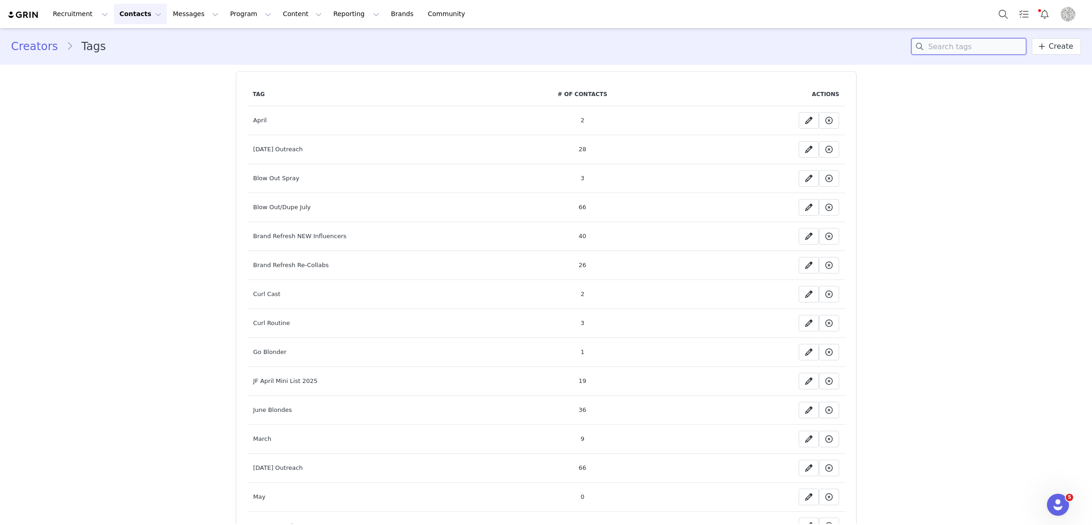
click at [956, 43] on input at bounding box center [968, 46] width 115 height 17
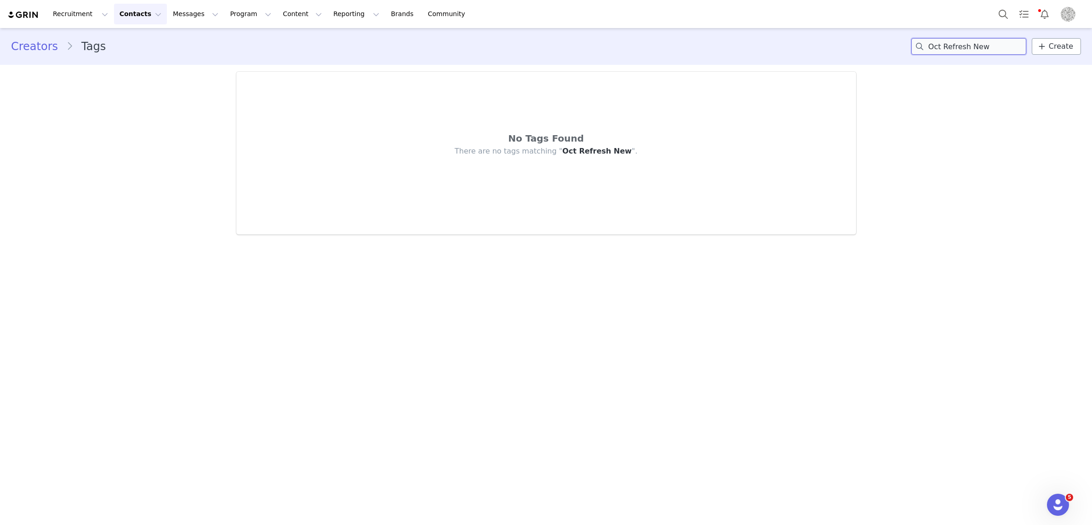
type input "Oct Refresh New"
click at [1067, 44] on span "Create" at bounding box center [1060, 46] width 24 height 11
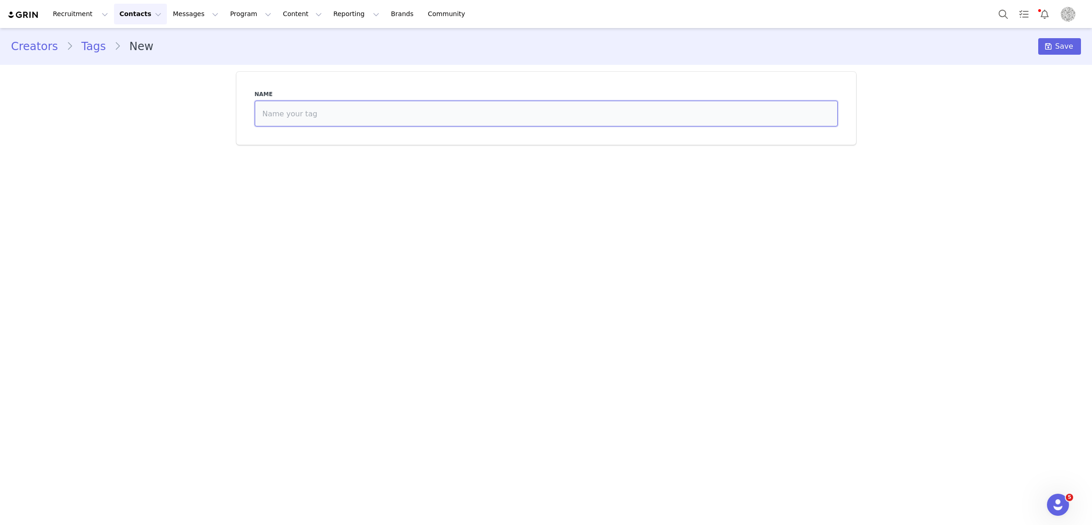
click at [277, 109] on input at bounding box center [546, 114] width 583 height 26
type input "October NEW Refresh"
click at [1066, 45] on span "Save" at bounding box center [1064, 46] width 18 height 11
